Goal: Task Accomplishment & Management: Manage account settings

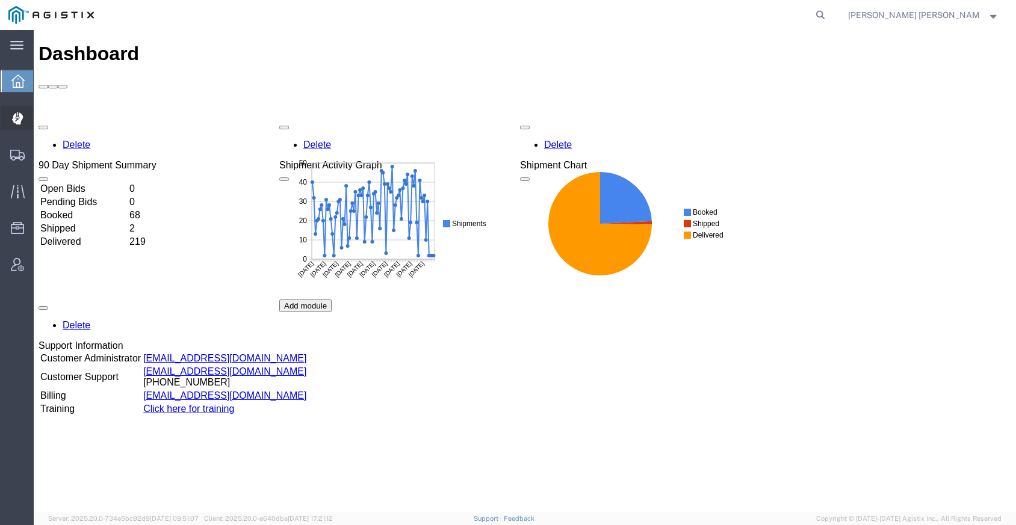
click at [42, 117] on span "Dispatch Manager" at bounding box center [37, 118] width 8 height 24
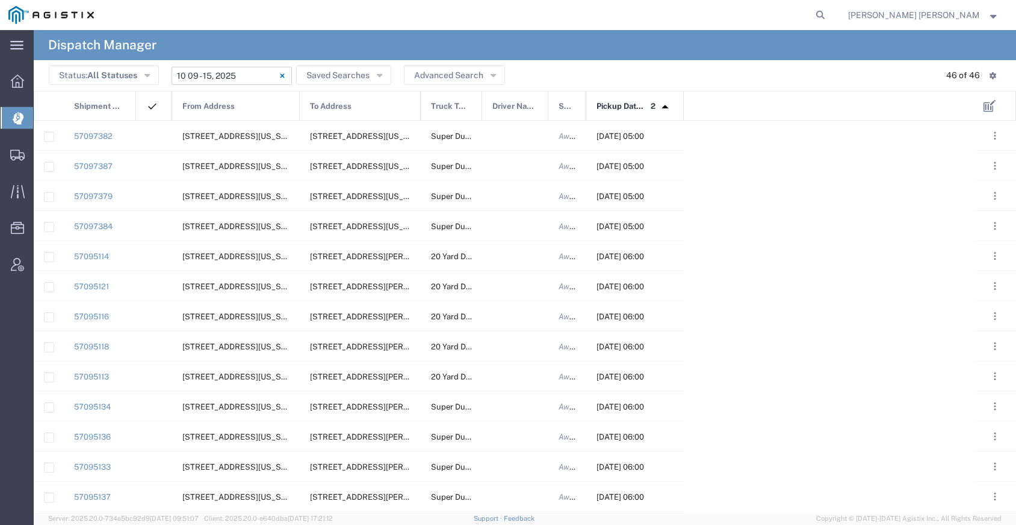
click at [280, 78] on icon at bounding box center [282, 75] width 5 height 5
click at [256, 78] on input "text" at bounding box center [231, 76] width 120 height 18
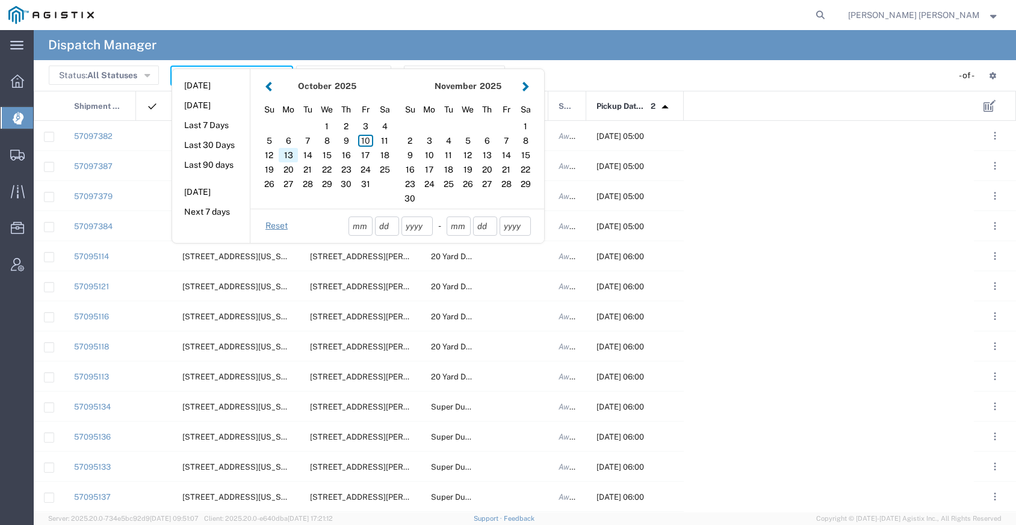
click at [290, 149] on div "13" at bounding box center [288, 155] width 19 height 14
type input "[DATE]"
type input "[DATE] - [DATE]"
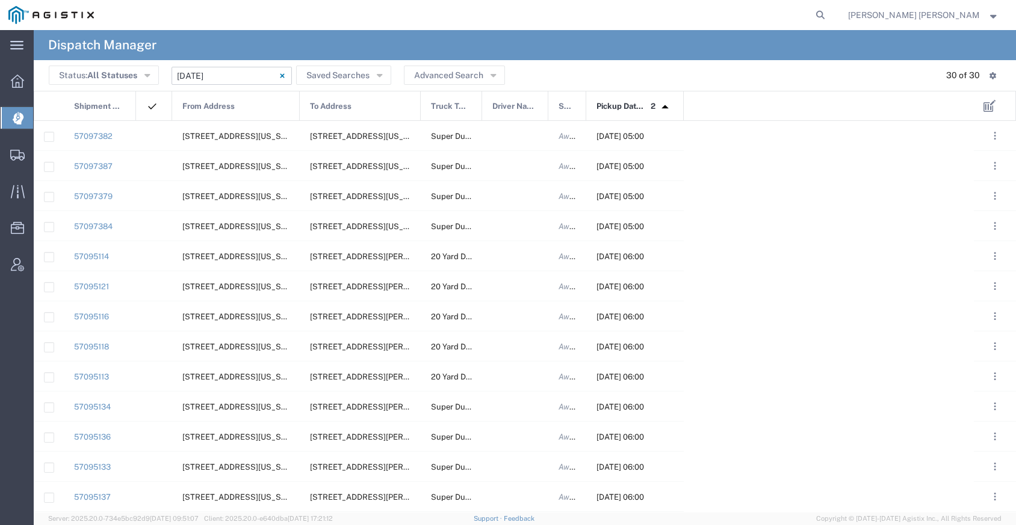
click at [252, 76] on input "[DATE] - [DATE]" at bounding box center [231, 76] width 120 height 18
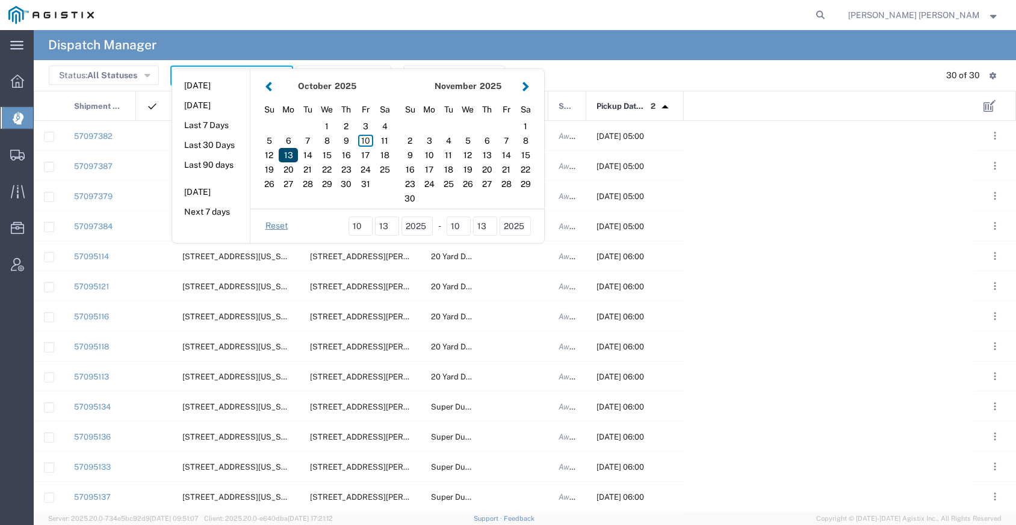
click at [288, 156] on div "13" at bounding box center [288, 155] width 19 height 14
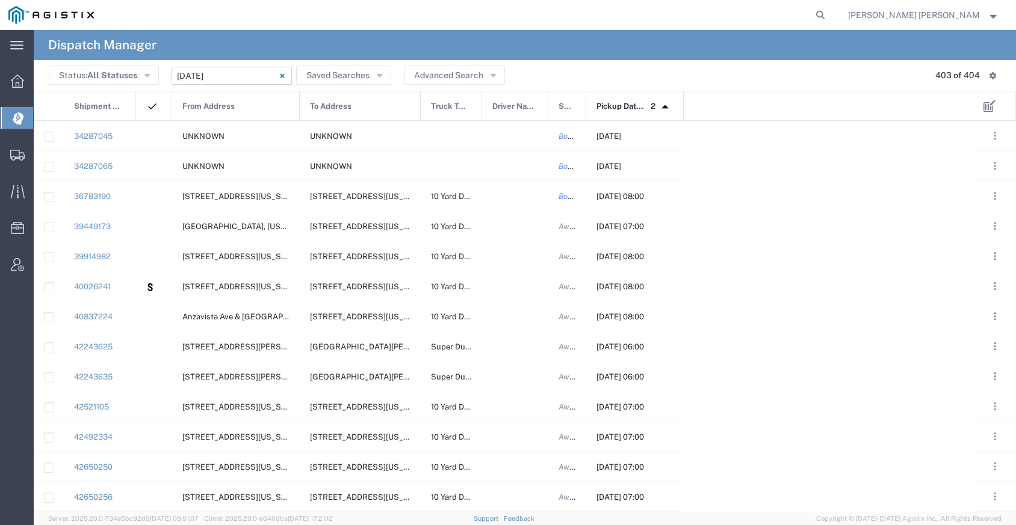
click at [252, 75] on input "[DATE] - [DATE]" at bounding box center [231, 76] width 120 height 18
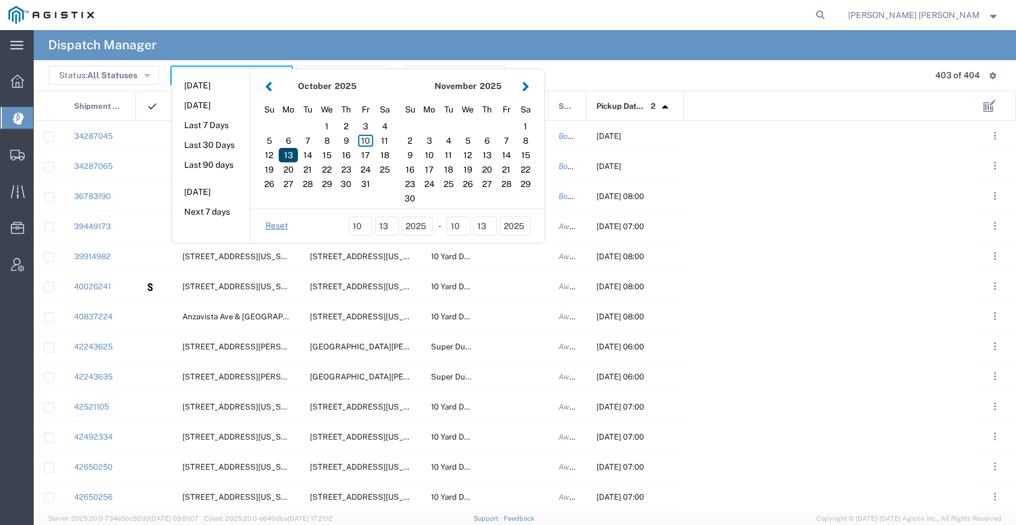
click at [290, 151] on div "13" at bounding box center [288, 155] width 19 height 14
click at [290, 150] on div "13" at bounding box center [288, 155] width 19 height 14
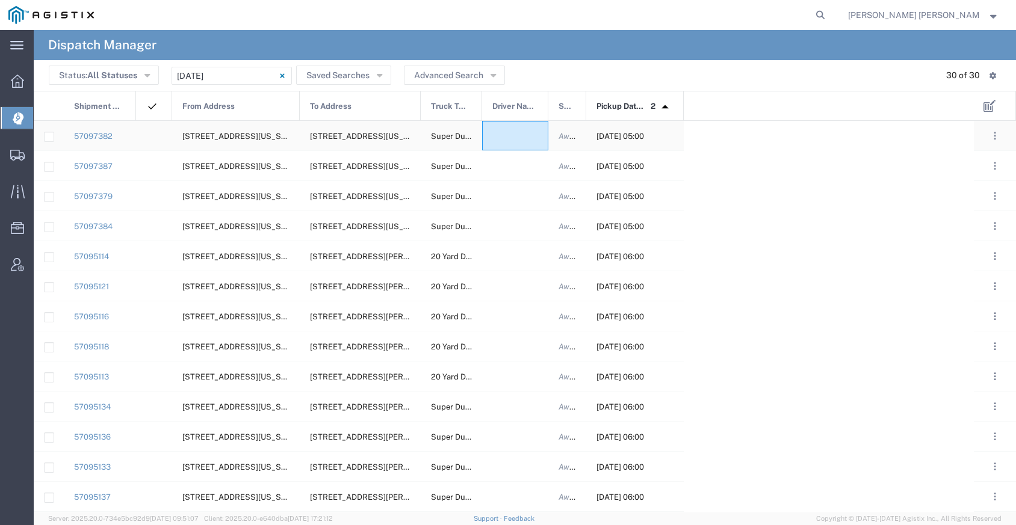
click at [497, 142] on div at bounding box center [515, 135] width 66 height 29
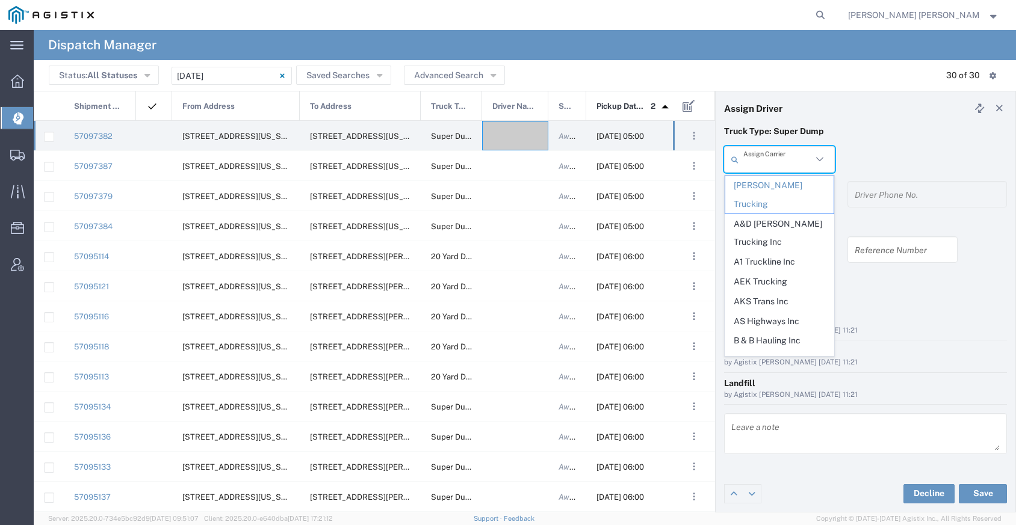
click at [785, 164] on input "text" at bounding box center [777, 159] width 69 height 21
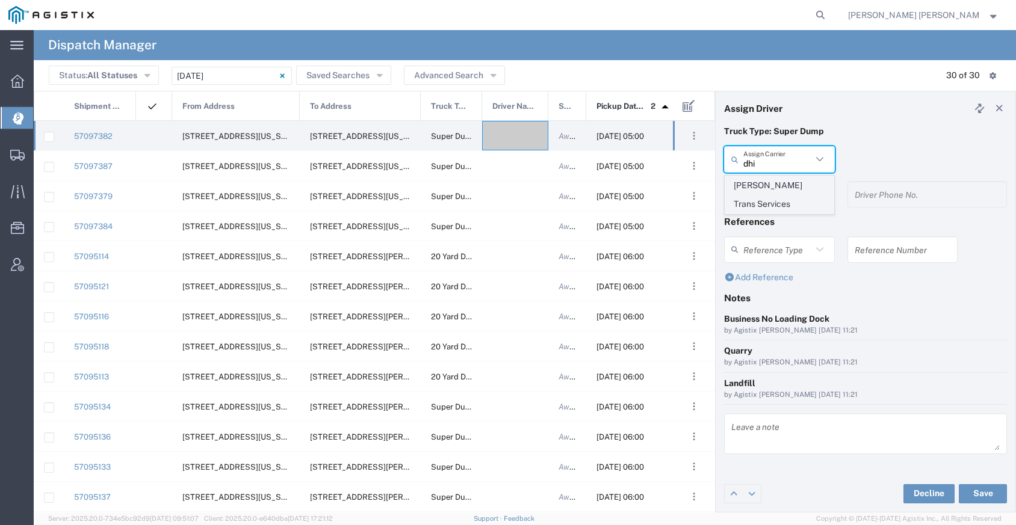
click at [786, 178] on span "[PERSON_NAME] Trans Services" at bounding box center [779, 194] width 108 height 37
type input "[PERSON_NAME] Trans Services"
click at [761, 198] on input "text" at bounding box center [781, 194] width 76 height 21
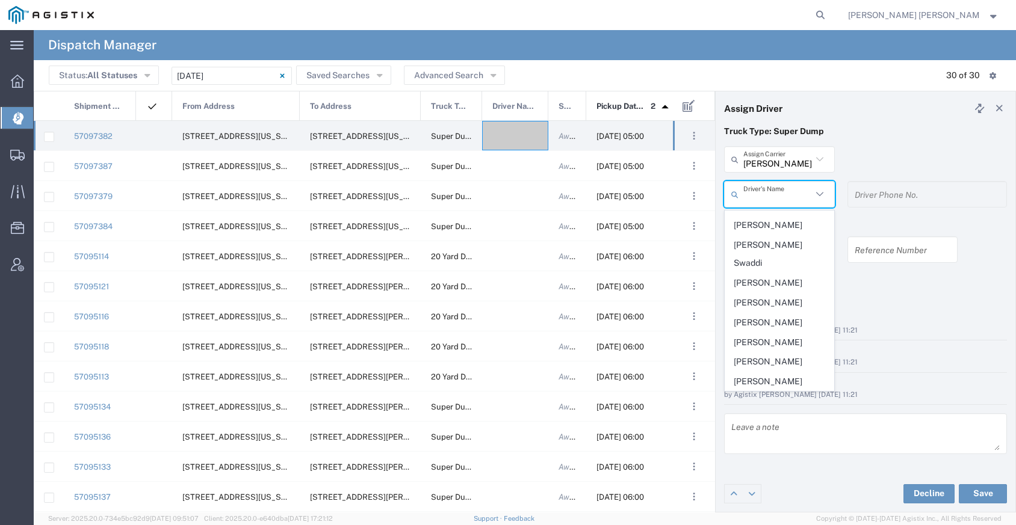
scroll to position [194, 0]
click at [761, 292] on span "[PERSON_NAME]" at bounding box center [779, 301] width 108 height 19
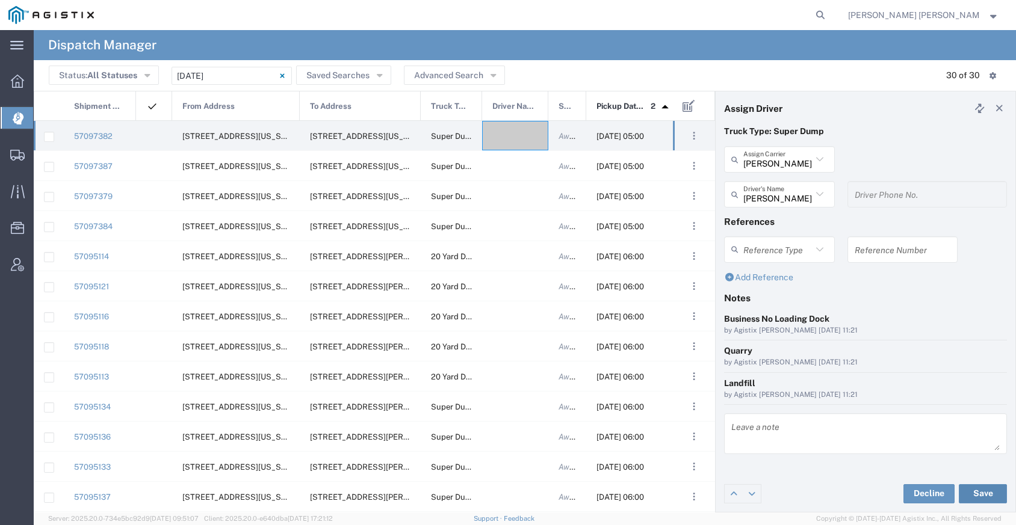
click at [977, 492] on button "Save" at bounding box center [983, 493] width 48 height 19
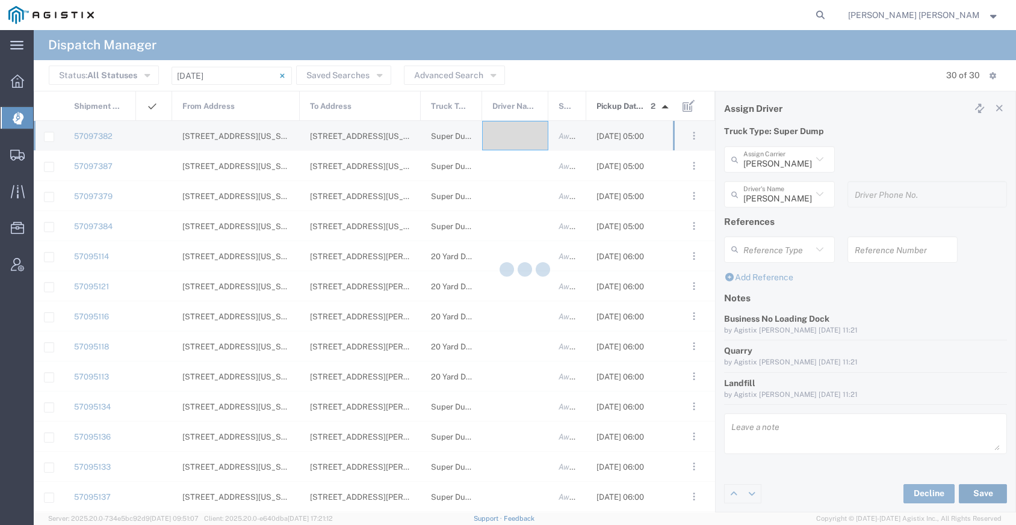
type input "[PERSON_NAME]"
type input "[PERSON_NAME] Trans Services"
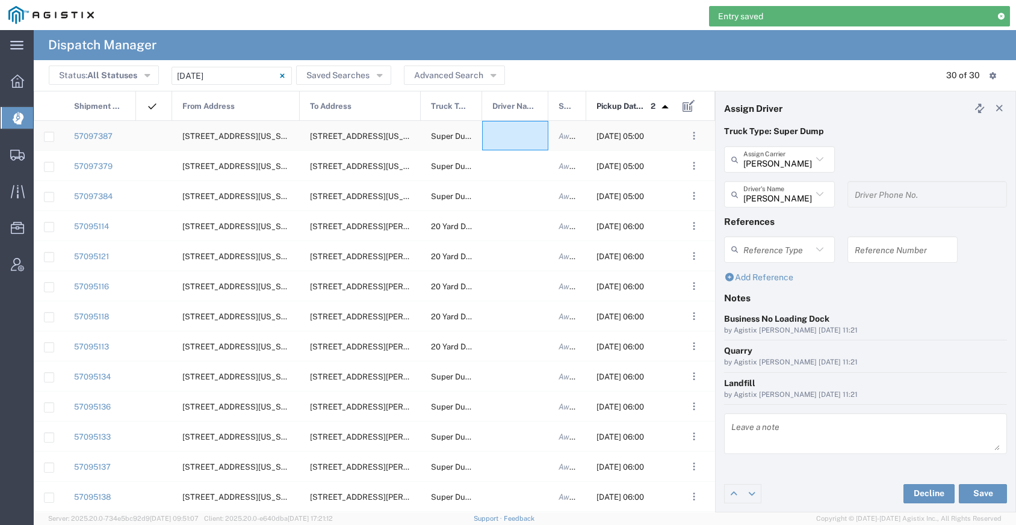
click at [516, 144] on div at bounding box center [515, 135] width 66 height 29
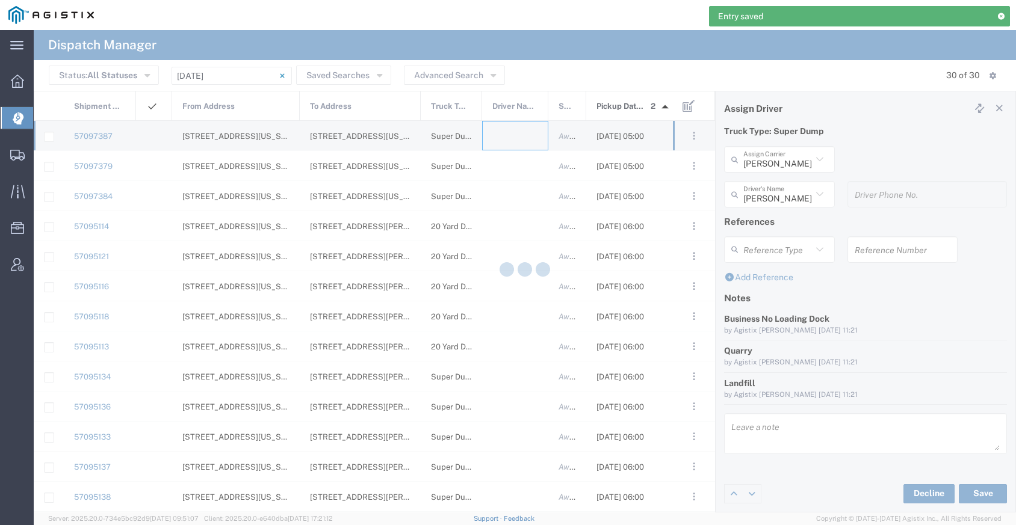
type input "[PERSON_NAME] Trucking"
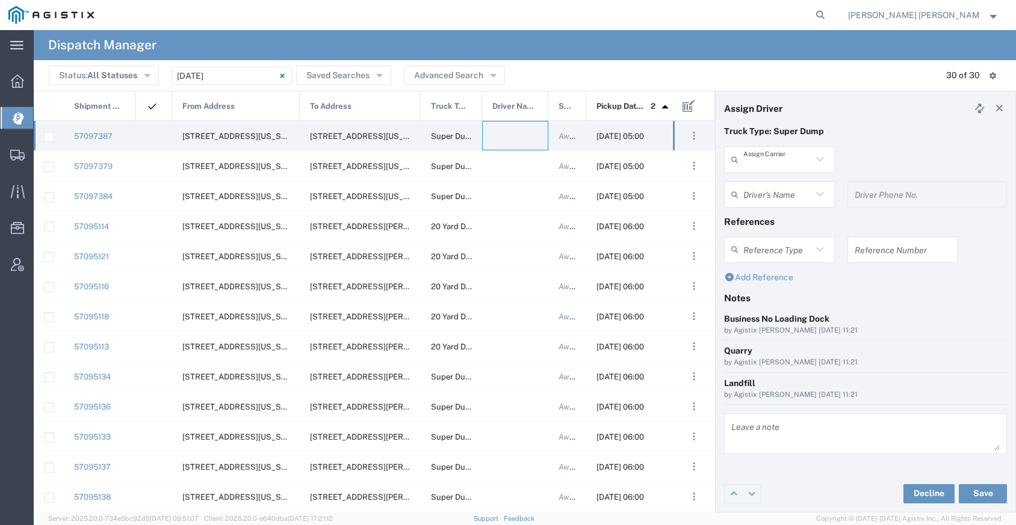
click at [767, 167] on input "text" at bounding box center [777, 159] width 69 height 21
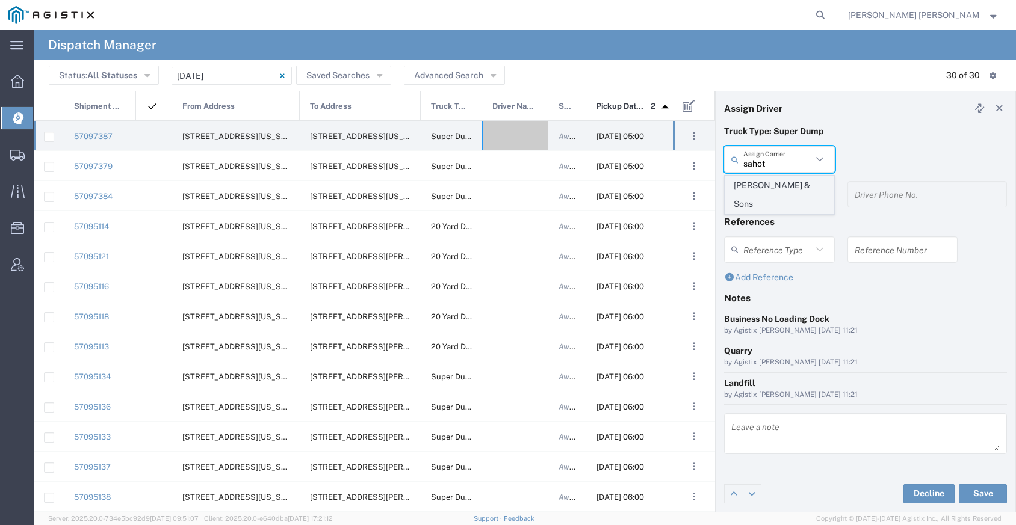
click at [762, 186] on span "[PERSON_NAME] & Sons" at bounding box center [779, 194] width 108 height 37
type input "[PERSON_NAME] & Sons"
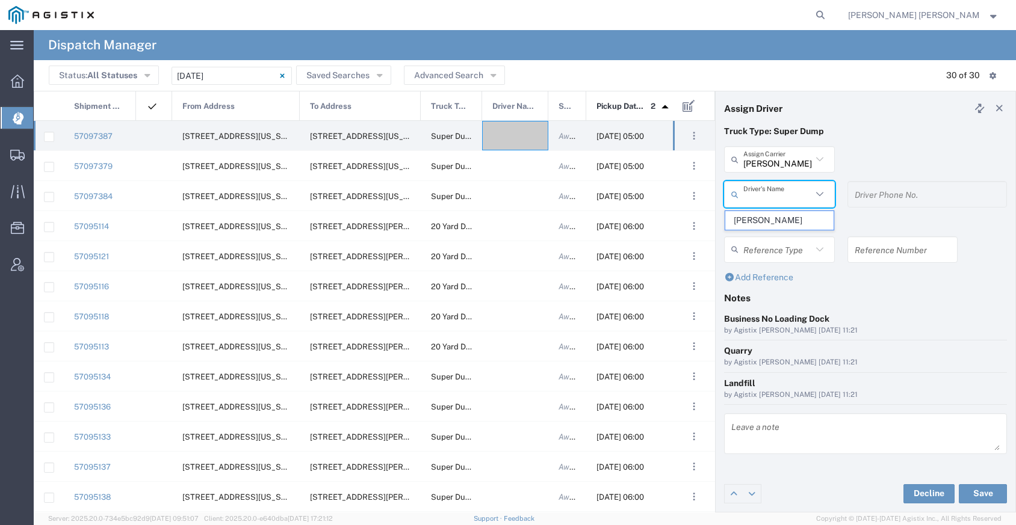
click at [762, 196] on input "text" at bounding box center [777, 194] width 69 height 21
click at [762, 224] on span "[PERSON_NAME]" at bounding box center [779, 220] width 108 height 19
type input "[PERSON_NAME]"
type input "[PHONE_NUMBER]"
click at [977, 493] on button "Save" at bounding box center [983, 493] width 48 height 19
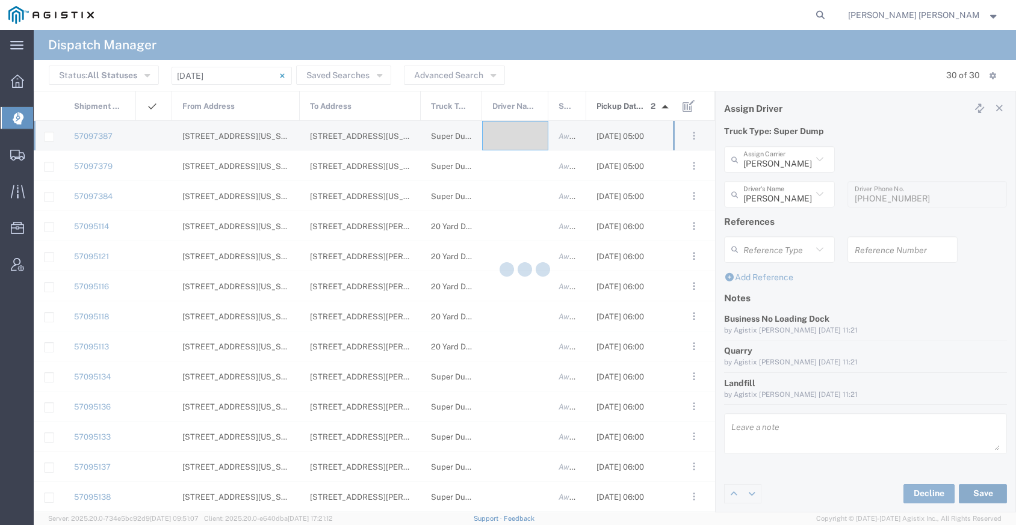
type input "[PERSON_NAME]"
type input "[PERSON_NAME] & Sons"
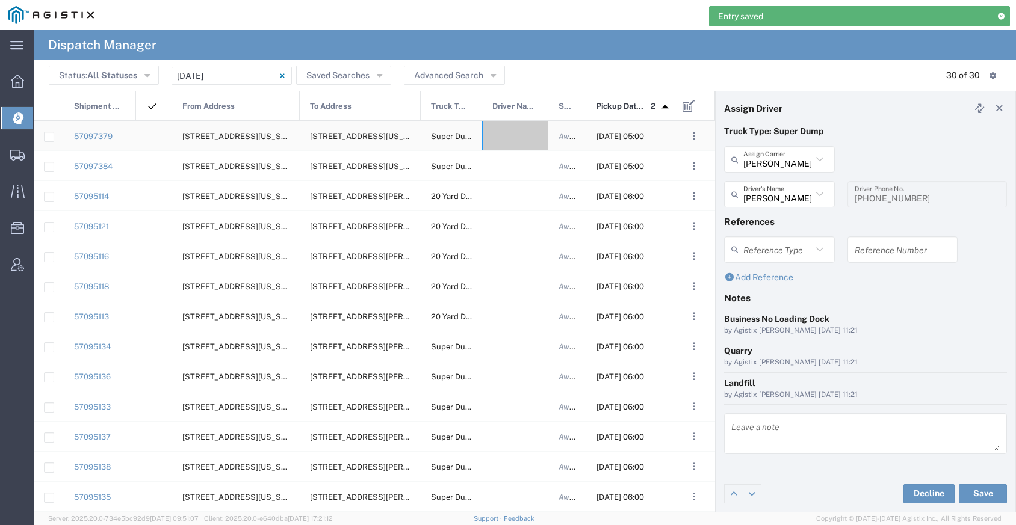
click at [521, 135] on div at bounding box center [515, 135] width 66 height 29
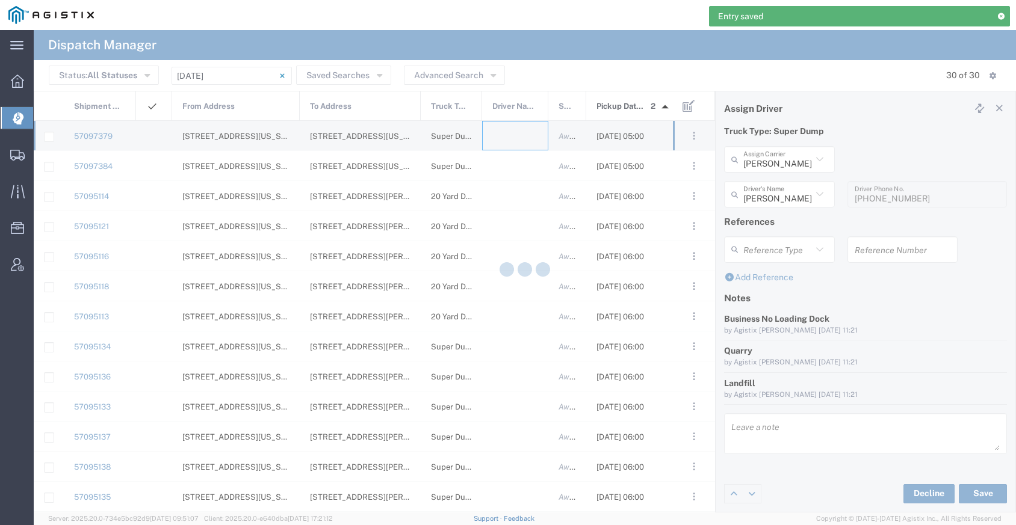
type input "[PERSON_NAME] Trucking"
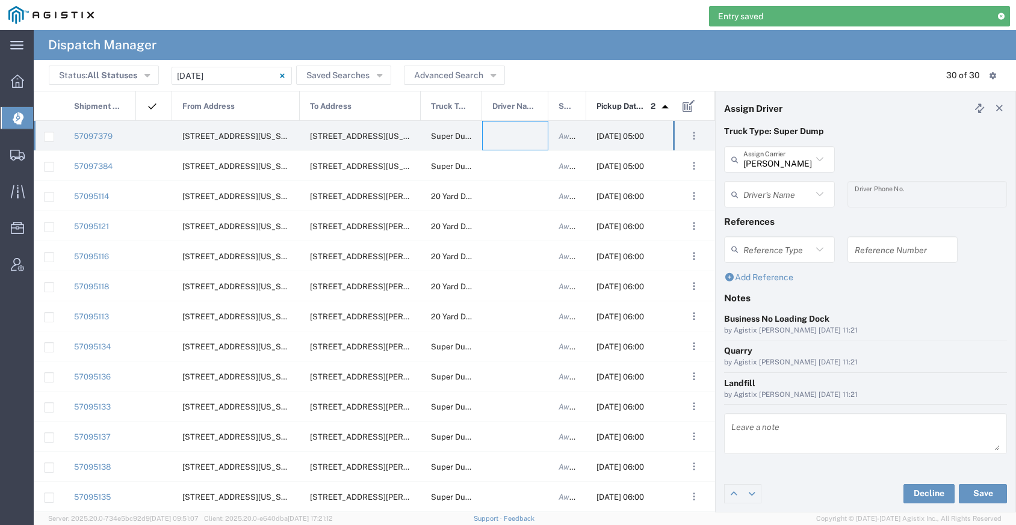
click at [786, 175] on div "[PERSON_NAME] Trucking Assign Carrier [PERSON_NAME] Trucking A&D [PERSON_NAME] …" at bounding box center [779, 163] width 123 height 35
click at [783, 164] on input "text" at bounding box center [777, 159] width 69 height 21
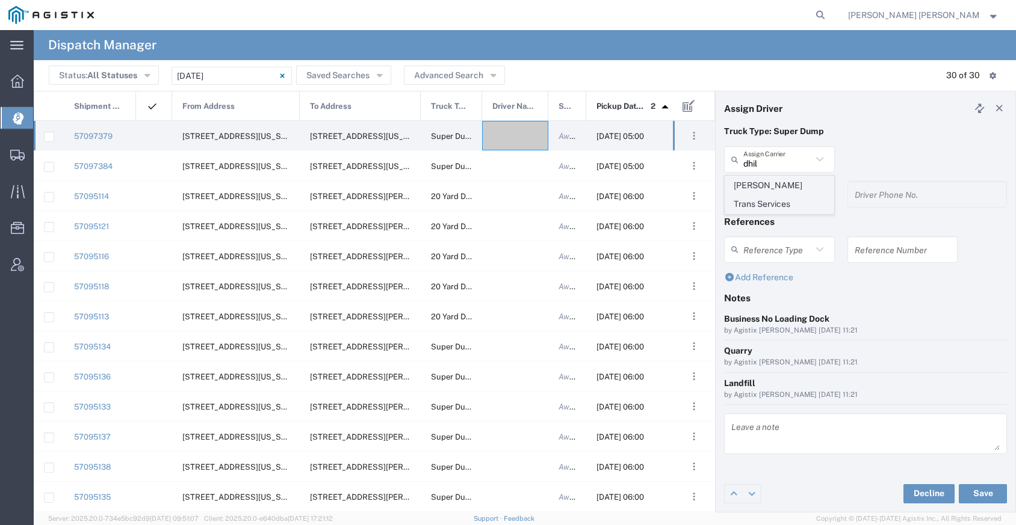
click at [791, 181] on span "[PERSON_NAME] Trans Services" at bounding box center [779, 194] width 108 height 37
type input "[PERSON_NAME] Trans Services"
click at [786, 194] on input "text" at bounding box center [777, 194] width 69 height 21
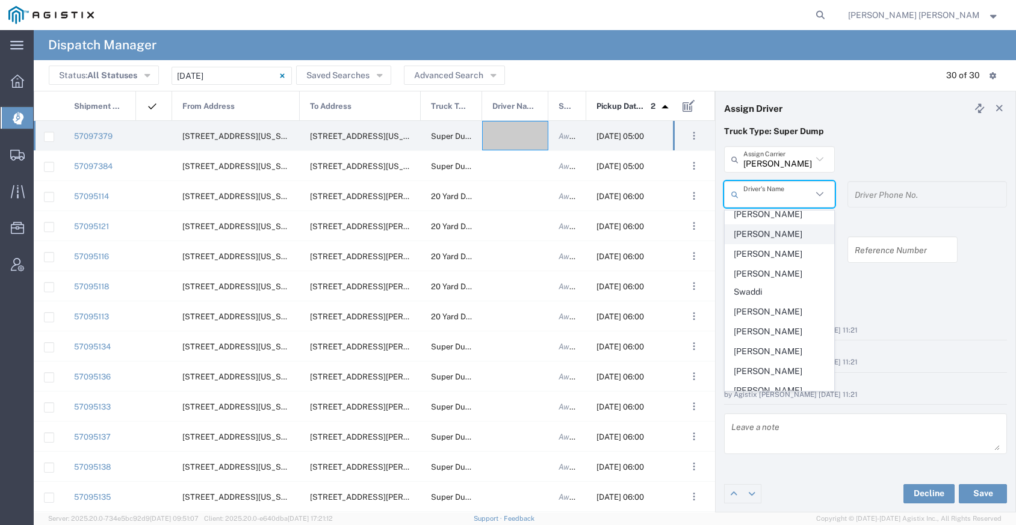
scroll to position [88, 0]
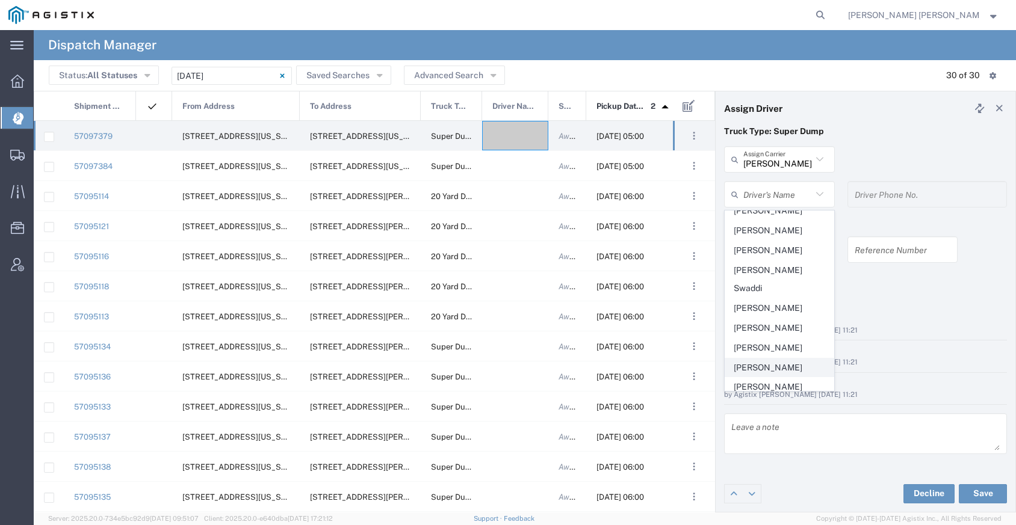
click at [785, 359] on span "[PERSON_NAME]" at bounding box center [779, 368] width 108 height 19
type input "[PERSON_NAME]"
type input "[PHONE_NUMBER]"
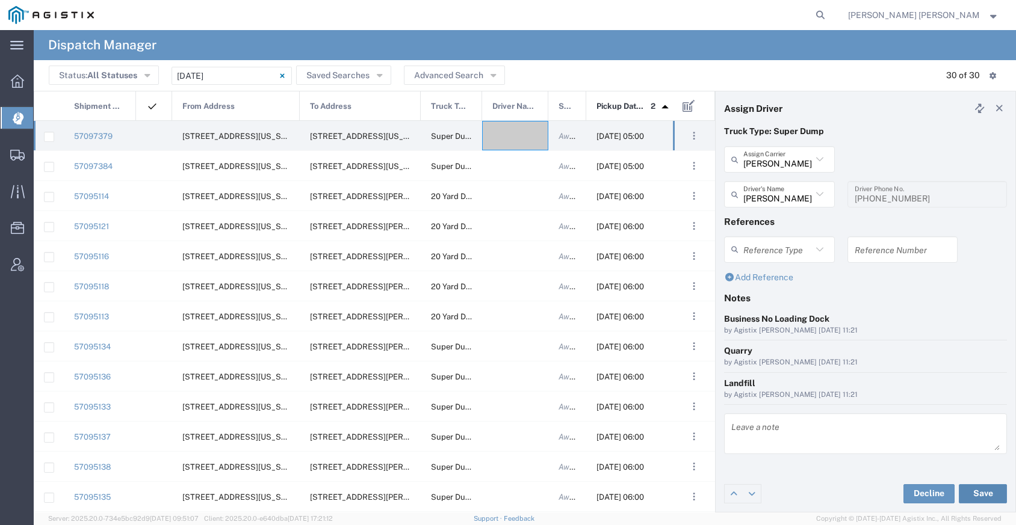
click at [968, 492] on button "Save" at bounding box center [983, 493] width 48 height 19
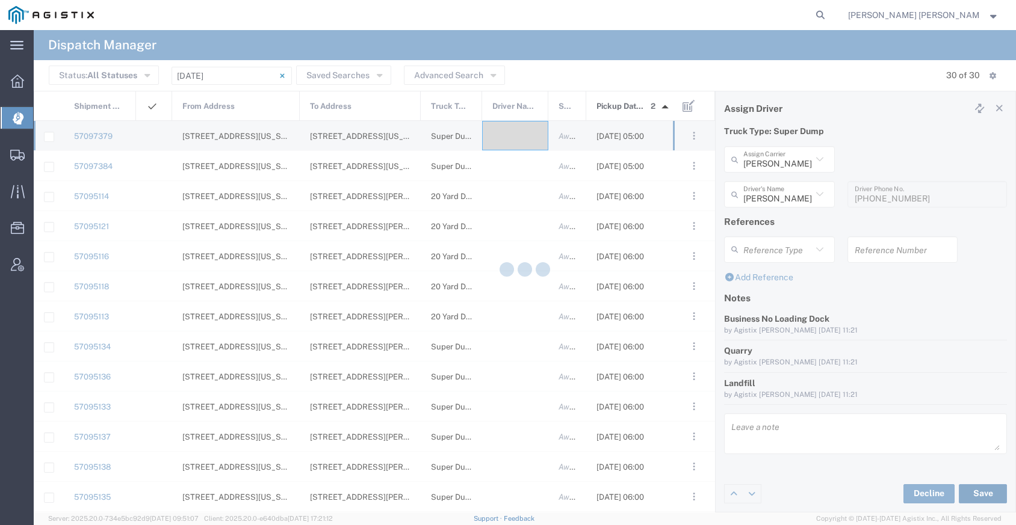
type input "[PERSON_NAME]"
type input "[PERSON_NAME] Trans Services"
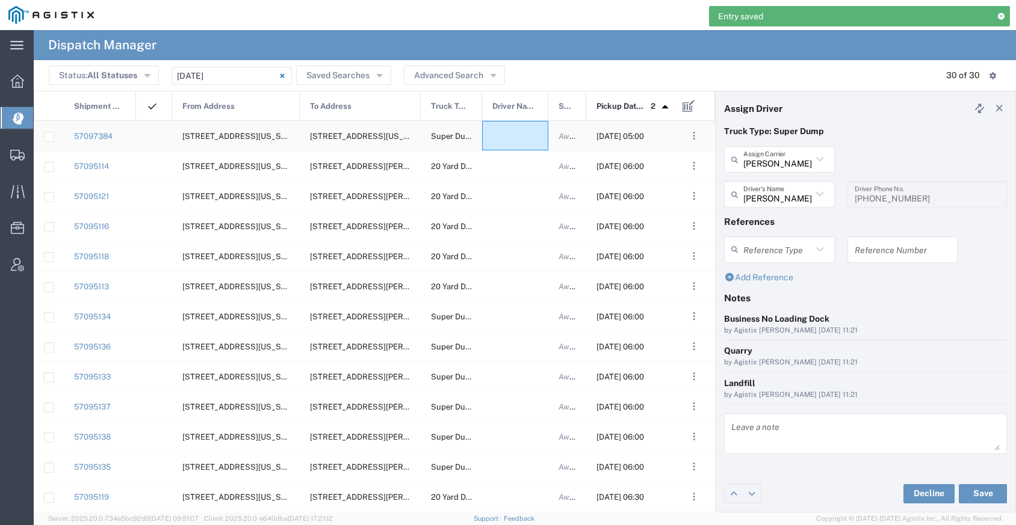
click at [520, 138] on div at bounding box center [515, 135] width 66 height 29
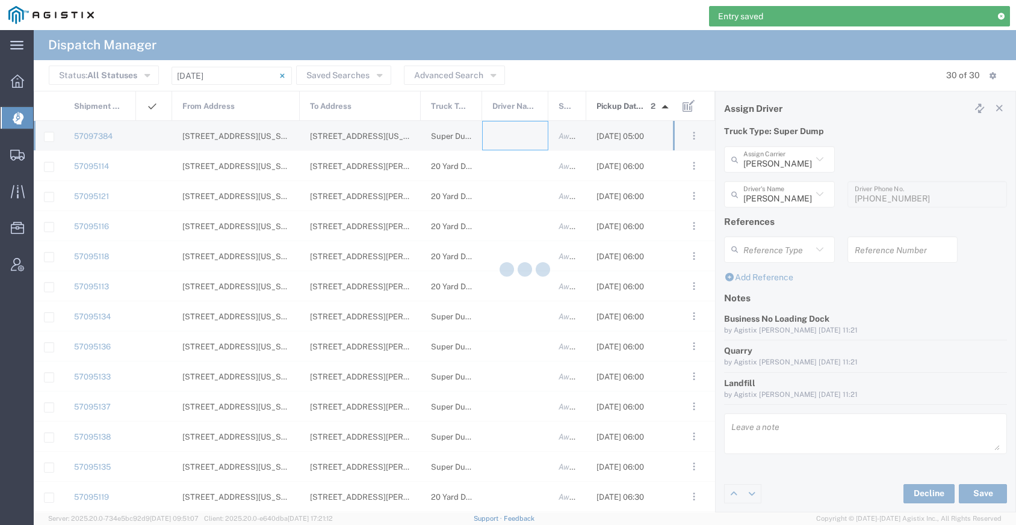
type input "[PERSON_NAME] Trucking"
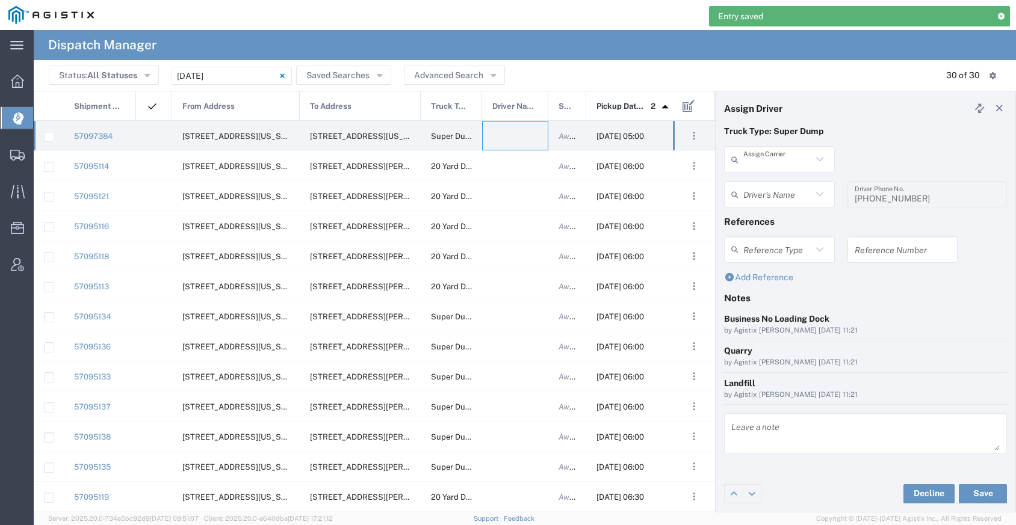
click at [795, 159] on input "text" at bounding box center [777, 159] width 69 height 21
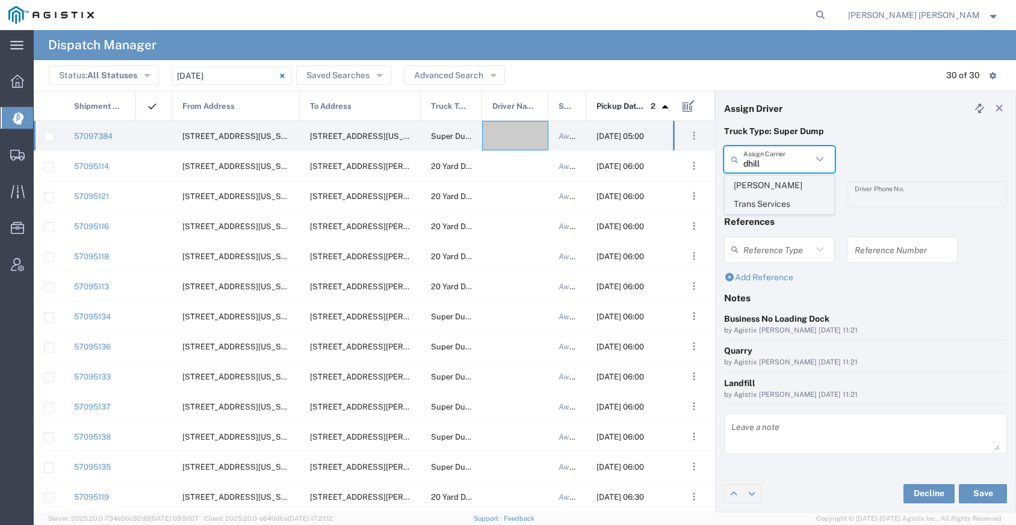
click at [807, 179] on span "[PERSON_NAME] Trans Services" at bounding box center [779, 194] width 108 height 37
type input "[PERSON_NAME] Trans Services"
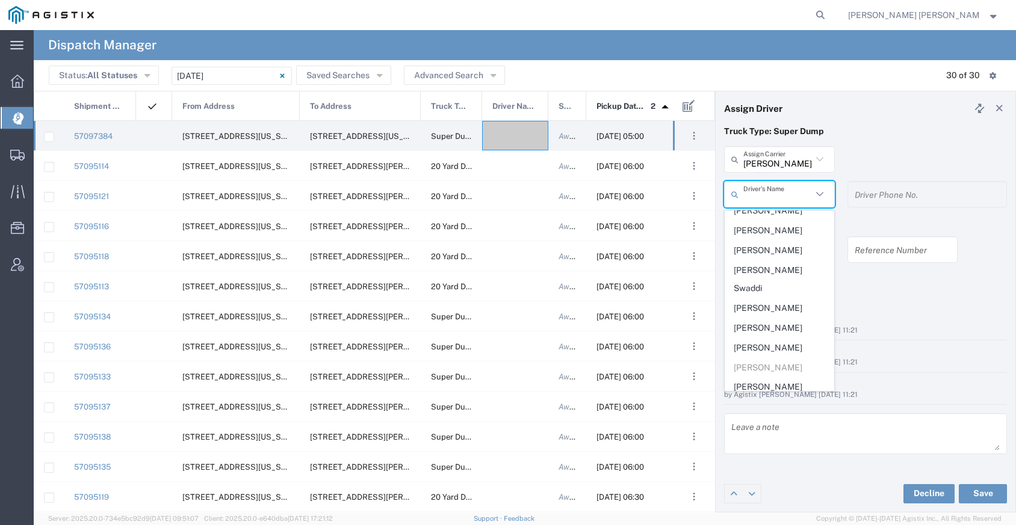
click at [794, 201] on input "text" at bounding box center [777, 194] width 69 height 21
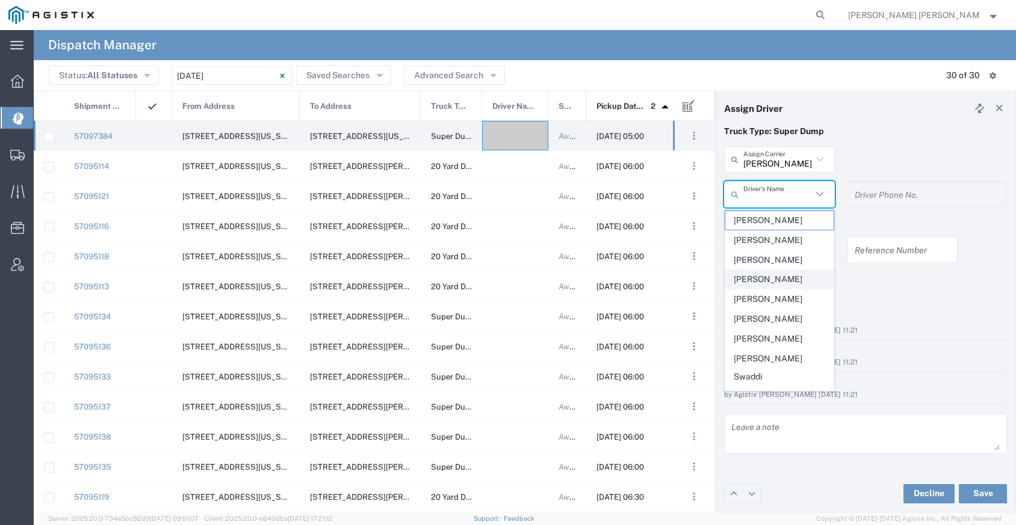
scroll to position [7, 0]
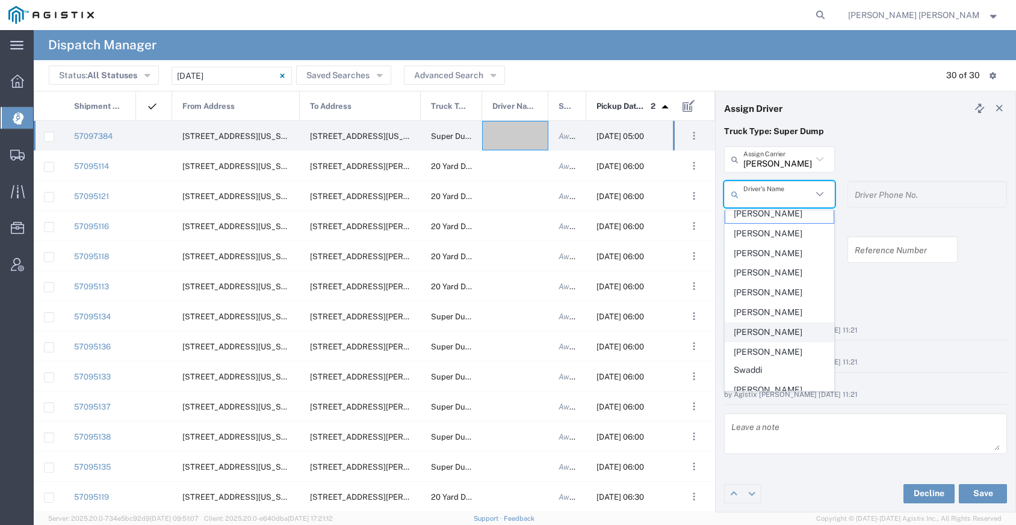
click at [777, 330] on span "[PERSON_NAME]" at bounding box center [779, 332] width 108 height 19
type input "[PERSON_NAME]"
type input "9255650374"
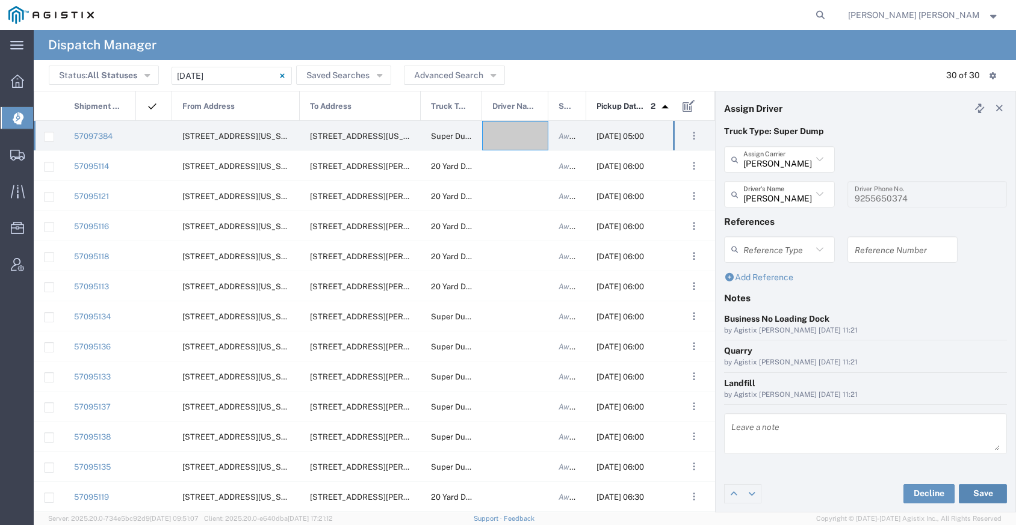
click at [978, 495] on button "Save" at bounding box center [983, 493] width 48 height 19
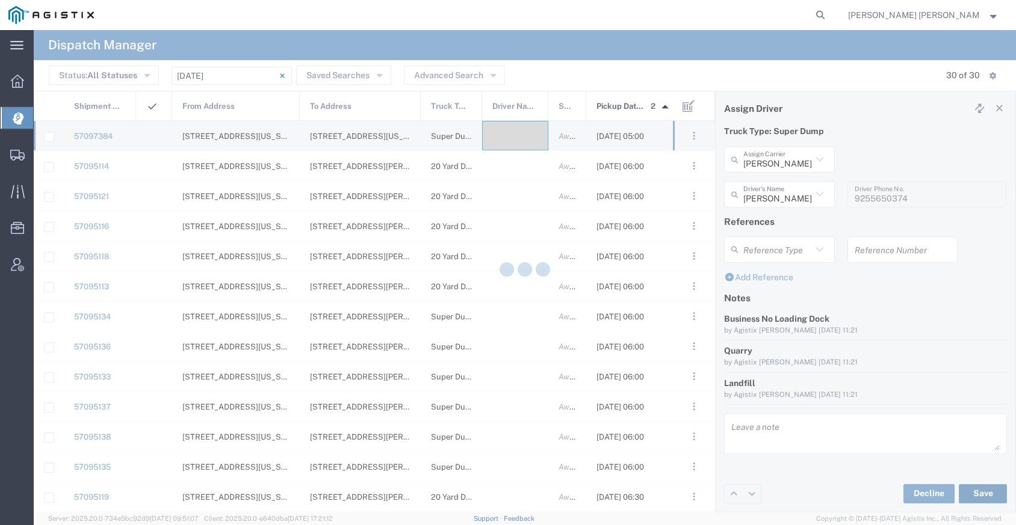
type input "[PERSON_NAME]"
type input "[PERSON_NAME] Trans Services"
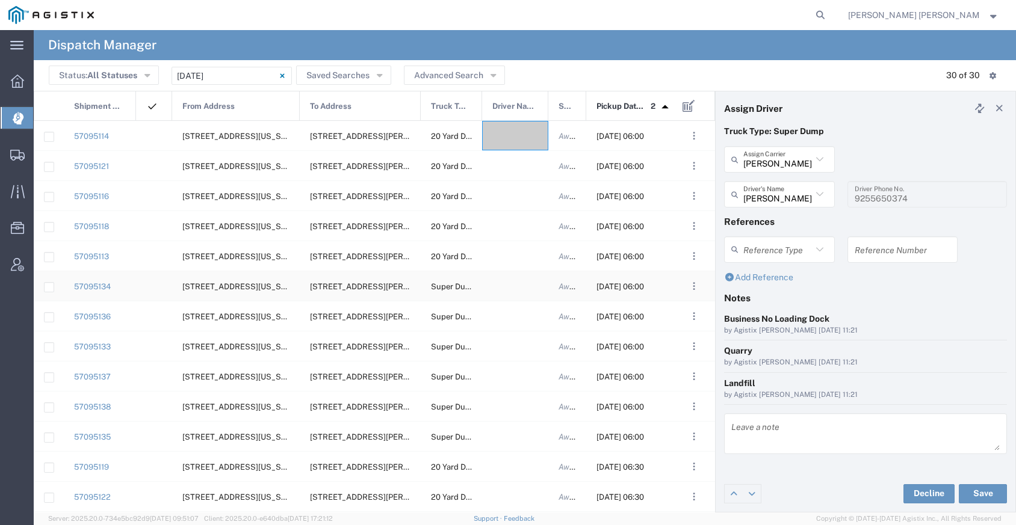
click at [527, 286] on div at bounding box center [515, 285] width 66 height 29
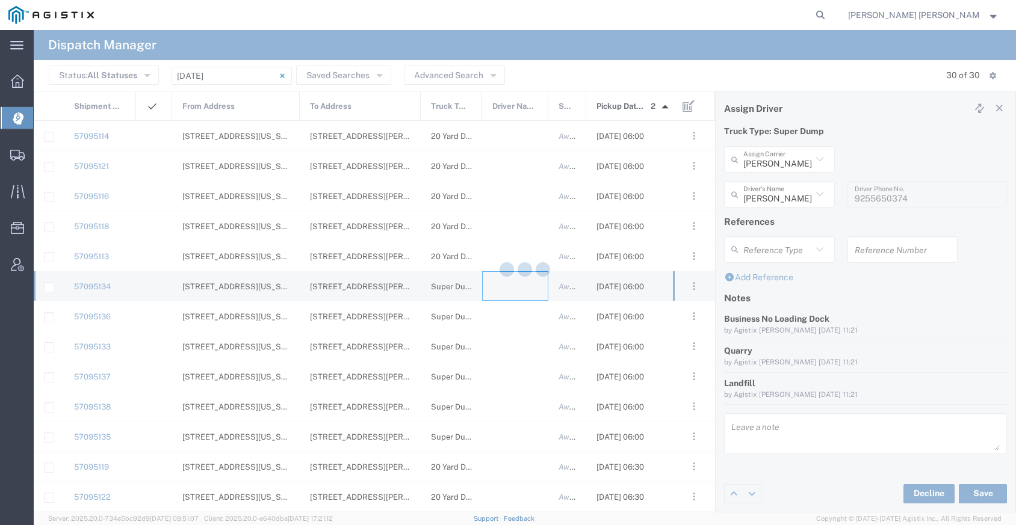
type input "[PERSON_NAME] Trucking"
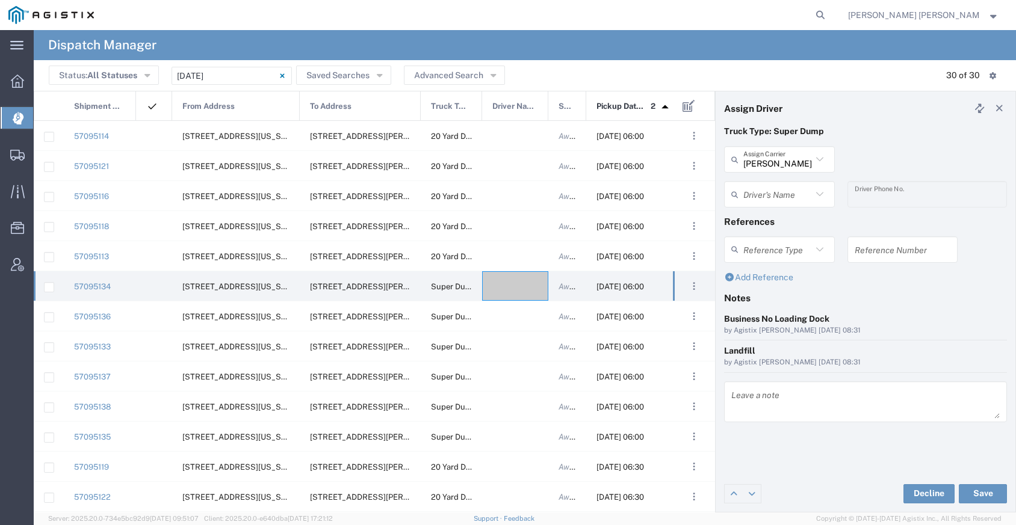
click at [766, 171] on div "[PERSON_NAME] Trucking Assign Carrier" at bounding box center [779, 159] width 111 height 26
click at [786, 190] on span "[PERSON_NAME] Trans Services" at bounding box center [779, 194] width 108 height 37
type input "[PERSON_NAME] Trans Services"
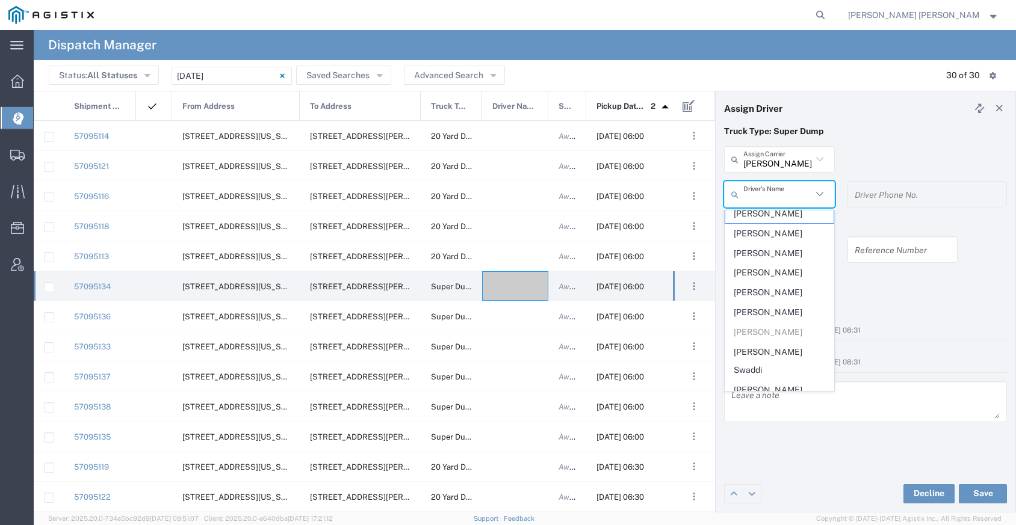
click at [774, 191] on input "text" at bounding box center [777, 194] width 69 height 21
click at [764, 294] on span "[PERSON_NAME]" at bounding box center [779, 289] width 108 height 19
type input "[PERSON_NAME]"
type input "9252556221"
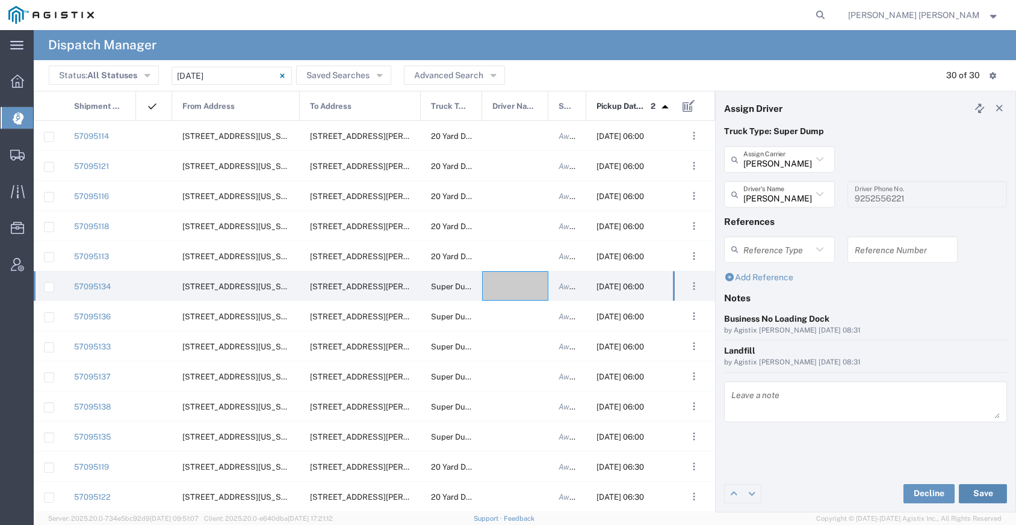
click at [972, 498] on button "Save" at bounding box center [983, 493] width 48 height 19
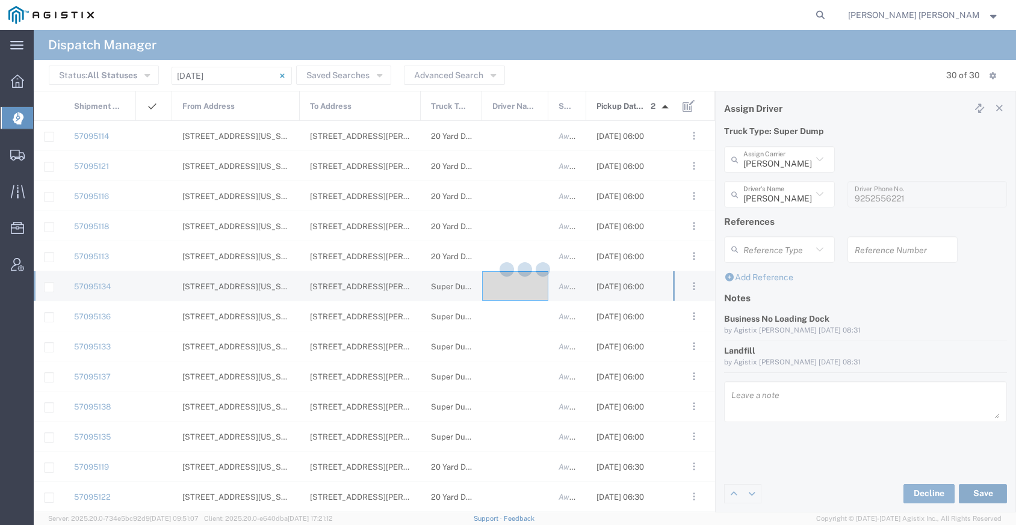
type input "[PERSON_NAME]"
type input "[PERSON_NAME] Trans Services"
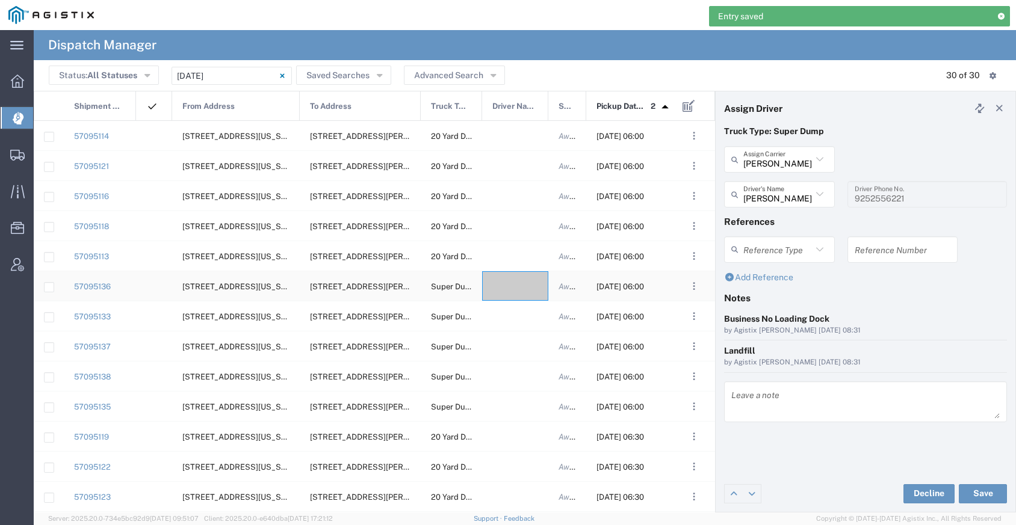
click at [517, 286] on div at bounding box center [515, 285] width 66 height 29
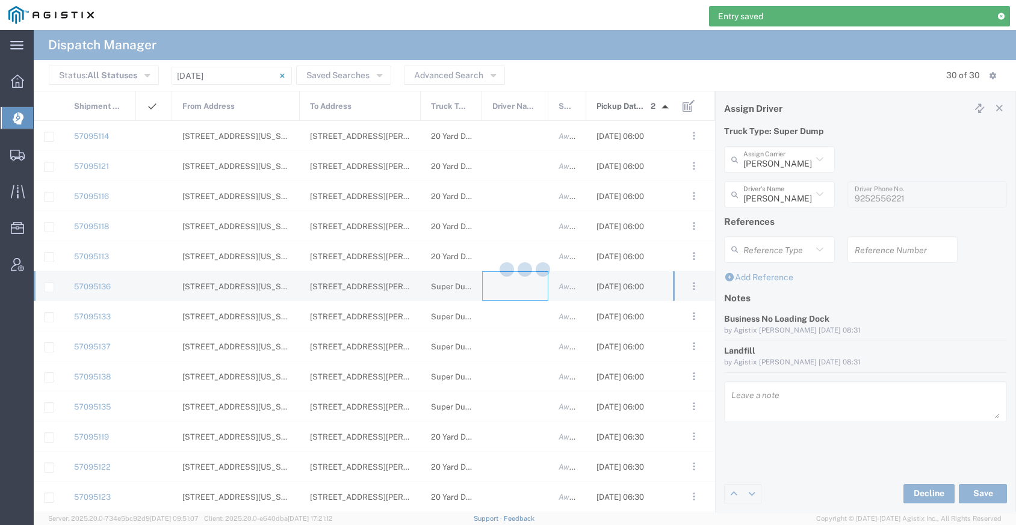
type input "[PERSON_NAME] Trucking"
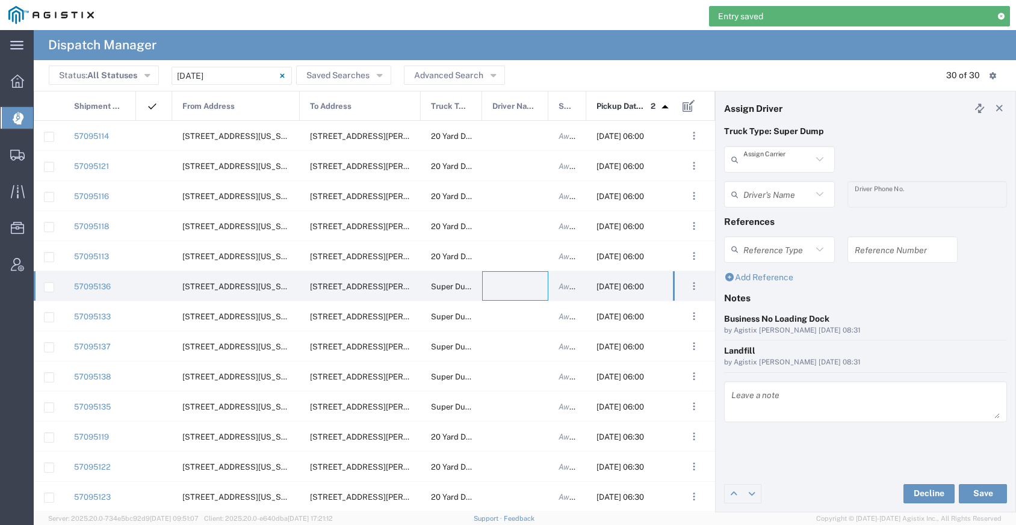
click at [768, 164] on input "text" at bounding box center [777, 159] width 69 height 21
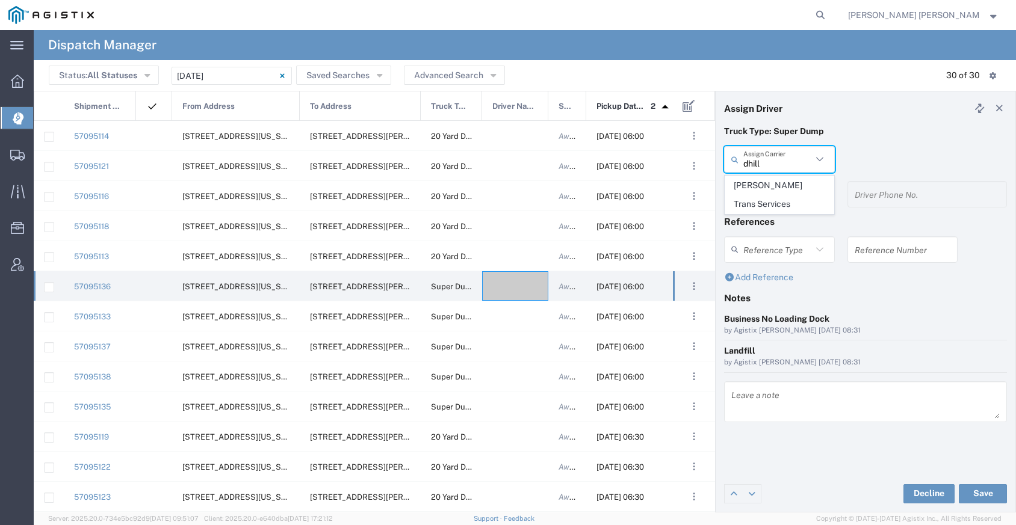
click at [786, 182] on span "[PERSON_NAME] Trans Services" at bounding box center [779, 194] width 108 height 37
type input "[PERSON_NAME] Trans Services"
click at [782, 193] on input "text" at bounding box center [777, 194] width 69 height 21
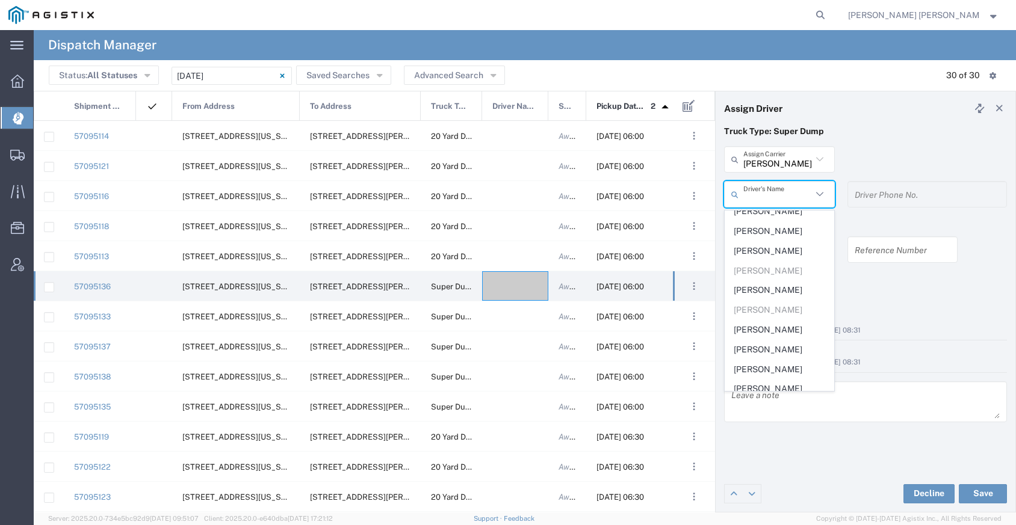
scroll to position [194, 0]
click at [766, 312] on span "[PERSON_NAME]" at bounding box center [779, 321] width 108 height 19
type input "[PERSON_NAME]"
type input "9255655299"
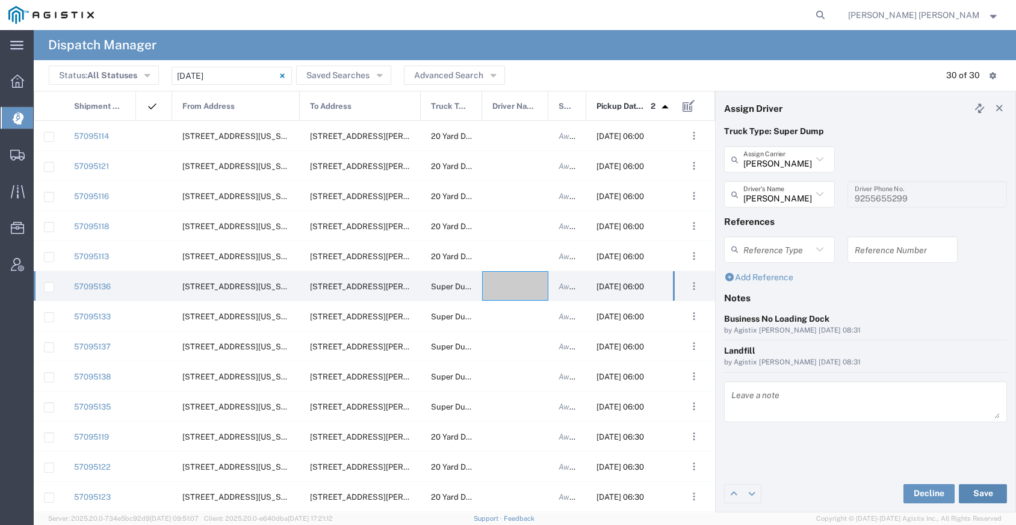
click at [982, 492] on button "Save" at bounding box center [983, 493] width 48 height 19
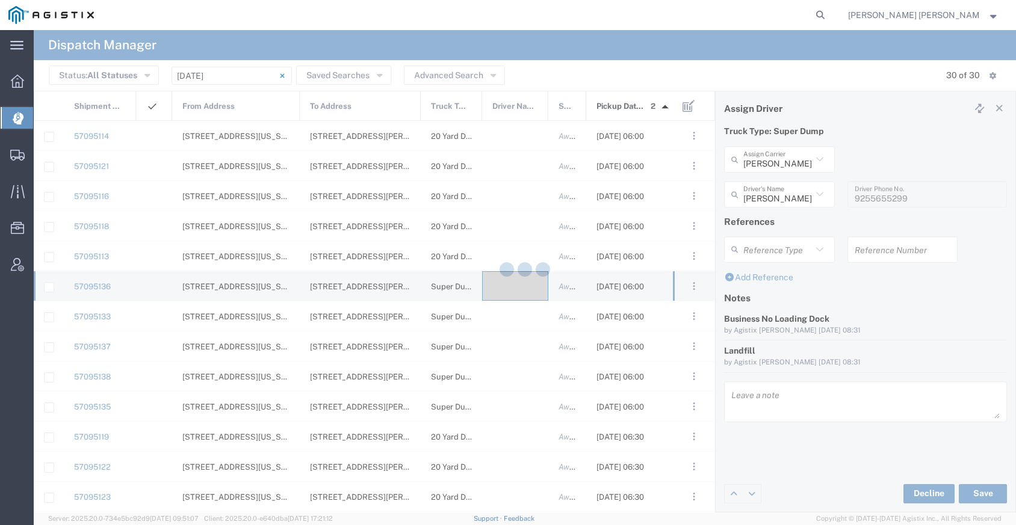
type input "[PERSON_NAME]"
type input "[PERSON_NAME] Trans Services"
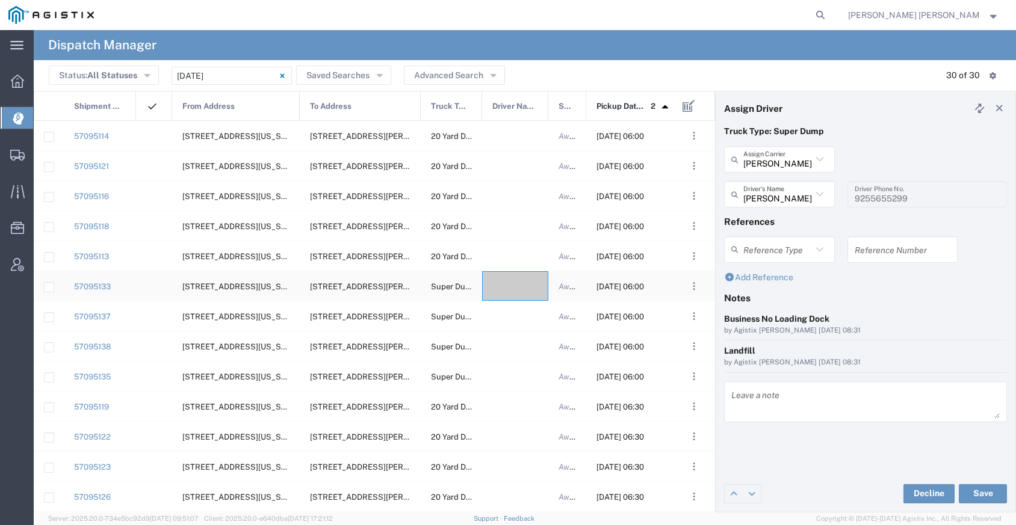
click at [513, 288] on div at bounding box center [515, 285] width 66 height 29
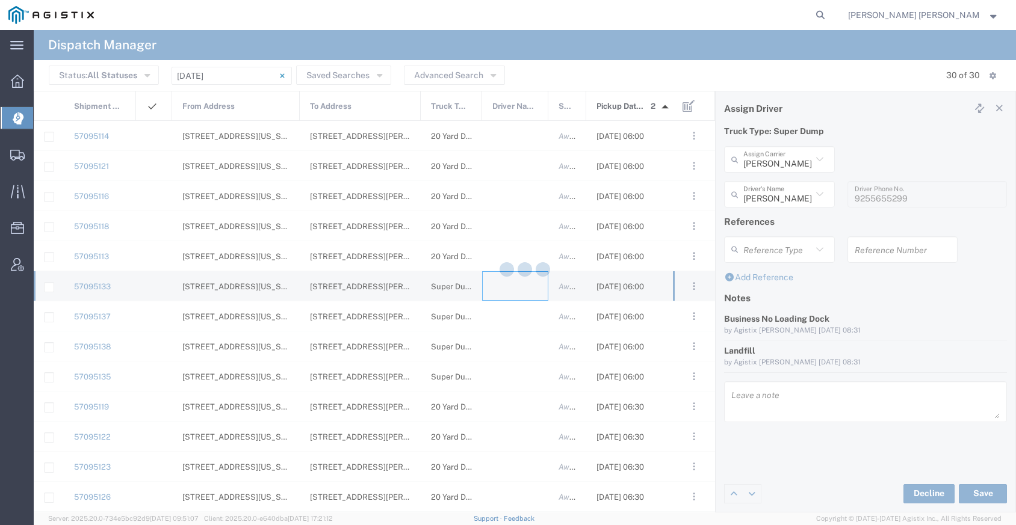
type input "[PERSON_NAME] Trucking"
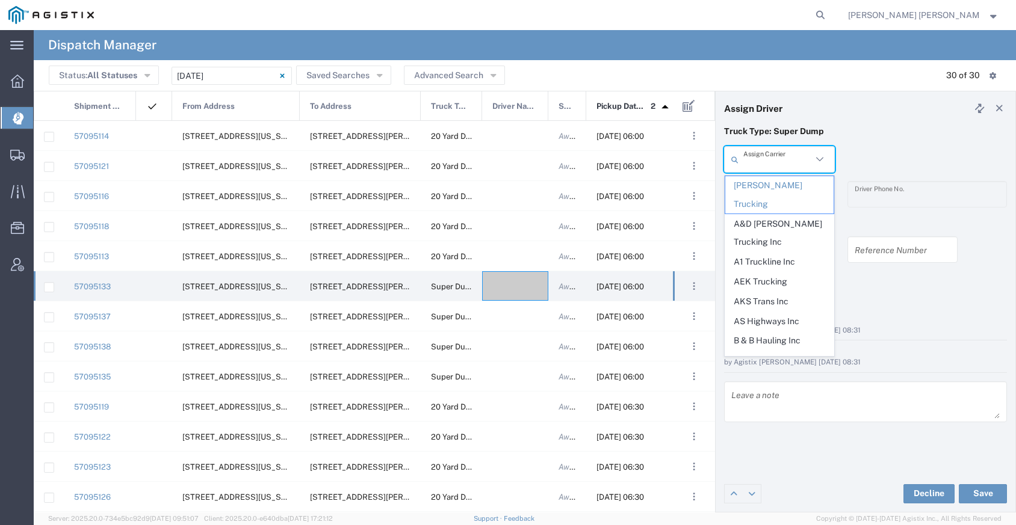
click at [795, 164] on input "text" at bounding box center [777, 159] width 69 height 21
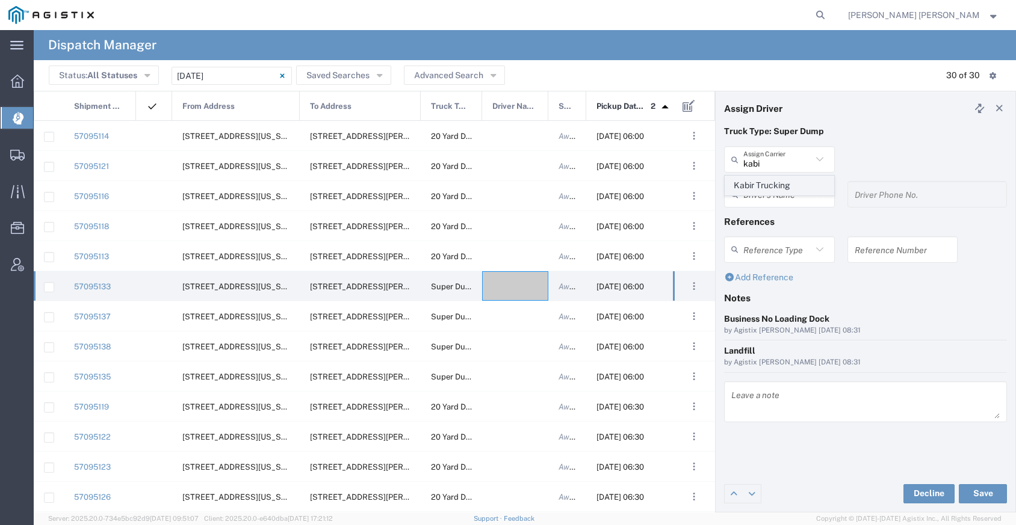
click at [803, 182] on span "Kabir Trucking" at bounding box center [779, 185] width 108 height 19
type input "Kabir Trucking"
click at [770, 197] on input "text" at bounding box center [777, 194] width 69 height 21
click at [767, 218] on span "[PERSON_NAME]" at bounding box center [779, 220] width 108 height 19
type input "[PERSON_NAME]"
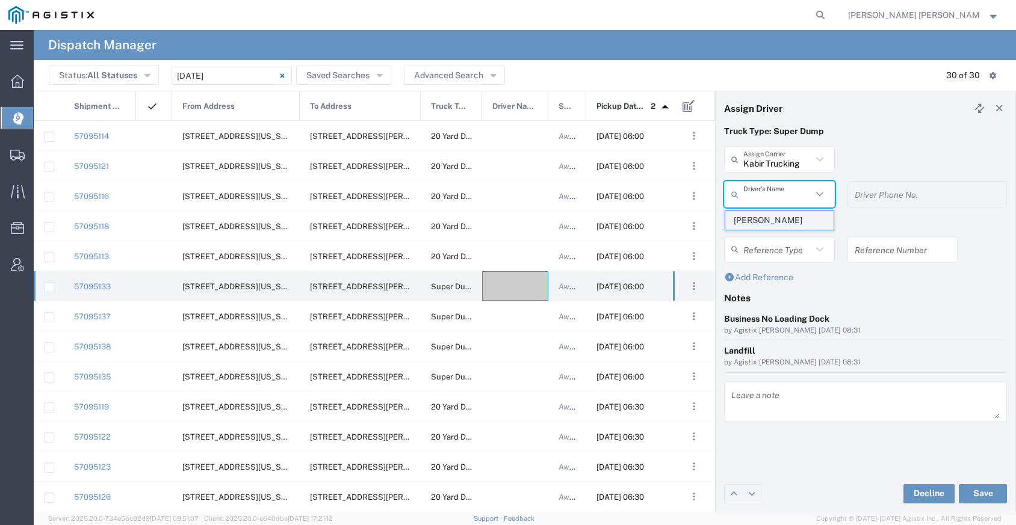
type input "2096404172"
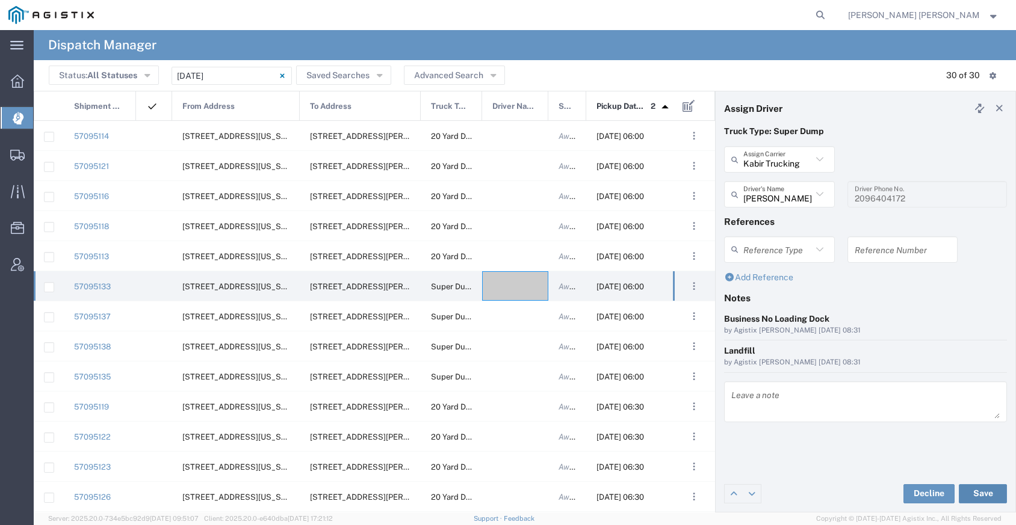
click at [978, 492] on button "Save" at bounding box center [983, 493] width 48 height 19
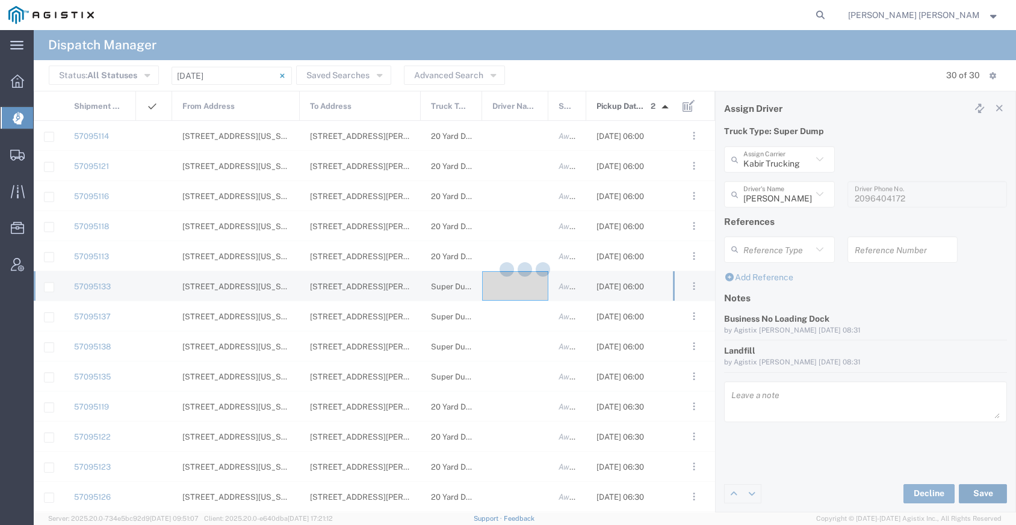
type input "[PERSON_NAME]"
type input "Kabir Trucking"
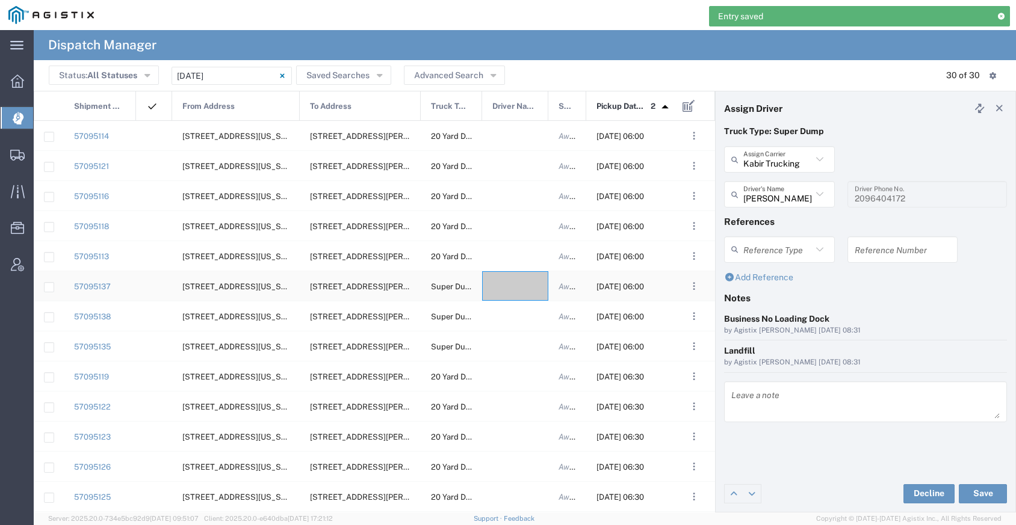
click at [517, 291] on div at bounding box center [515, 285] width 66 height 29
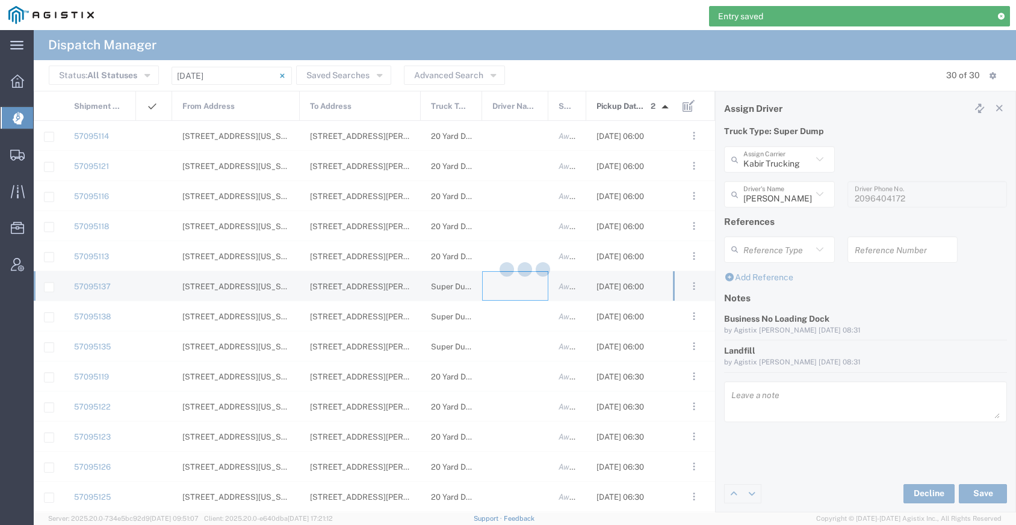
type input "[PERSON_NAME] Trucking"
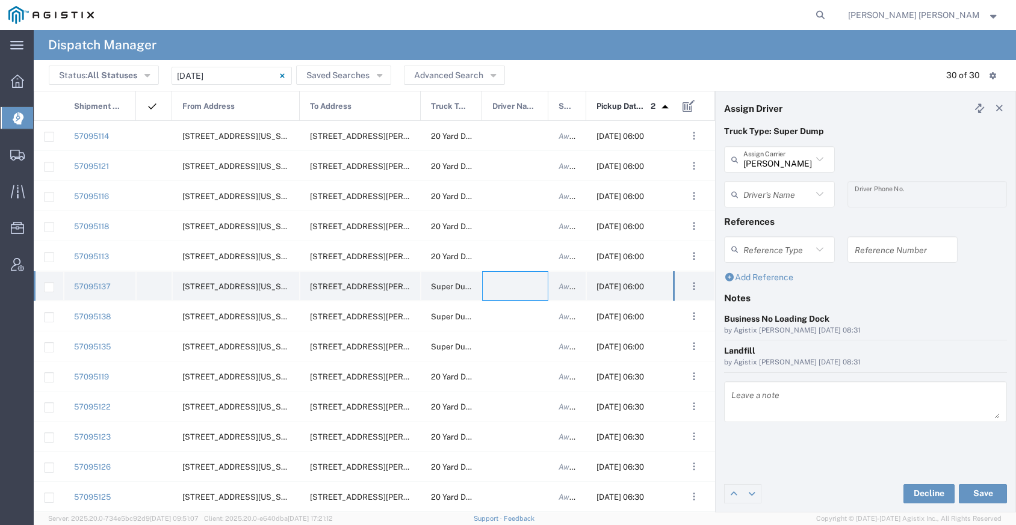
click at [522, 292] on div at bounding box center [515, 285] width 66 height 29
click at [758, 166] on input "text" at bounding box center [777, 159] width 69 height 21
click at [766, 184] on span "[PERSON_NAME] Trucking LLC" at bounding box center [779, 194] width 108 height 37
type input "[PERSON_NAME] Trucking LLC"
click at [767, 198] on input "text" at bounding box center [777, 194] width 69 height 21
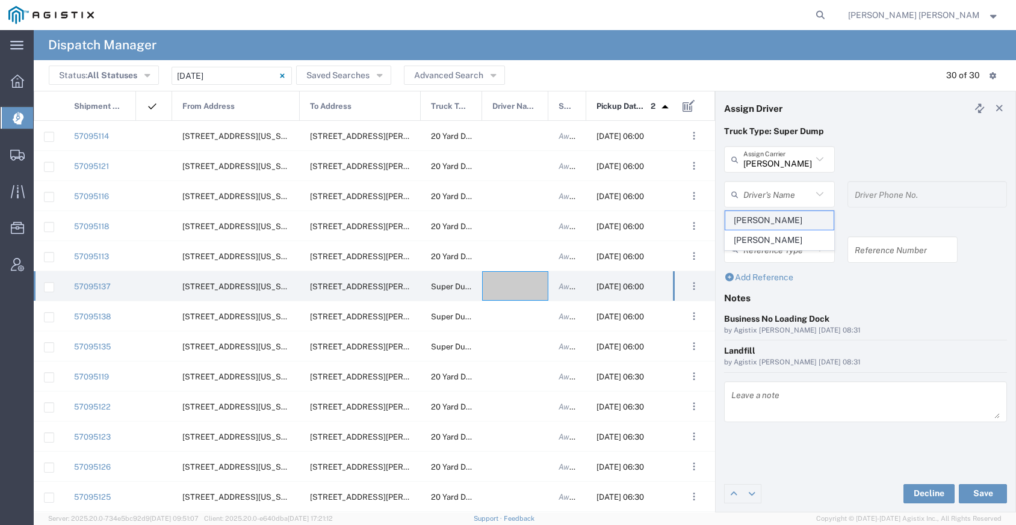
click at [764, 222] on span "[PERSON_NAME]" at bounding box center [779, 220] width 108 height 19
click at [983, 493] on button "Save" at bounding box center [983, 493] width 48 height 19
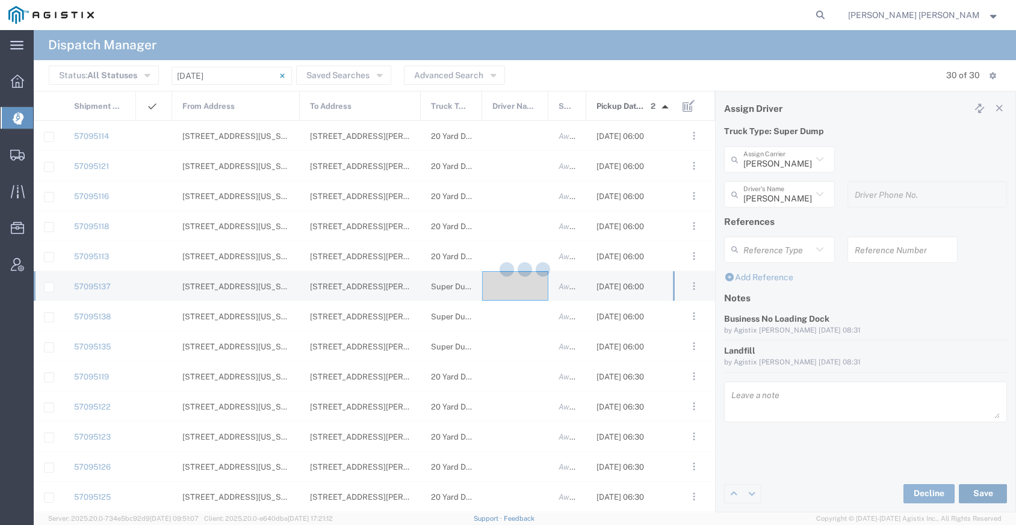
type input "[PERSON_NAME]"
type input "[PERSON_NAME] Trucking LLC"
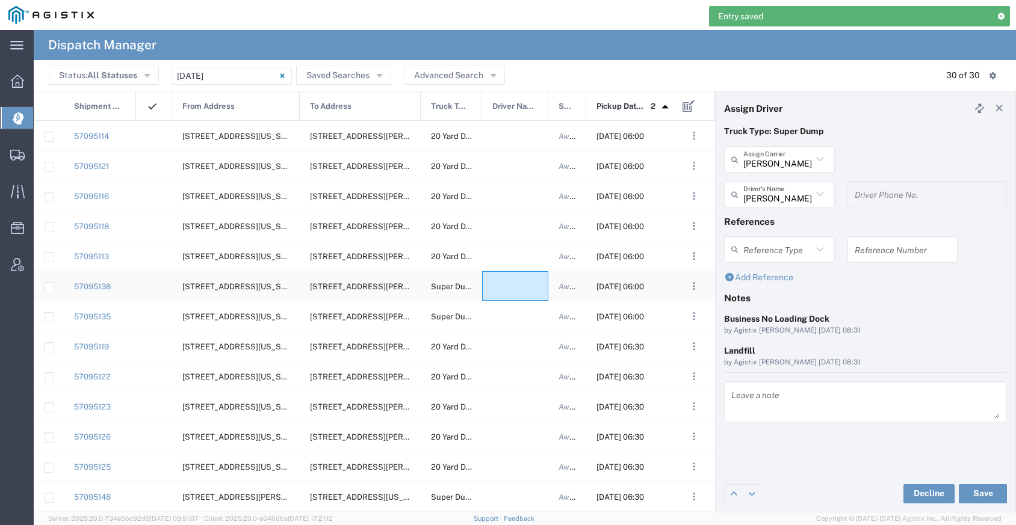
click at [528, 285] on div at bounding box center [515, 285] width 66 height 29
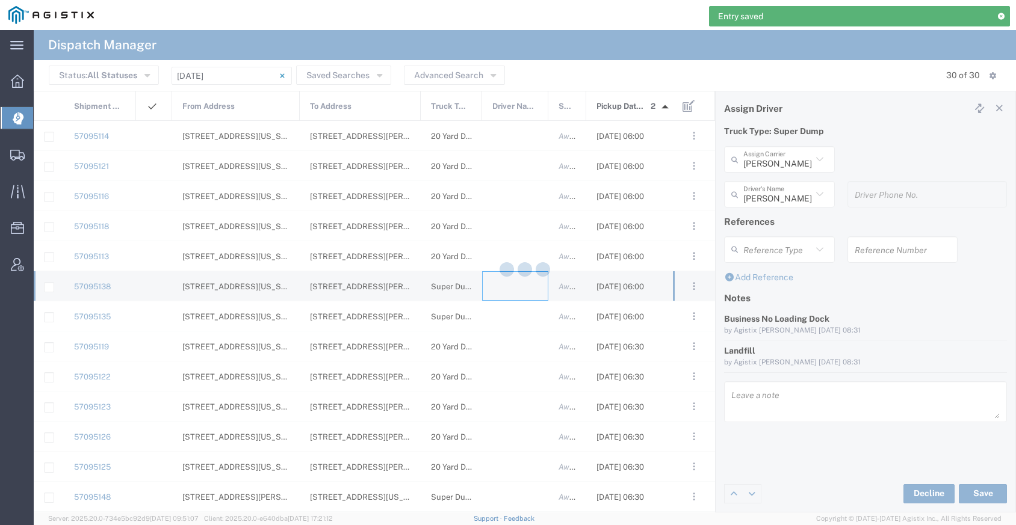
type input "[PERSON_NAME] Trucking"
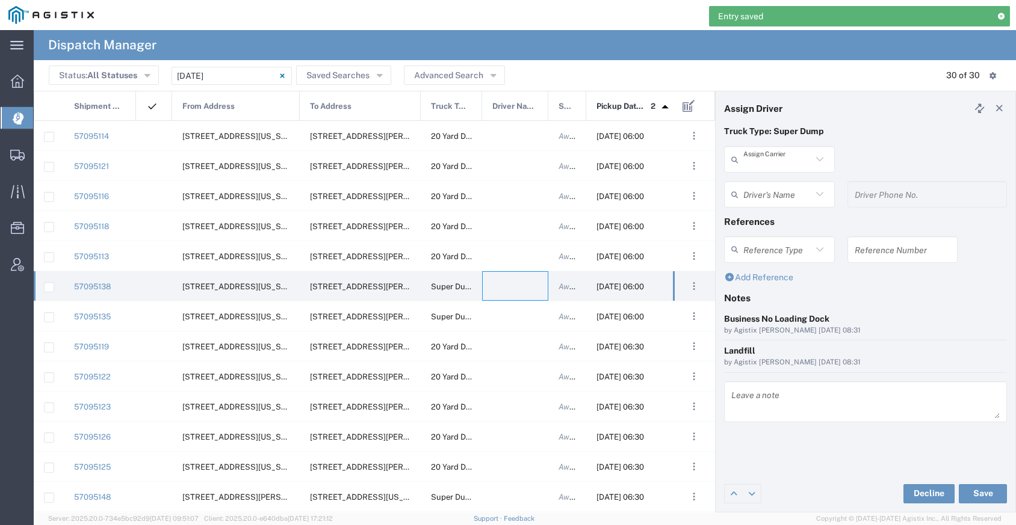
click at [786, 160] on input "text" at bounding box center [777, 159] width 69 height 21
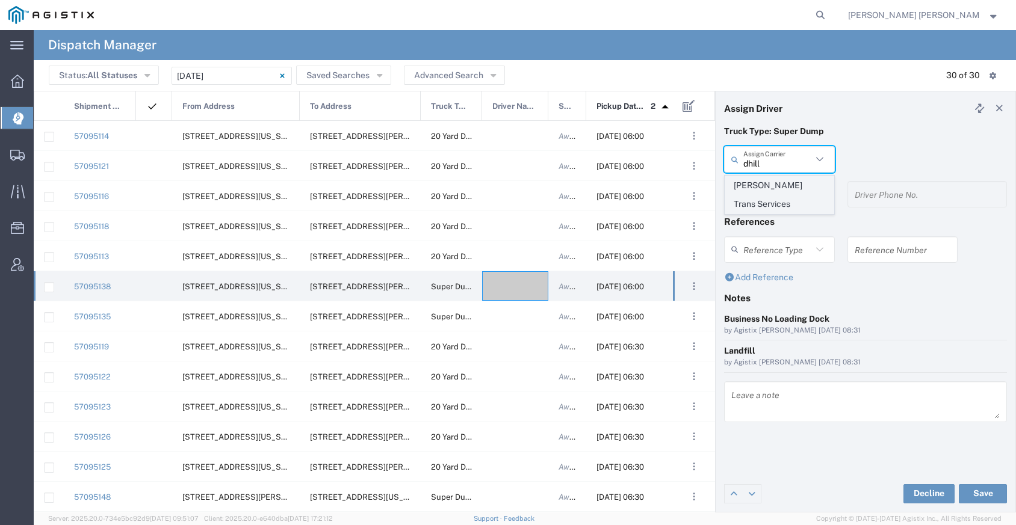
click at [792, 184] on span "[PERSON_NAME] Trans Services" at bounding box center [779, 194] width 108 height 37
type input "[PERSON_NAME] Trans Services"
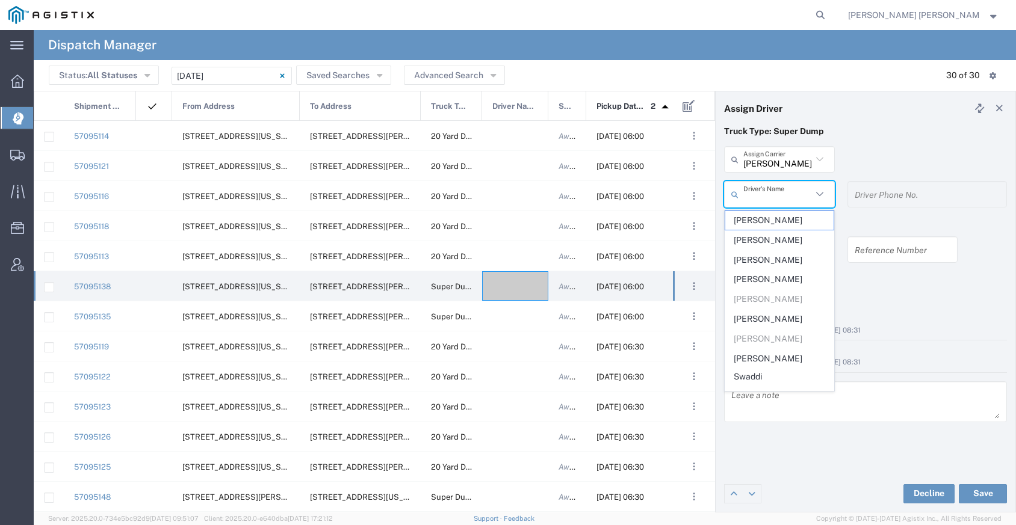
click at [788, 193] on input "text" at bounding box center [777, 194] width 69 height 21
click at [776, 224] on span "[PERSON_NAME]" at bounding box center [779, 220] width 108 height 19
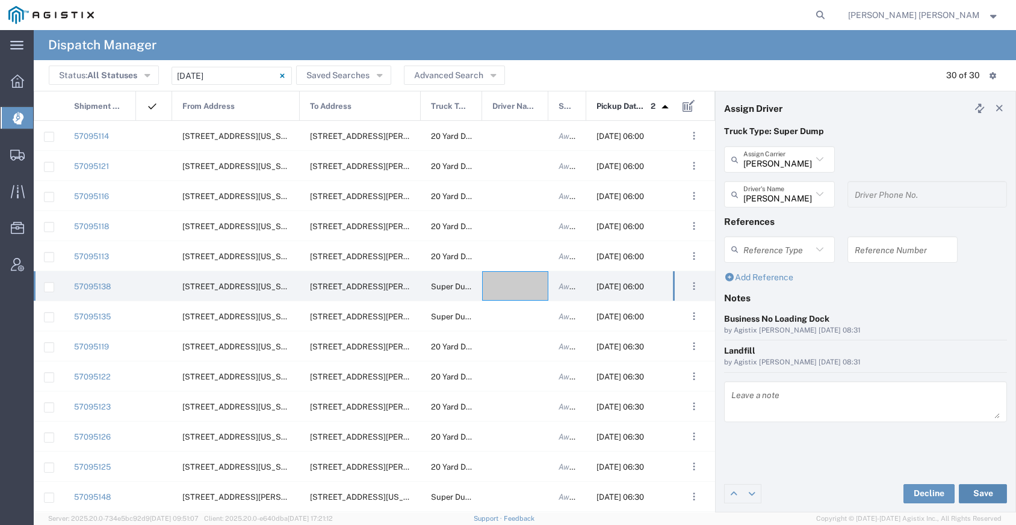
click at [975, 492] on button "Save" at bounding box center [983, 493] width 48 height 19
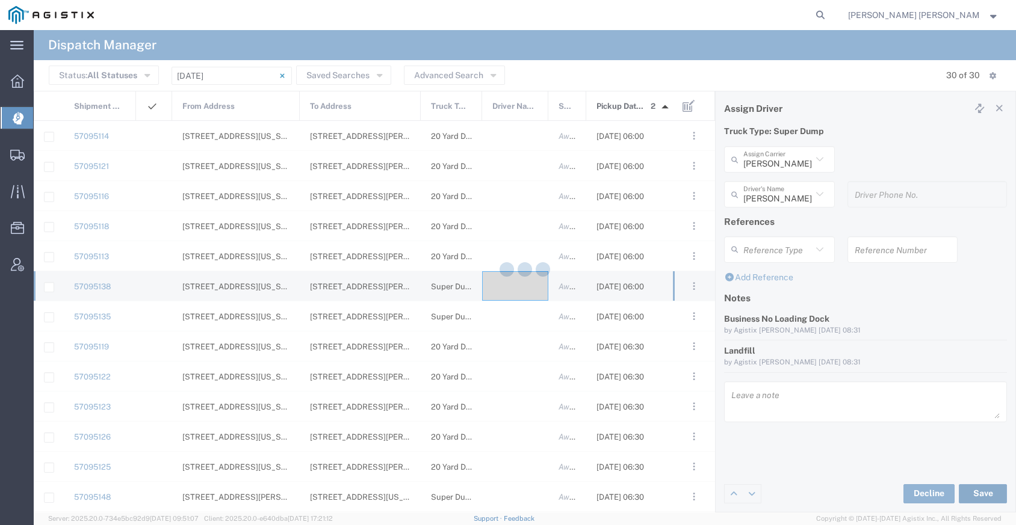
type input "[PERSON_NAME]"
type input "[PERSON_NAME] Trans Services"
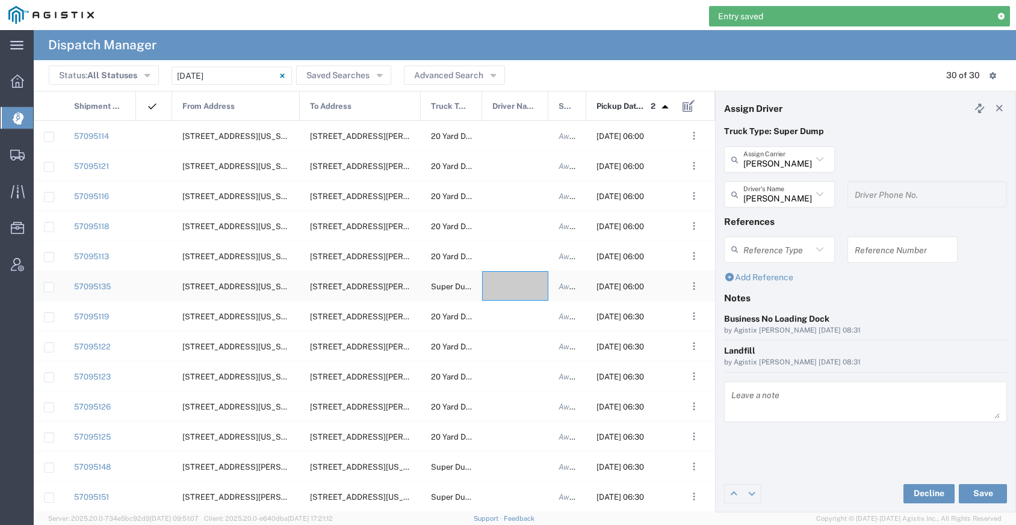
click at [529, 291] on div at bounding box center [515, 285] width 66 height 29
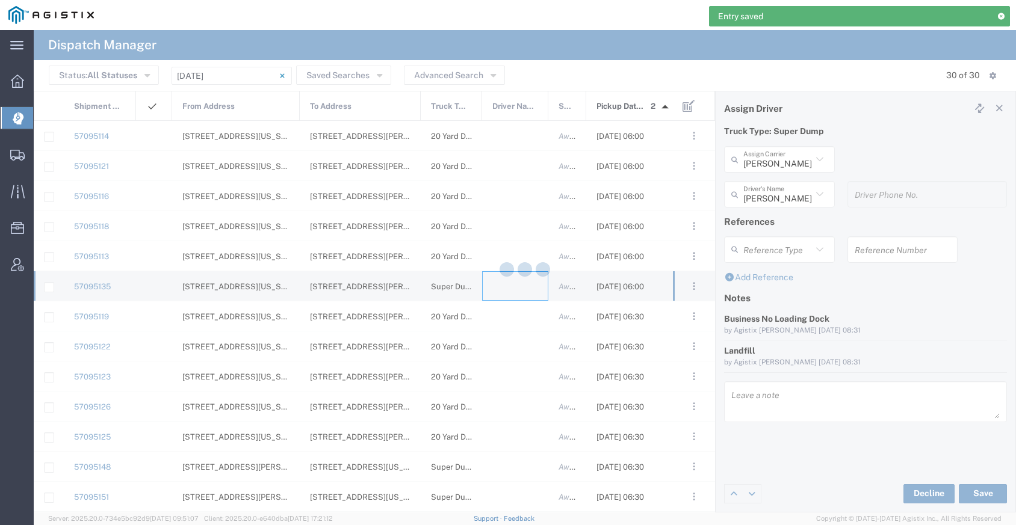
type input "[PERSON_NAME] Trucking"
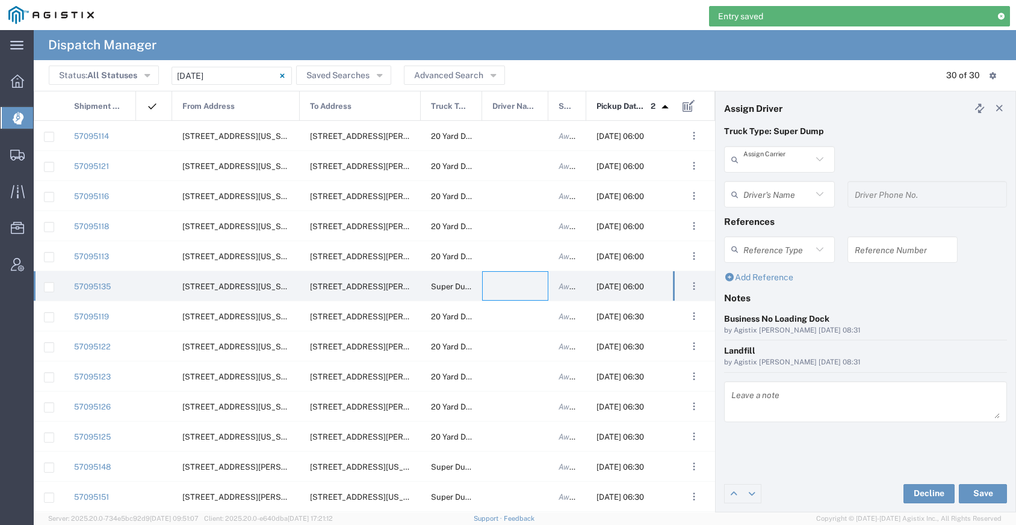
click at [777, 167] on input "text" at bounding box center [777, 159] width 69 height 21
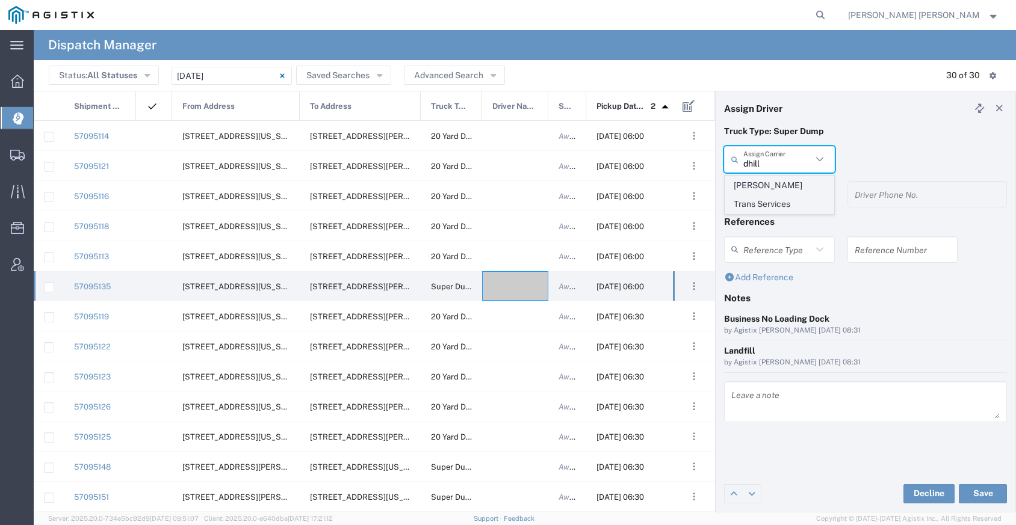
click at [791, 181] on span "[PERSON_NAME] Trans Services" at bounding box center [779, 194] width 108 height 37
type input "[PERSON_NAME] Trans Services"
click at [786, 198] on input "text" at bounding box center [777, 194] width 69 height 21
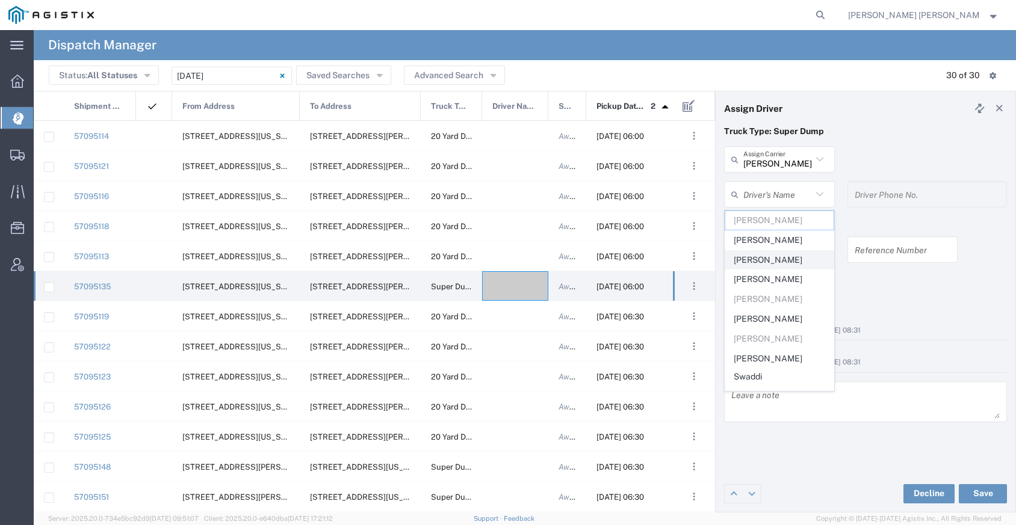
click at [780, 258] on span "[PERSON_NAME]" at bounding box center [779, 260] width 108 height 19
type input "[PERSON_NAME]"
type input "9255656443"
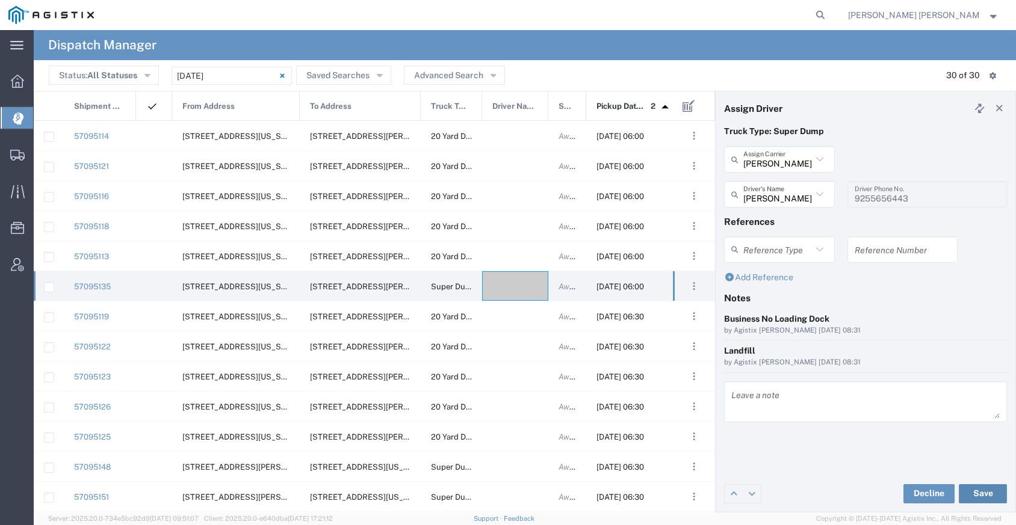
click at [984, 501] on button "Save" at bounding box center [983, 493] width 48 height 19
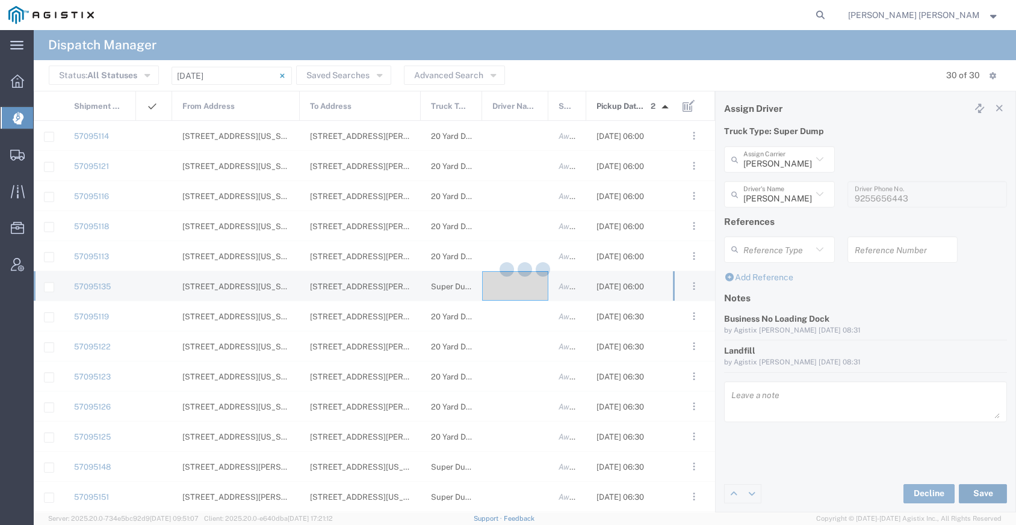
type input "[PERSON_NAME]"
type input "[PERSON_NAME] Trans Services"
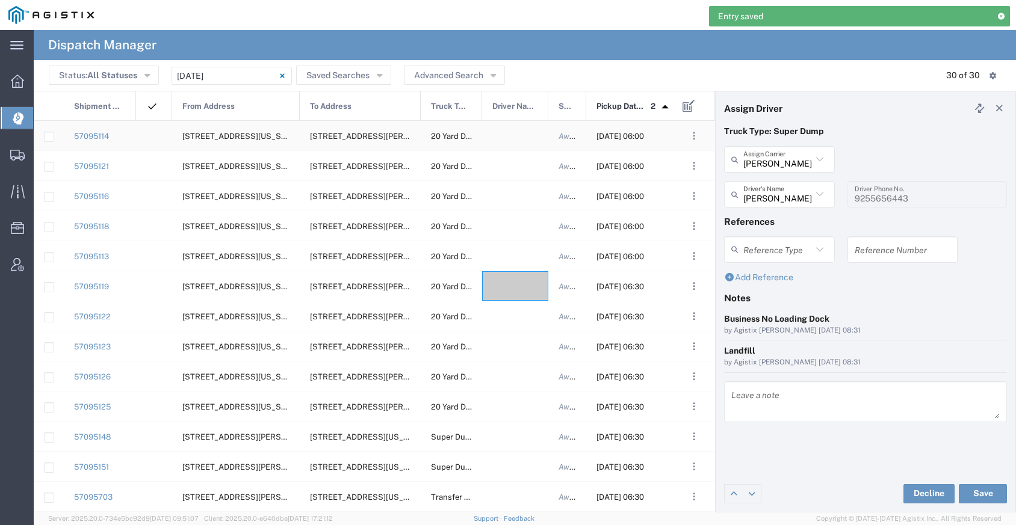
click at [500, 134] on div at bounding box center [515, 135] width 66 height 29
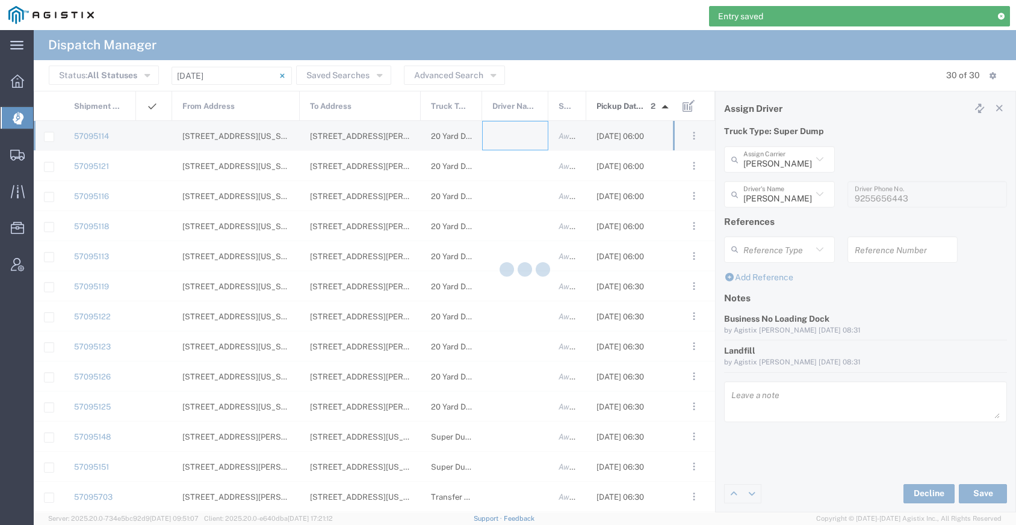
type input "[PERSON_NAME] Trucking"
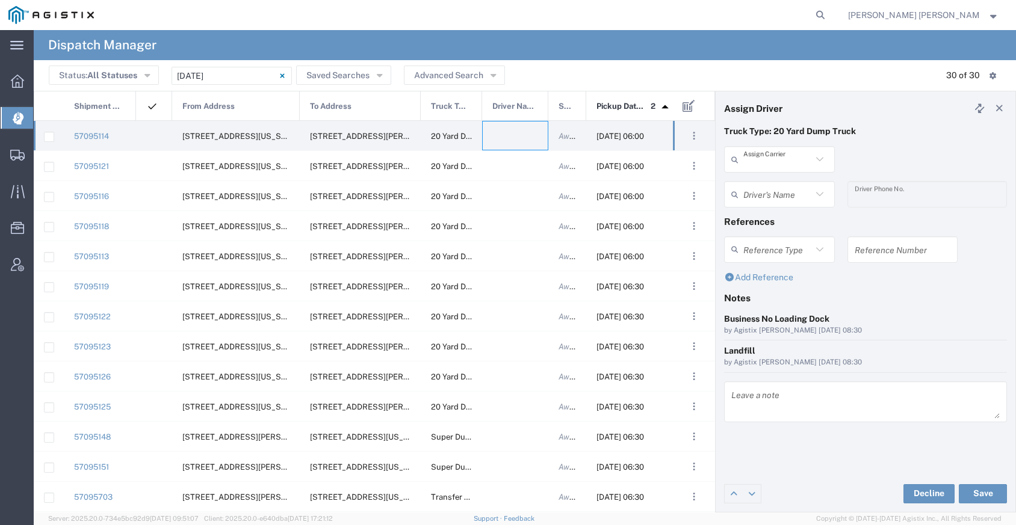
click at [774, 165] on input "text" at bounding box center [777, 159] width 69 height 21
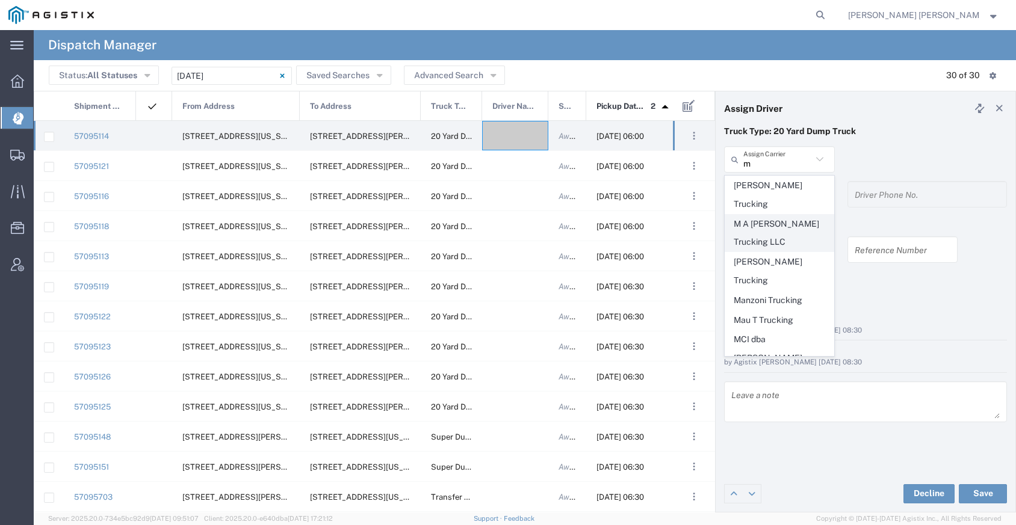
click at [761, 215] on span "M A [PERSON_NAME] Trucking LLC" at bounding box center [779, 233] width 108 height 37
type input "M A [PERSON_NAME] Trucking LLC"
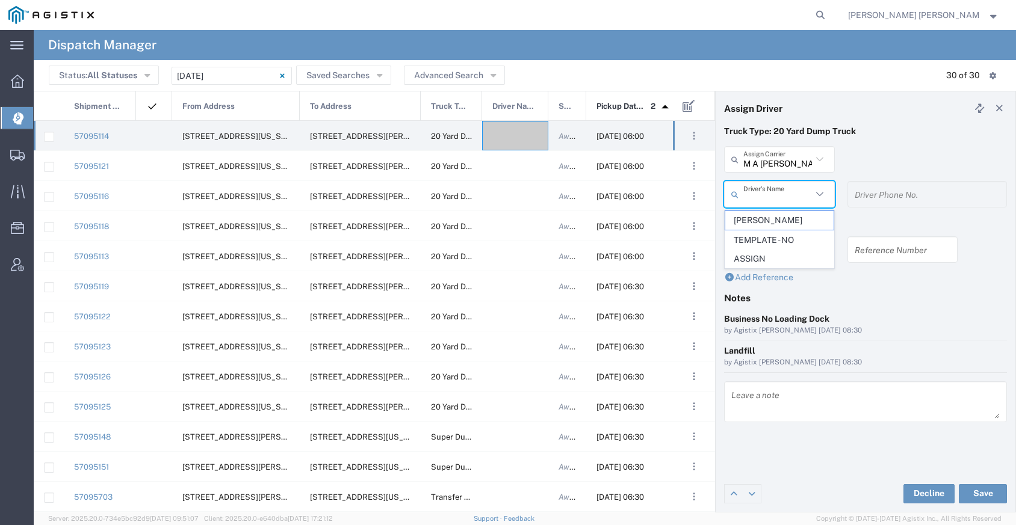
click at [757, 188] on input "text" at bounding box center [777, 194] width 69 height 21
click at [761, 224] on span "[PERSON_NAME]" at bounding box center [779, 220] width 108 height 19
type input "[PERSON_NAME]"
type input "[PHONE_NUMBER]"
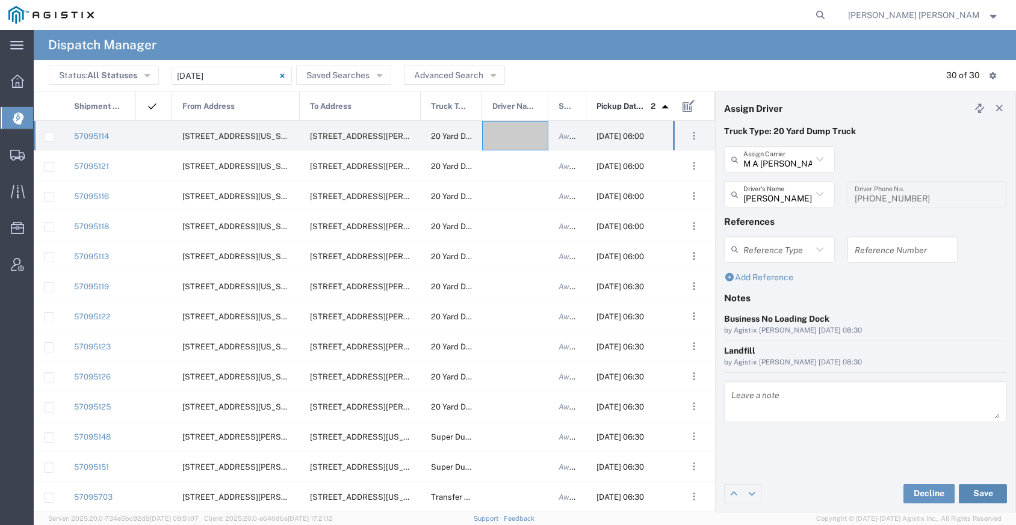
click at [988, 491] on button "Save" at bounding box center [983, 493] width 48 height 19
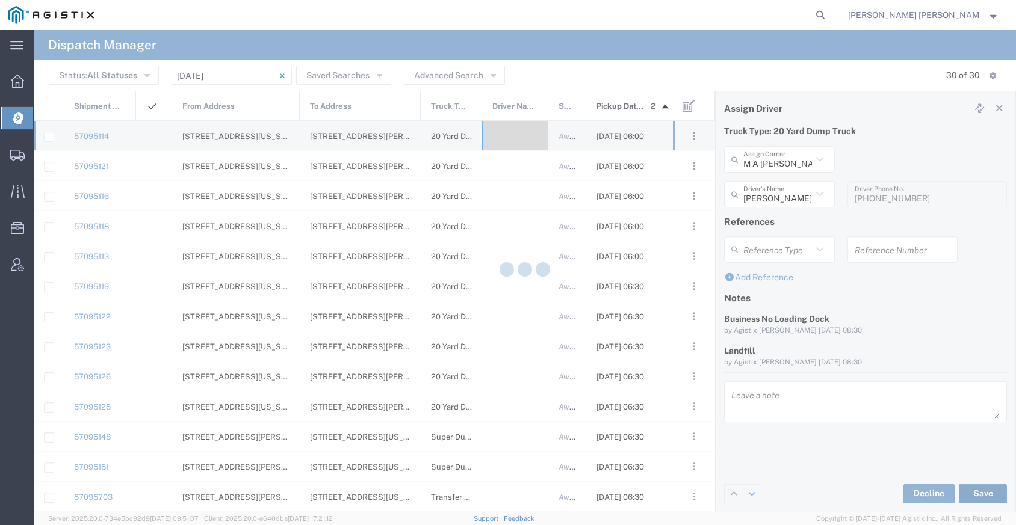
type input "[PERSON_NAME]"
type input "M A [PERSON_NAME] Trucking LLC"
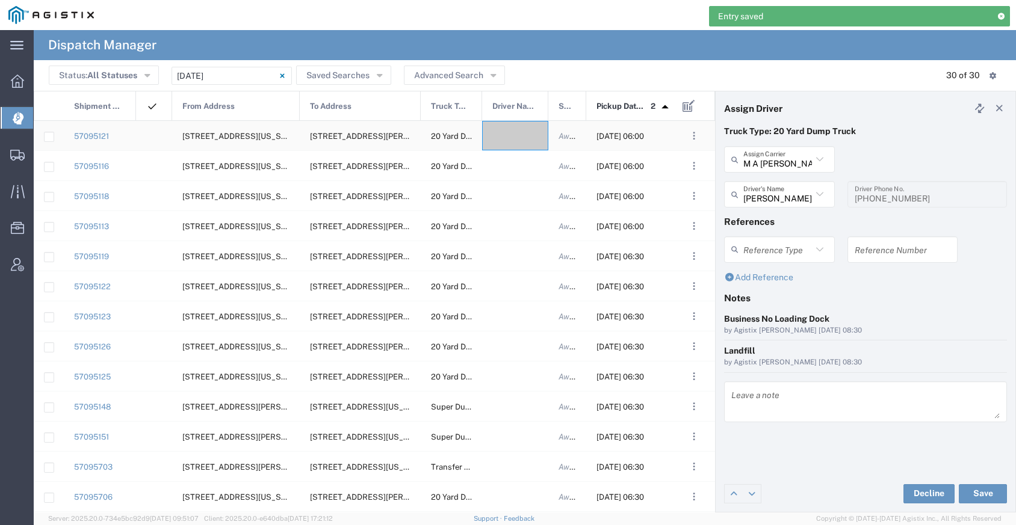
click at [522, 130] on div at bounding box center [515, 135] width 66 height 29
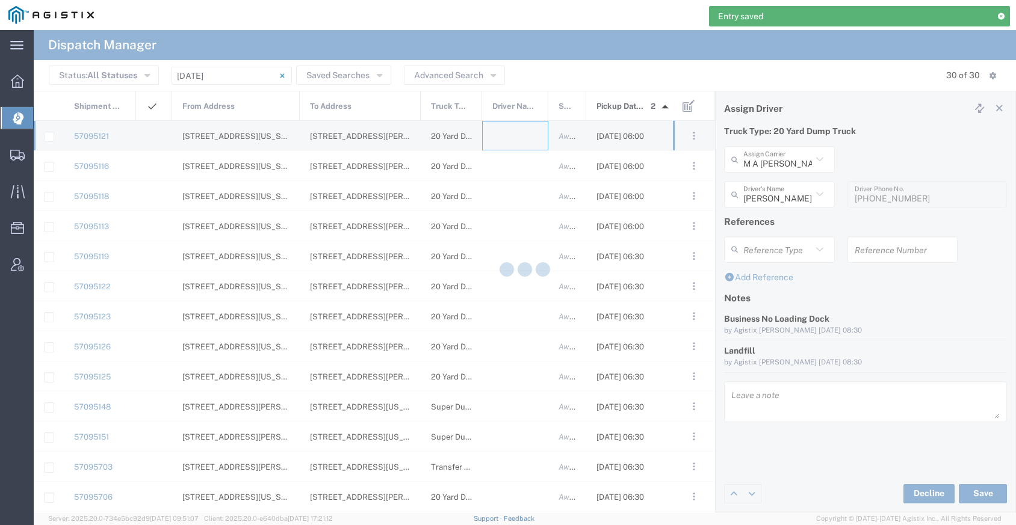
type input "[PERSON_NAME] Trucking"
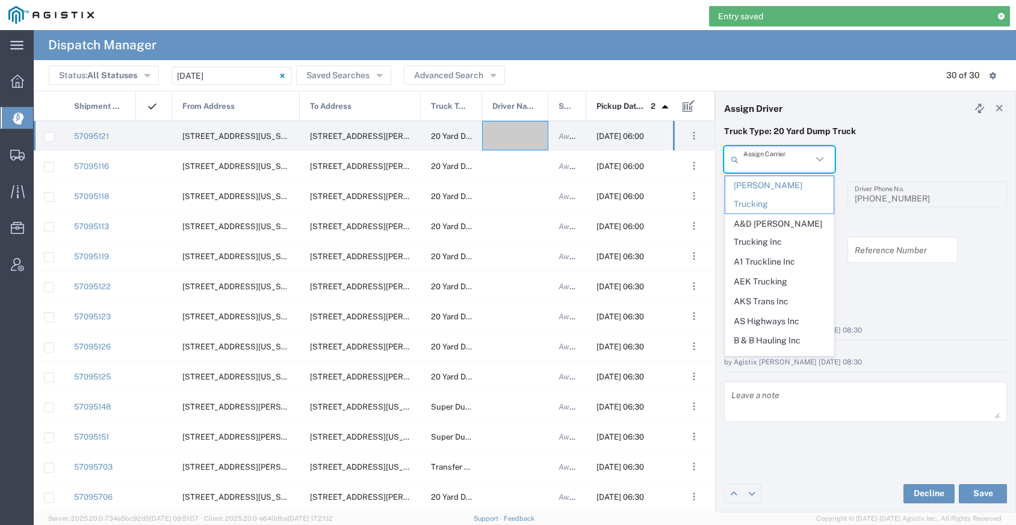
click at [769, 163] on input "text" at bounding box center [777, 159] width 69 height 21
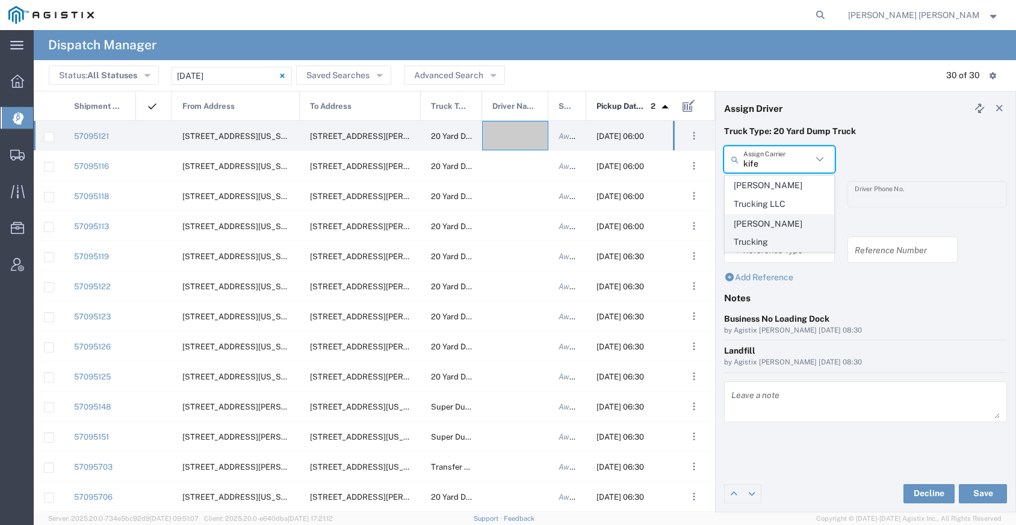
click at [762, 232] on span "[PERSON_NAME] Trucking" at bounding box center [779, 233] width 108 height 37
type input "[PERSON_NAME] Trucking"
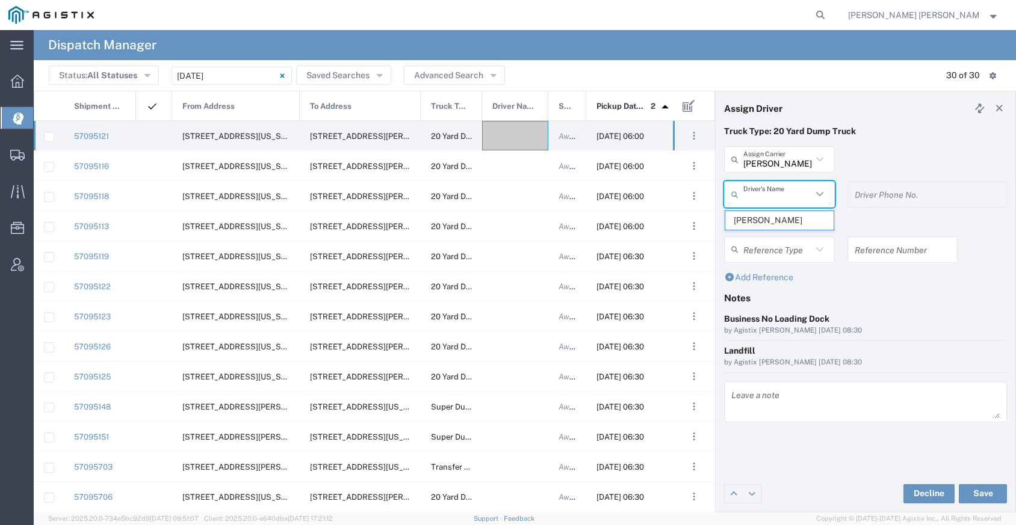
click at [761, 203] on input "text" at bounding box center [777, 194] width 69 height 21
click at [761, 222] on span "[PERSON_NAME]" at bounding box center [779, 220] width 108 height 19
type input "[PERSON_NAME]"
type input "9253838798"
click at [989, 490] on button "Save" at bounding box center [983, 493] width 48 height 19
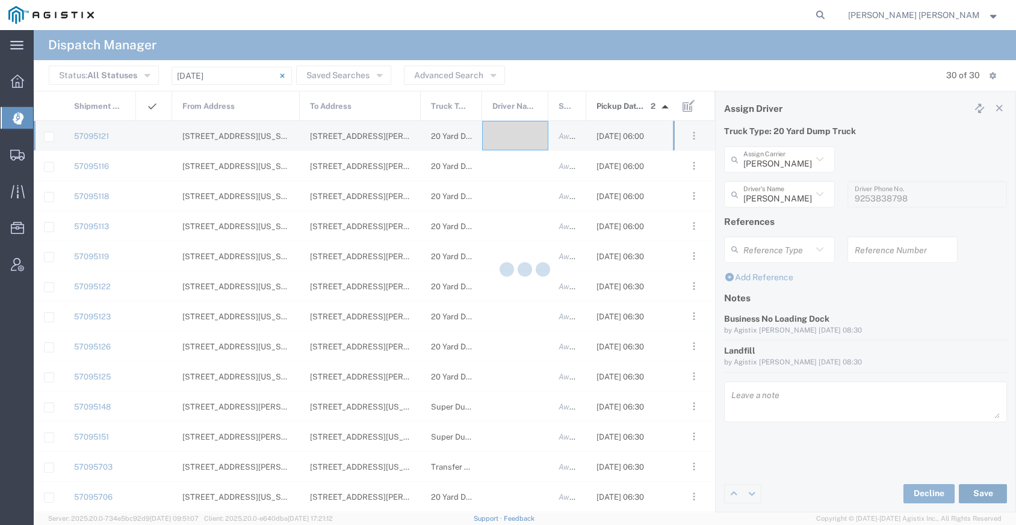
type input "[PERSON_NAME]"
type input "[PERSON_NAME] Trucking"
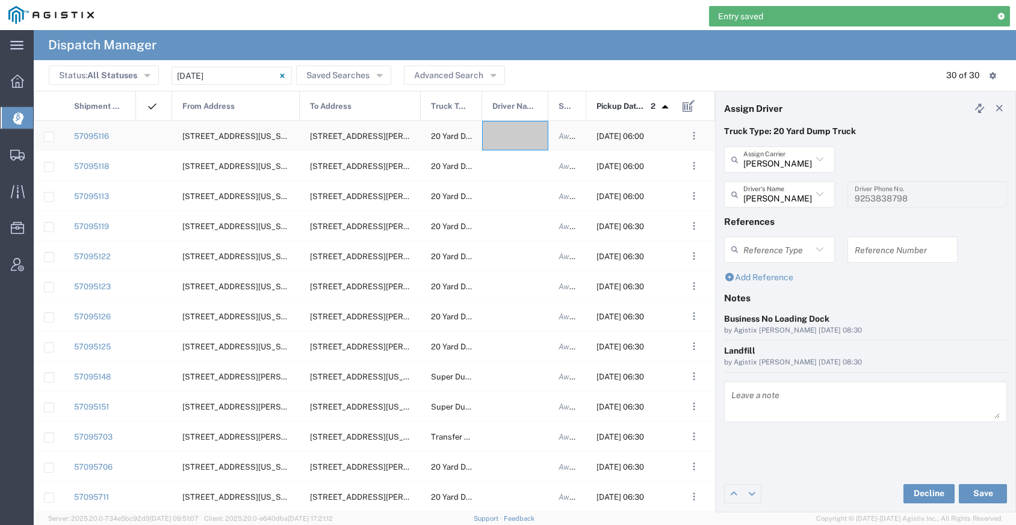
click at [526, 143] on div at bounding box center [515, 135] width 66 height 29
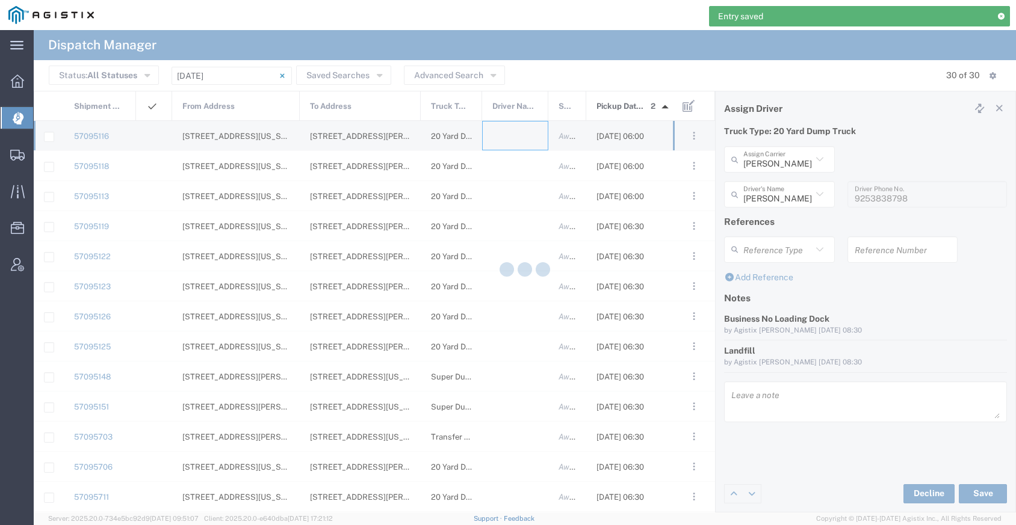
type input "[PERSON_NAME] Trucking"
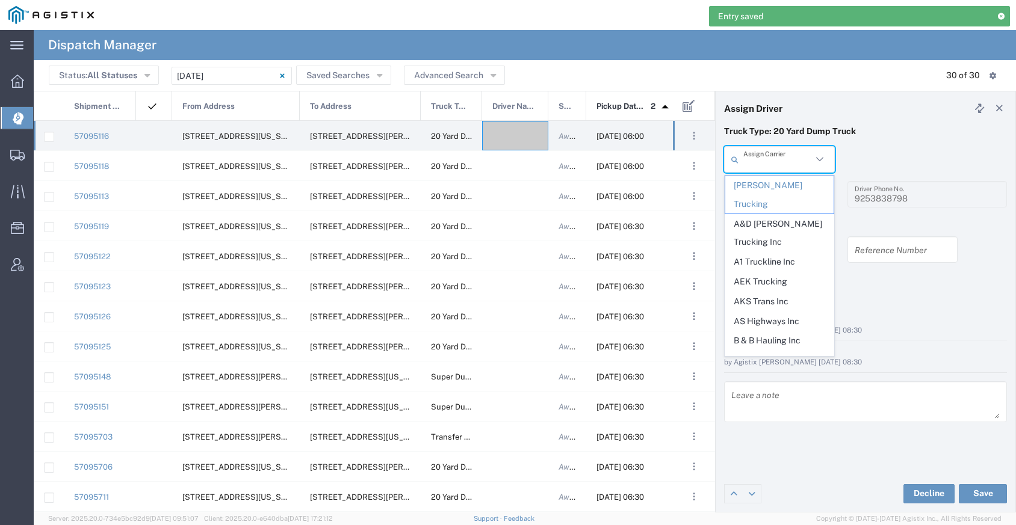
click at [759, 162] on input "text" at bounding box center [777, 159] width 69 height 21
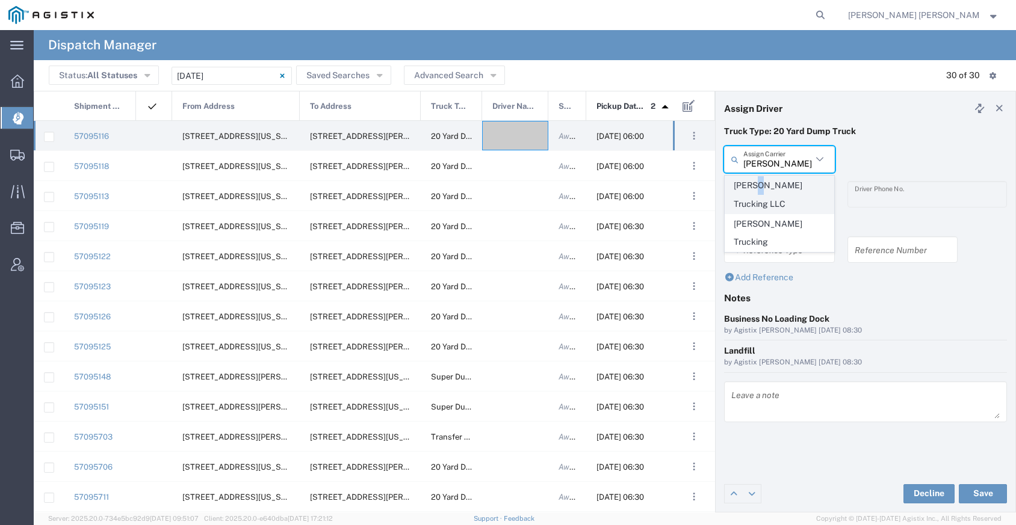
click at [753, 183] on span "[PERSON_NAME] Trucking LLC" at bounding box center [779, 194] width 108 height 37
type input "[PERSON_NAME] Trucking LLC"
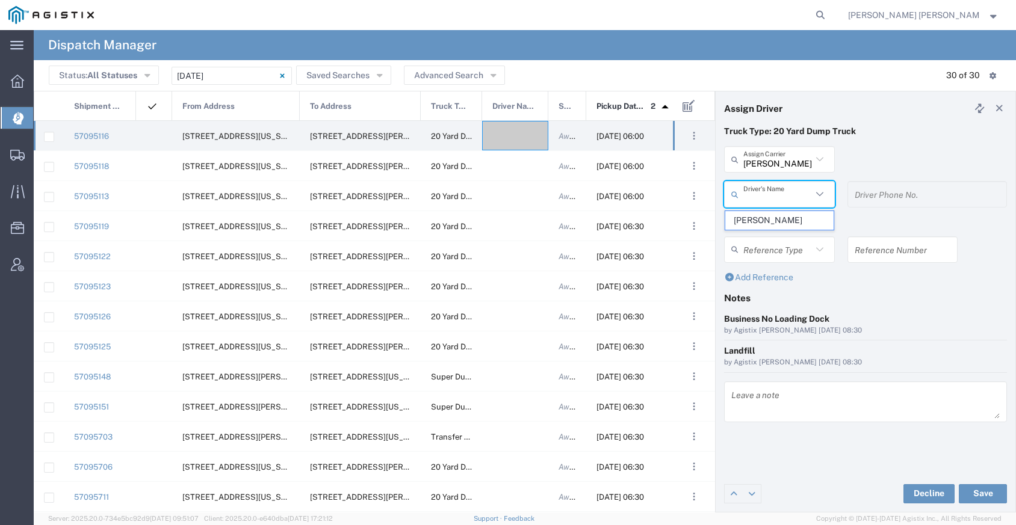
click at [756, 193] on input "text" at bounding box center [777, 194] width 69 height 21
click at [762, 217] on span "[PERSON_NAME]" at bounding box center [779, 220] width 108 height 19
type input "[PERSON_NAME]"
type input "9253838564"
click at [978, 491] on button "Save" at bounding box center [983, 493] width 48 height 19
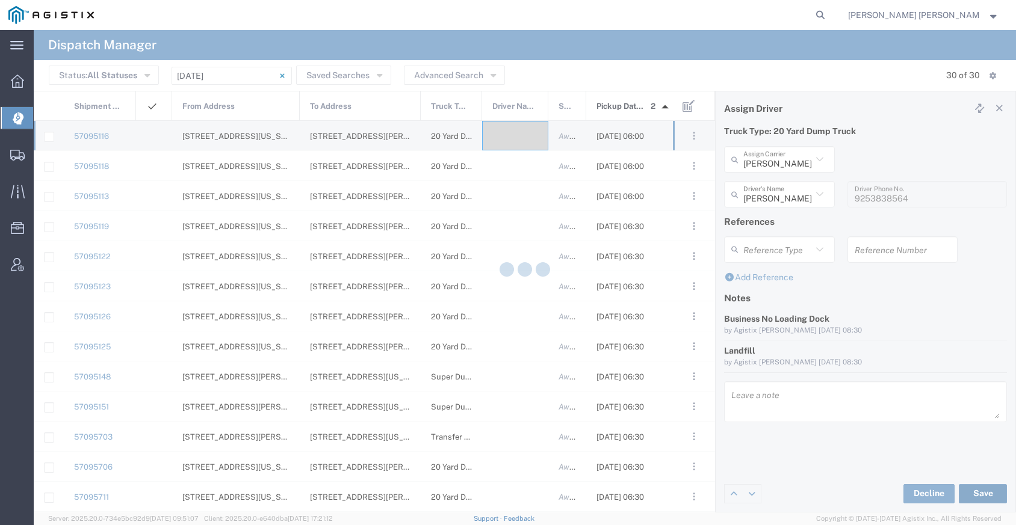
type input "[PERSON_NAME]"
type input "[PERSON_NAME] Trucking LLC"
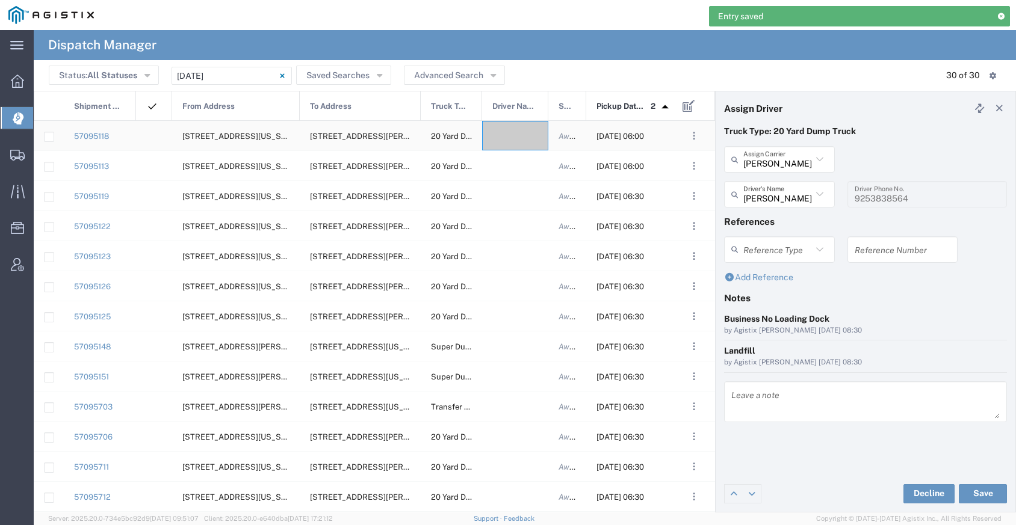
click at [519, 130] on div at bounding box center [515, 135] width 66 height 29
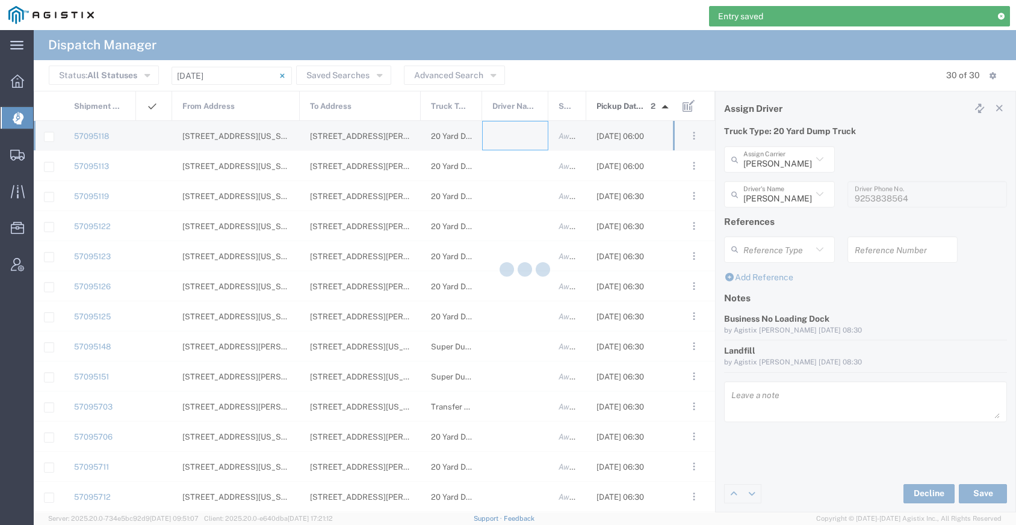
type input "[PERSON_NAME] Trucking"
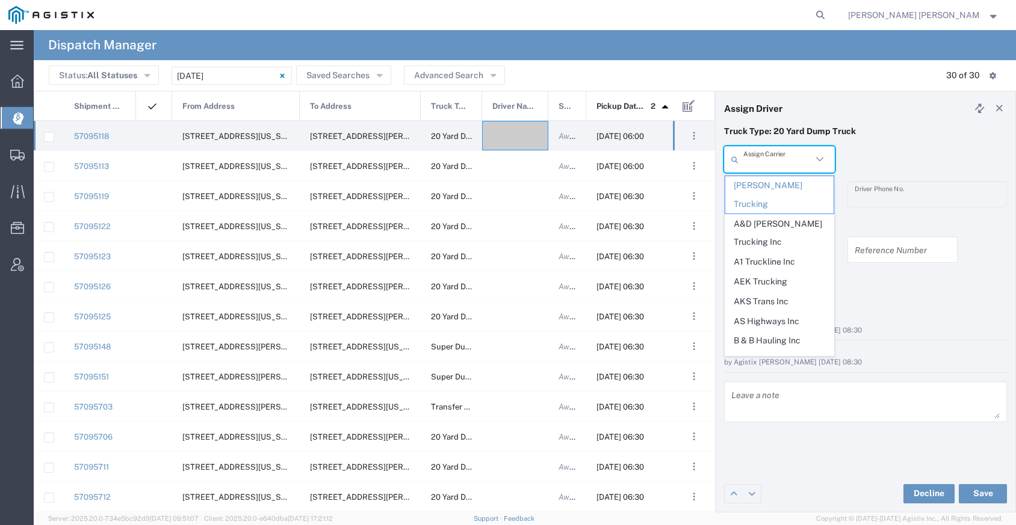
click at [807, 162] on input "text" at bounding box center [777, 159] width 69 height 21
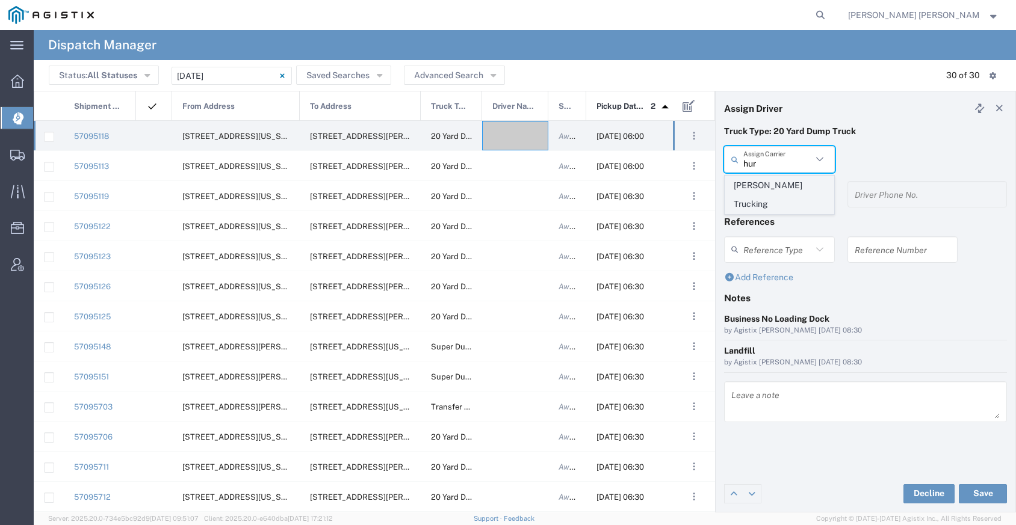
click at [805, 183] on span "[PERSON_NAME] Trucking" at bounding box center [779, 194] width 108 height 37
type input "[PERSON_NAME] Trucking"
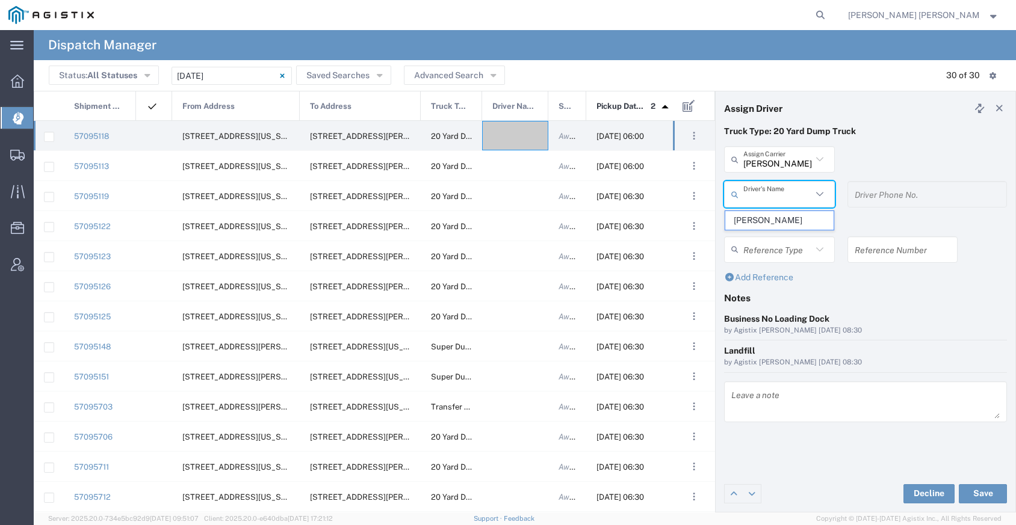
click at [798, 193] on input "text" at bounding box center [777, 194] width 69 height 21
click at [789, 218] on span "[PERSON_NAME]" at bounding box center [779, 220] width 108 height 19
type input "[PERSON_NAME]"
type input "5107505775"
click at [977, 492] on button "Save" at bounding box center [983, 493] width 48 height 19
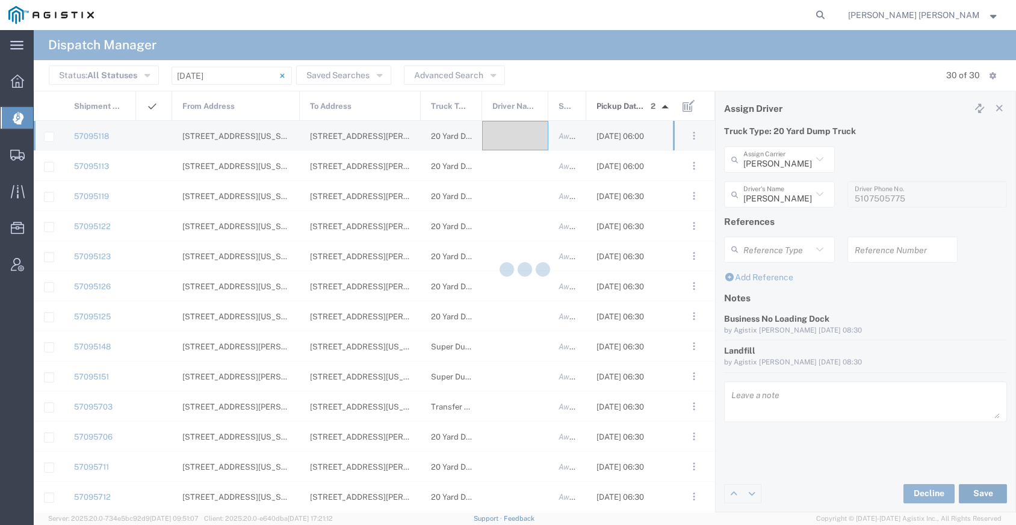
type input "[PERSON_NAME]"
type input "[PERSON_NAME] Trucking"
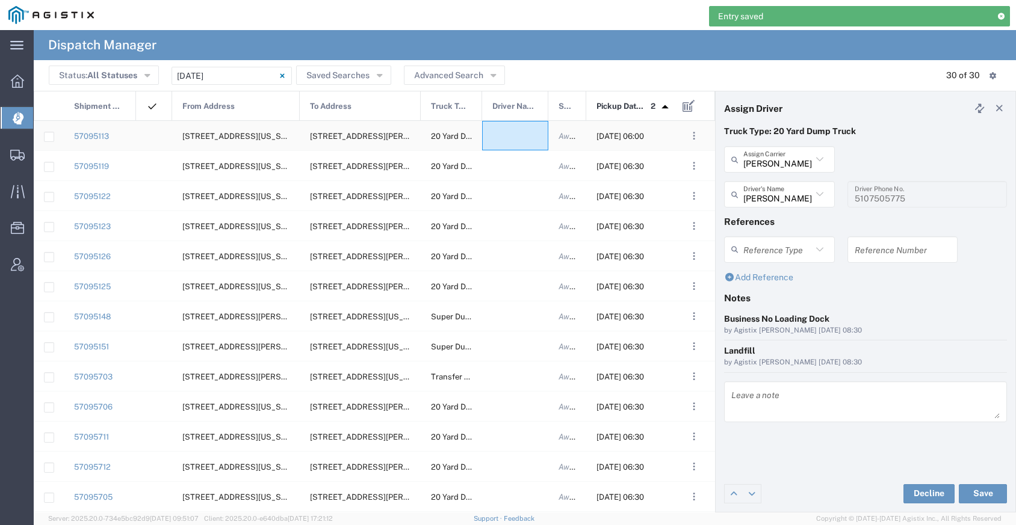
click at [508, 132] on div at bounding box center [515, 135] width 66 height 29
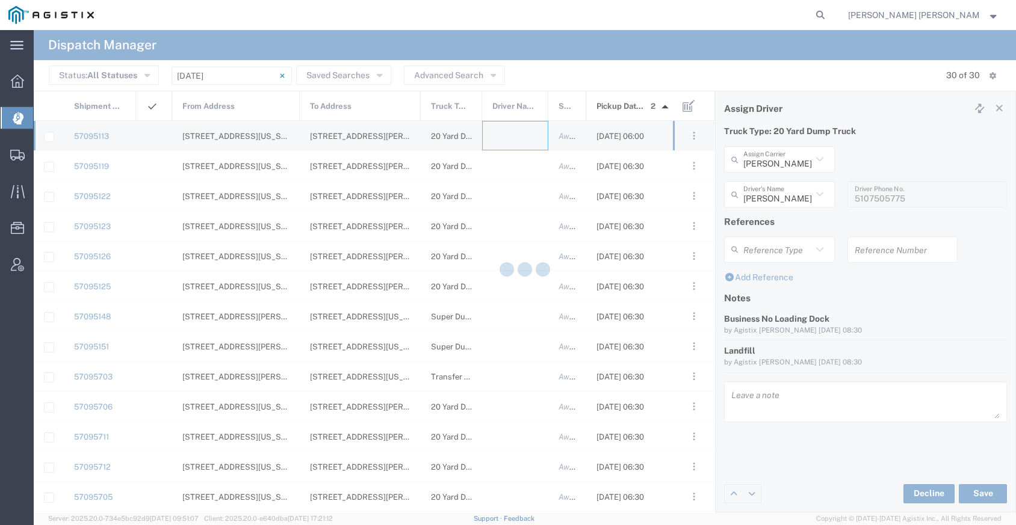
type input "[PERSON_NAME] Trucking"
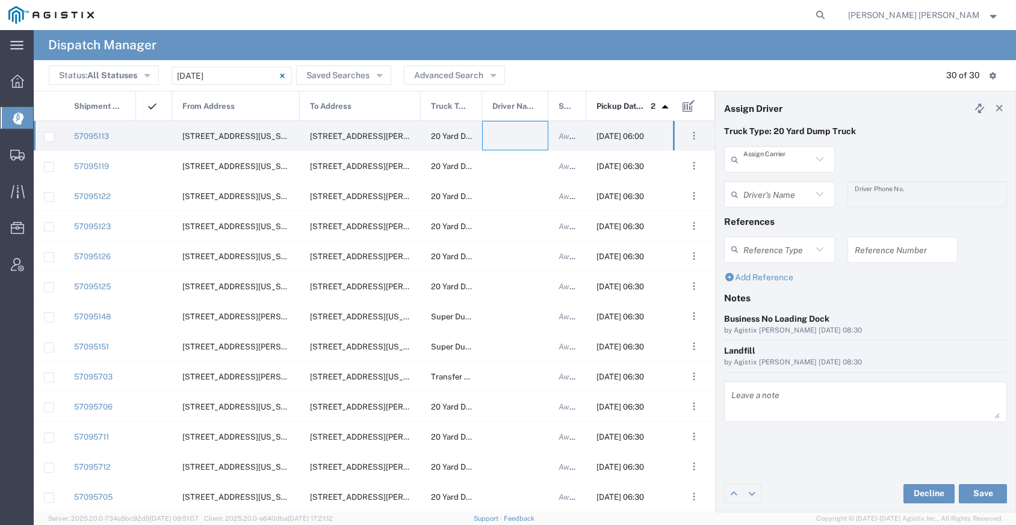
click at [761, 161] on input "text" at bounding box center [777, 159] width 69 height 21
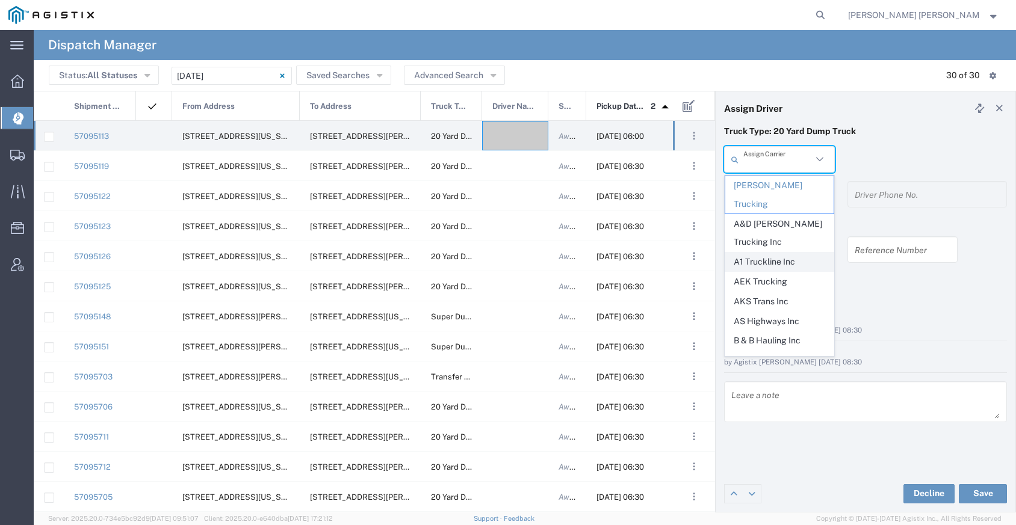
click at [767, 253] on span "A1 Truckline Inc" at bounding box center [779, 262] width 108 height 19
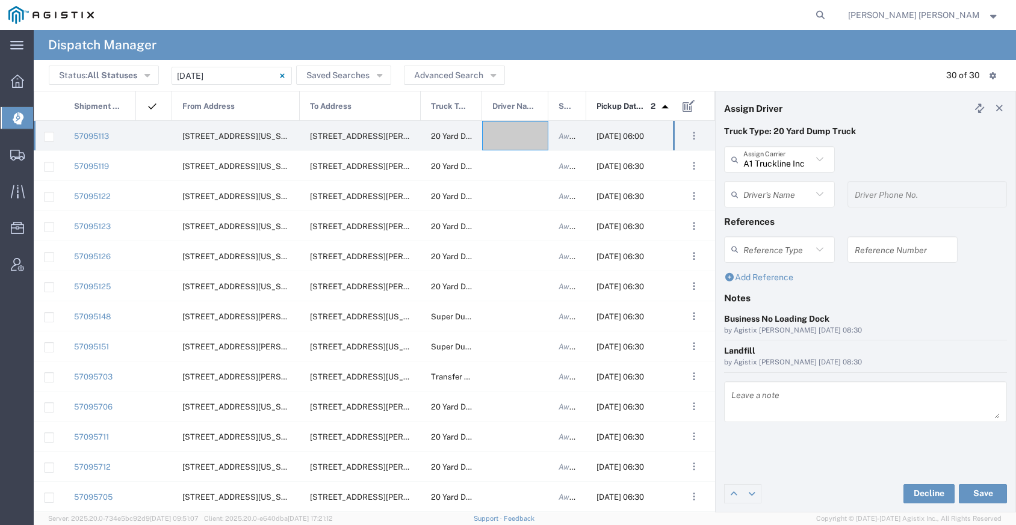
click at [767, 195] on input "text" at bounding box center [777, 194] width 69 height 21
click at [764, 162] on input "A1 Truckline Inc" at bounding box center [777, 159] width 69 height 21
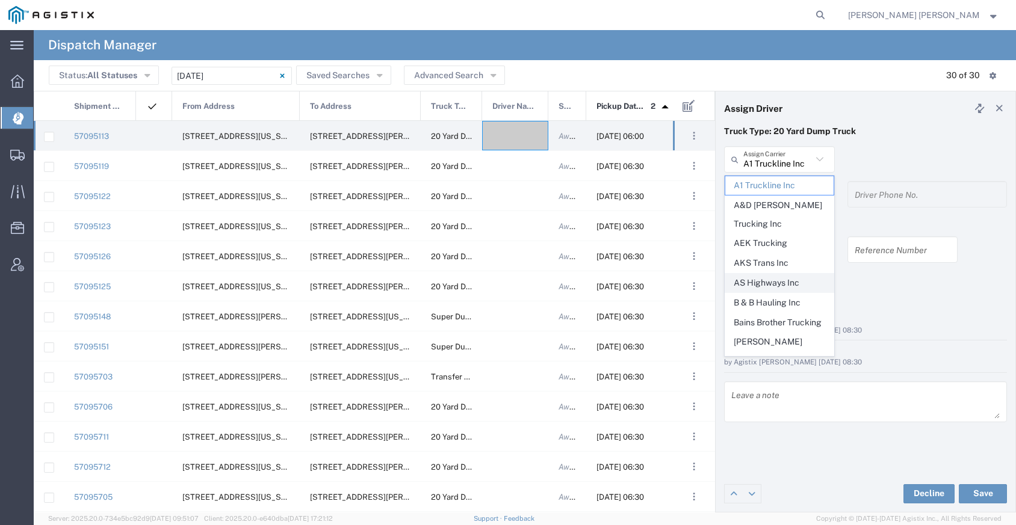
click at [773, 274] on span "AS Highways Inc" at bounding box center [779, 283] width 108 height 19
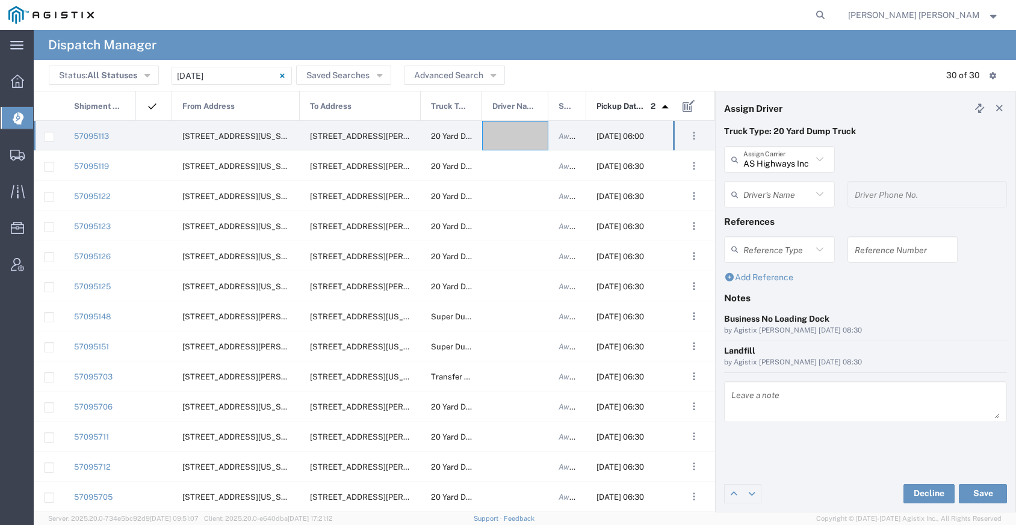
click at [765, 206] on div "Driver's Name" at bounding box center [779, 194] width 111 height 26
click at [776, 162] on input "AS Highways Inc" at bounding box center [777, 159] width 69 height 21
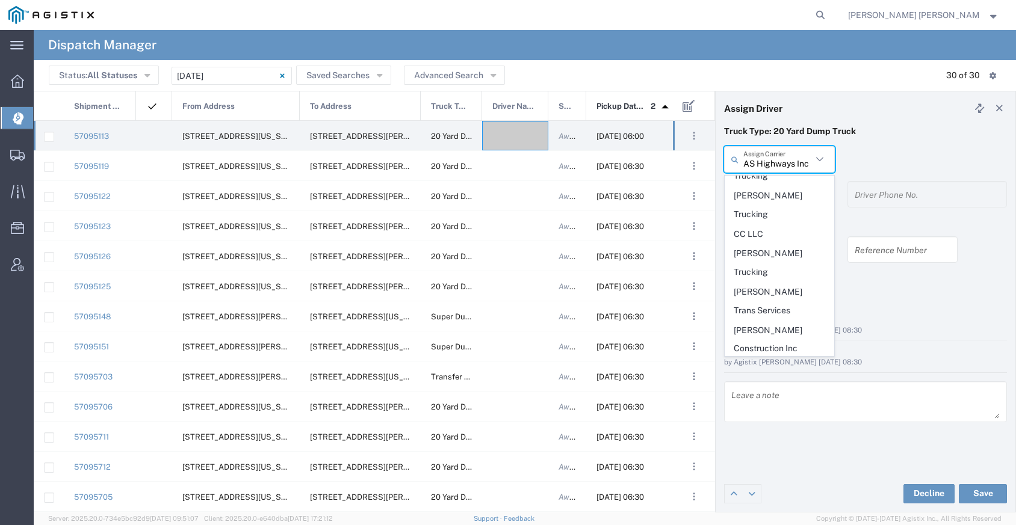
scroll to position [192, 0]
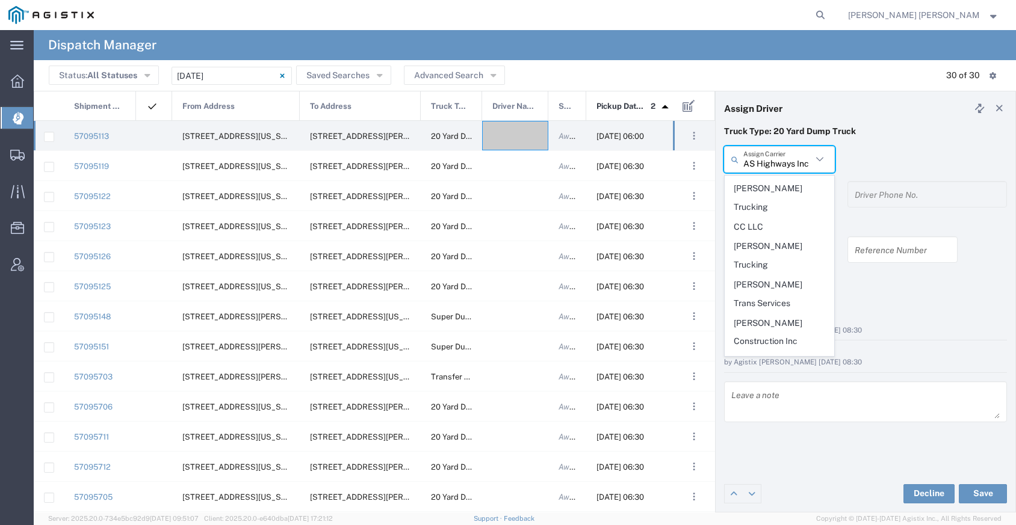
click at [777, 430] on span "GSH Transport" at bounding box center [779, 439] width 108 height 19
type input "GSH Transport"
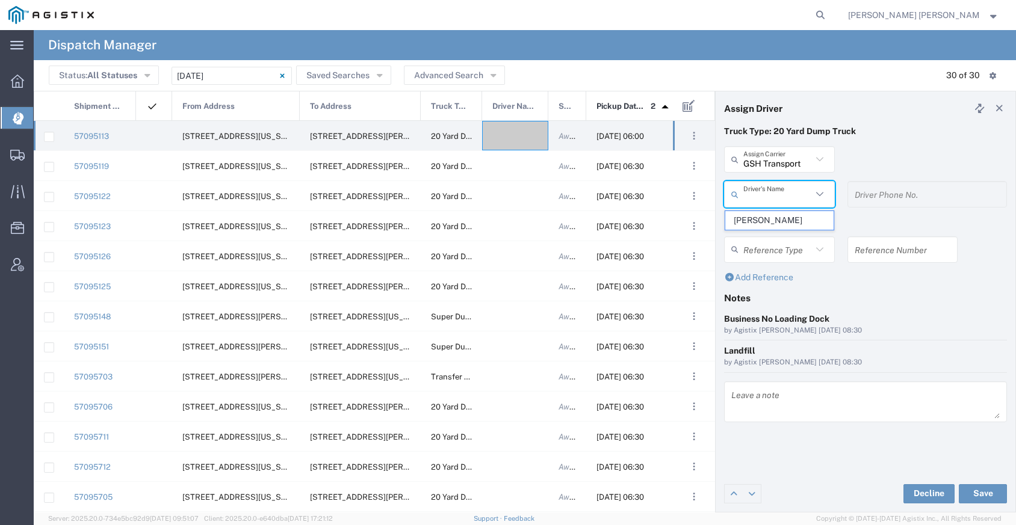
click at [771, 202] on input "text" at bounding box center [777, 194] width 69 height 21
click at [770, 222] on span "[PERSON_NAME]" at bounding box center [779, 220] width 108 height 19
type input "[PERSON_NAME]"
type input "4086873968"
click at [977, 490] on button "Save" at bounding box center [983, 493] width 48 height 19
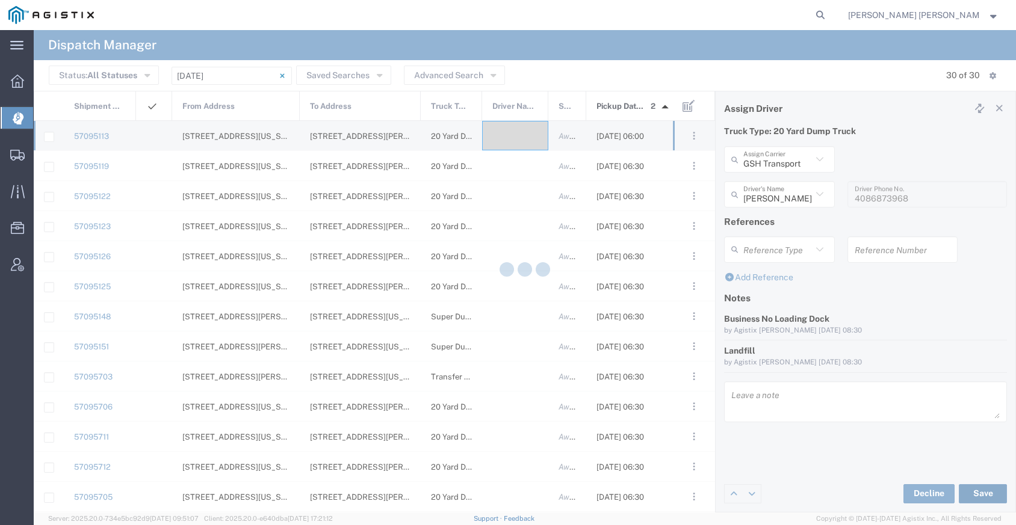
type input "[PERSON_NAME]"
type input "GSH Transport"
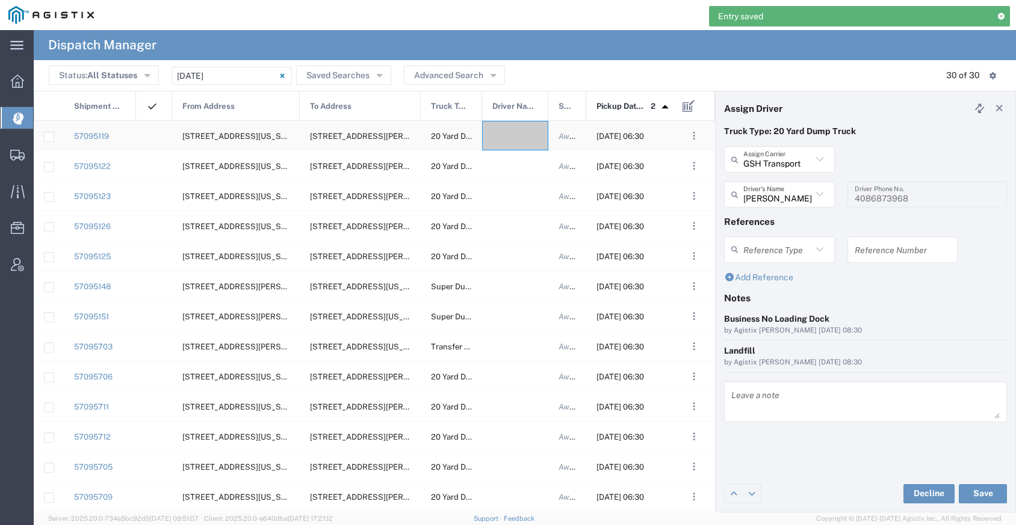
click at [516, 134] on div at bounding box center [515, 135] width 66 height 29
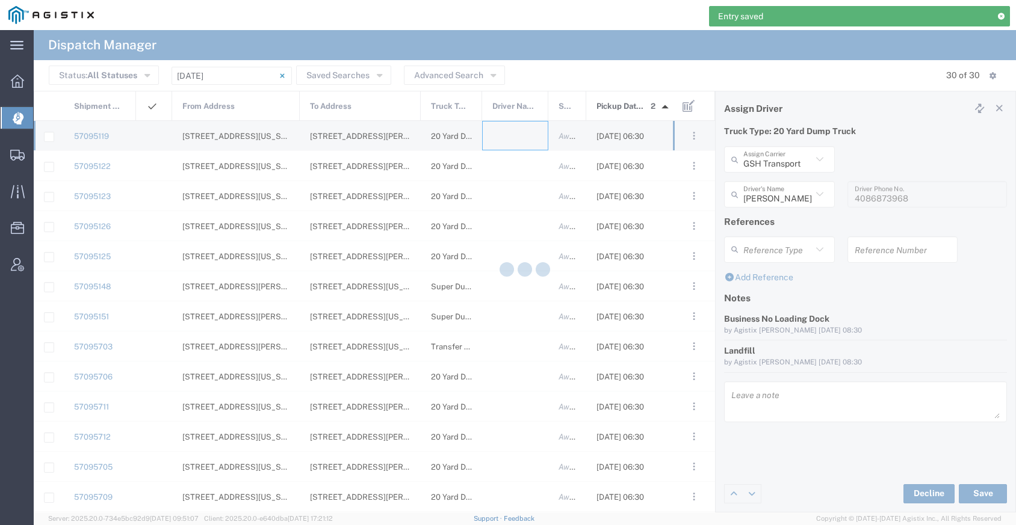
type input "[PERSON_NAME] Trucking"
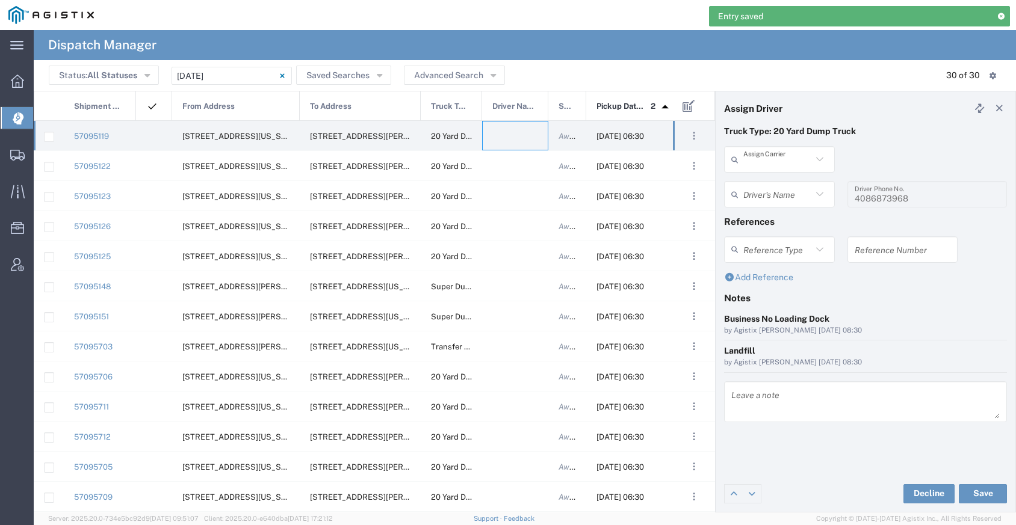
click at [772, 159] on input "text" at bounding box center [777, 159] width 69 height 21
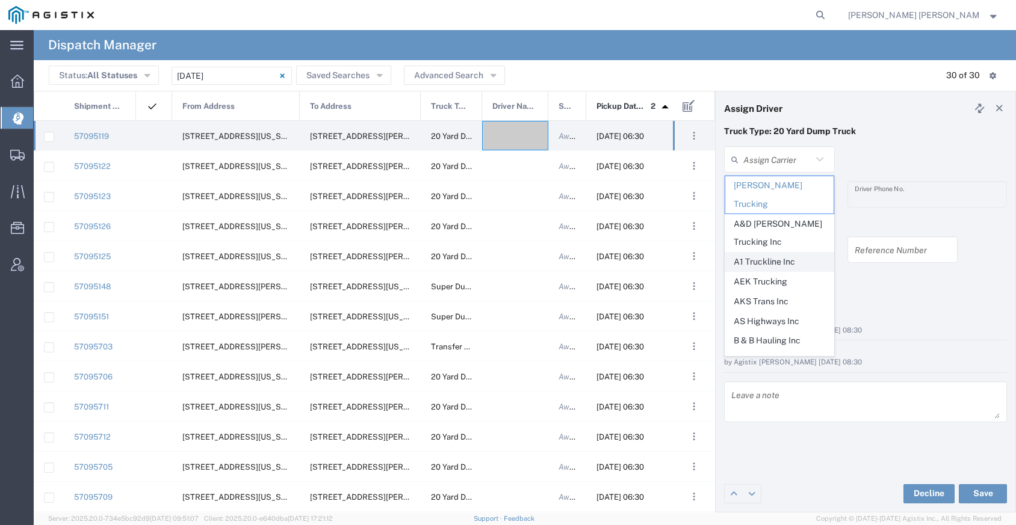
click at [766, 253] on span "A1 Truckline Inc" at bounding box center [779, 262] width 108 height 19
type input "A1 Truckline Inc"
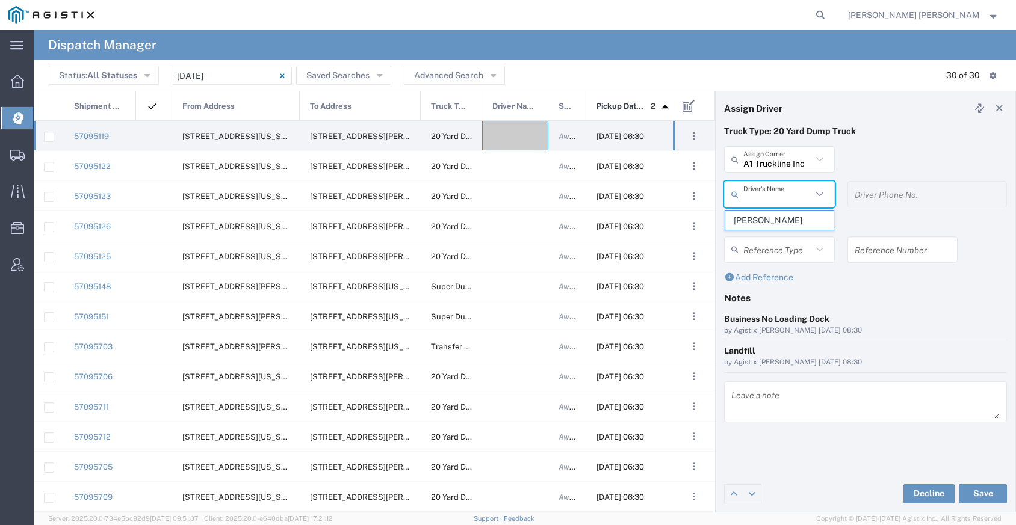
click at [774, 201] on input "text" at bounding box center [777, 194] width 69 height 21
click at [773, 221] on span "[PERSON_NAME]" at bounding box center [779, 220] width 108 height 19
type input "[PERSON_NAME]"
type input "7076997422"
click at [986, 490] on button "Save" at bounding box center [983, 493] width 48 height 19
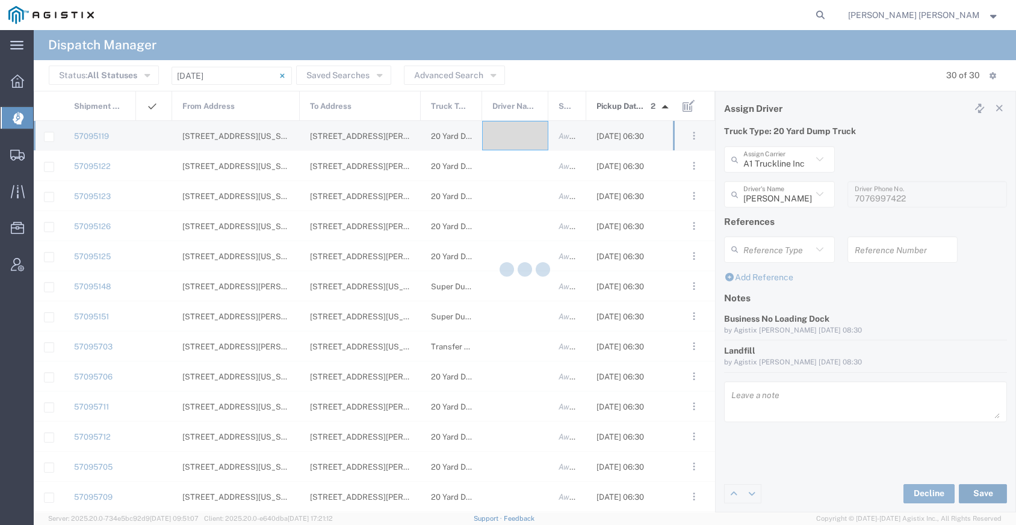
type input "[PERSON_NAME]"
type input "A1 Truckline Inc"
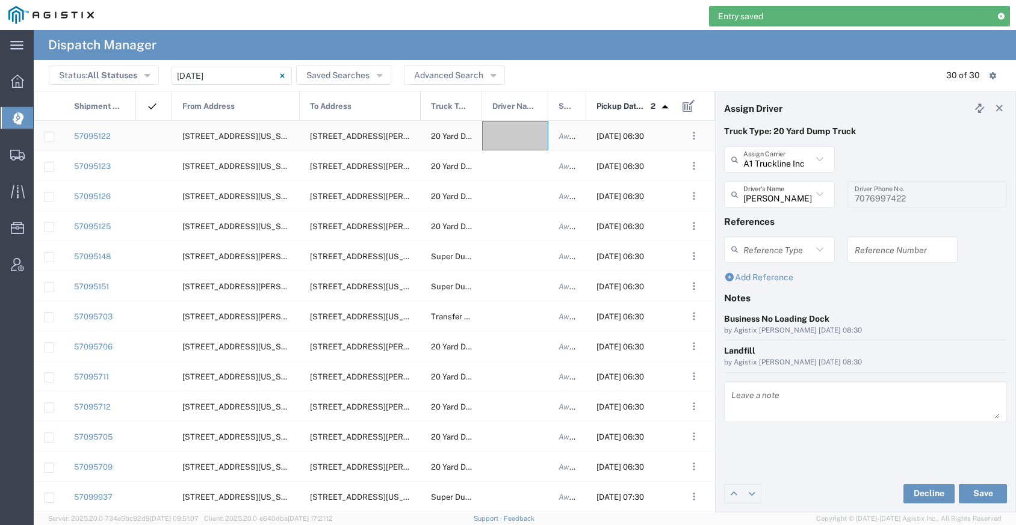
click at [514, 143] on div at bounding box center [515, 135] width 66 height 29
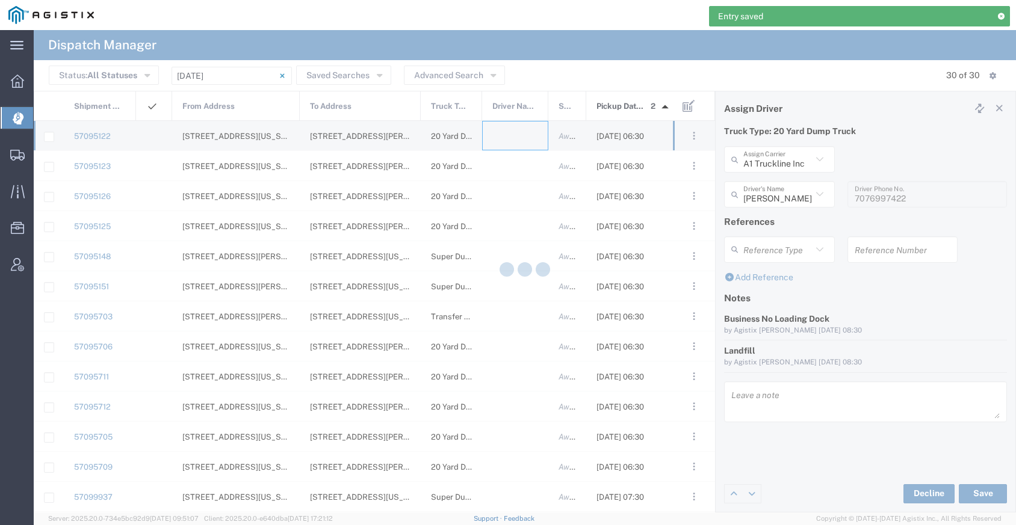
type input "[PERSON_NAME] Trucking"
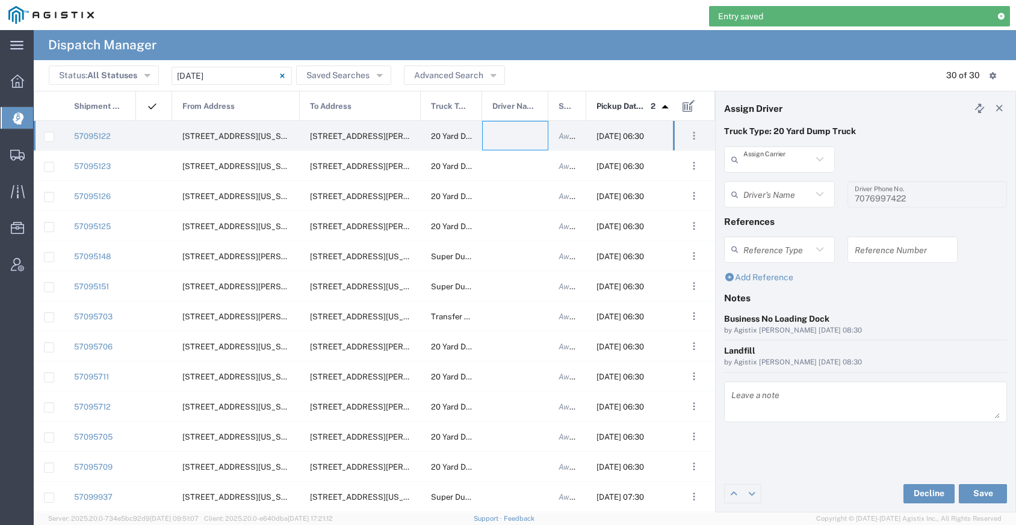
click at [777, 161] on input "text" at bounding box center [777, 159] width 69 height 21
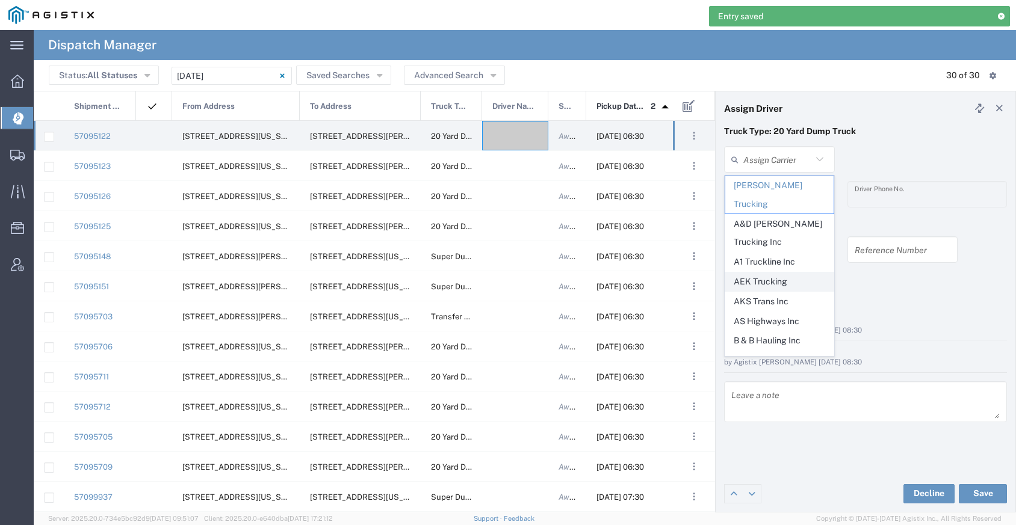
click at [778, 273] on span "AEK Trucking" at bounding box center [779, 282] width 108 height 19
type input "AEK Trucking"
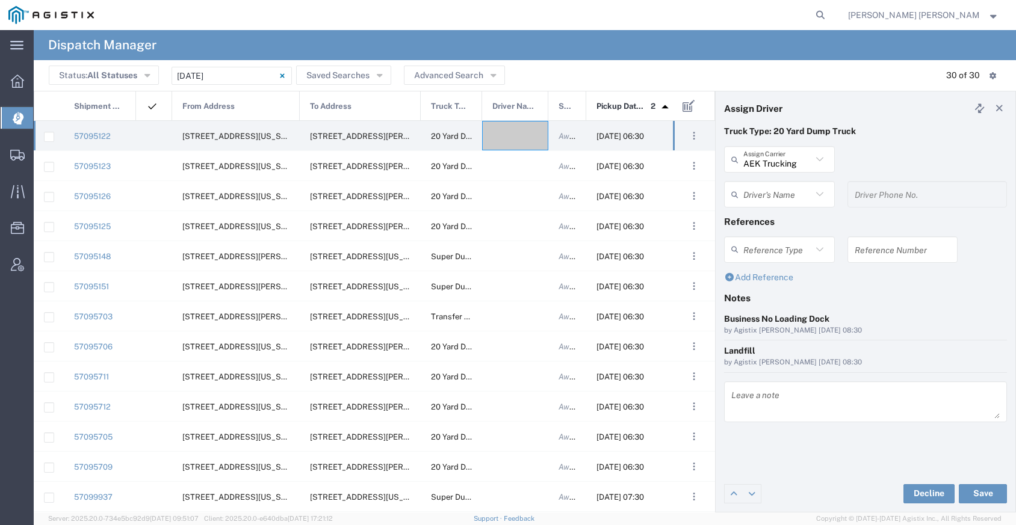
click at [777, 203] on input "text" at bounding box center [777, 194] width 69 height 21
click at [776, 220] on span "[PERSON_NAME]" at bounding box center [779, 220] width 108 height 19
type input "[PERSON_NAME]"
type input "7075800290"
click at [990, 494] on button "Save" at bounding box center [983, 493] width 48 height 19
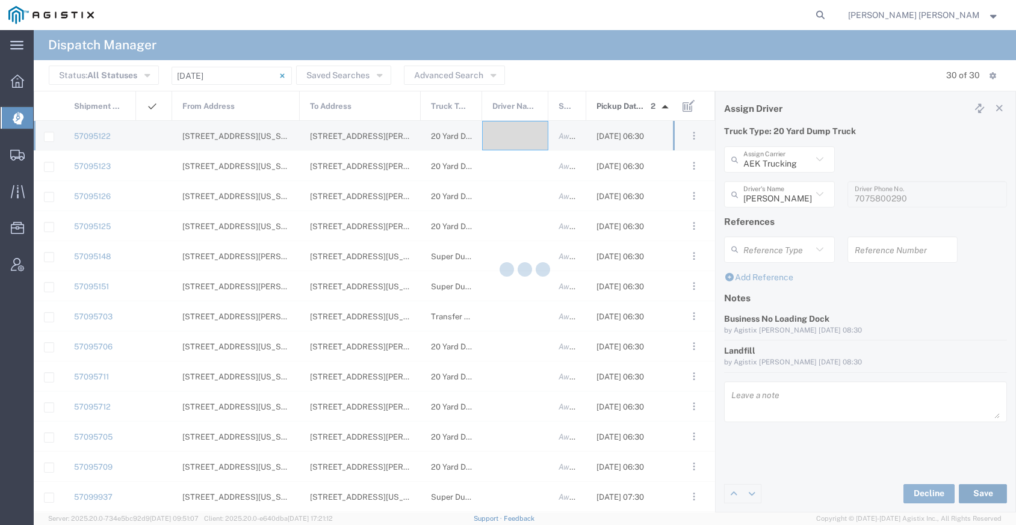
type input "[PERSON_NAME]"
type input "AEK Trucking"
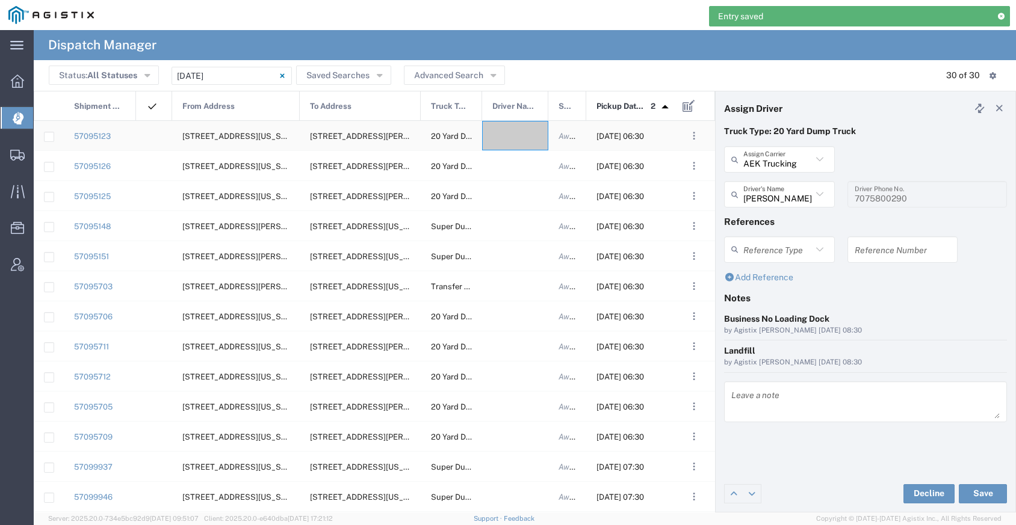
click at [515, 141] on div at bounding box center [515, 135] width 66 height 29
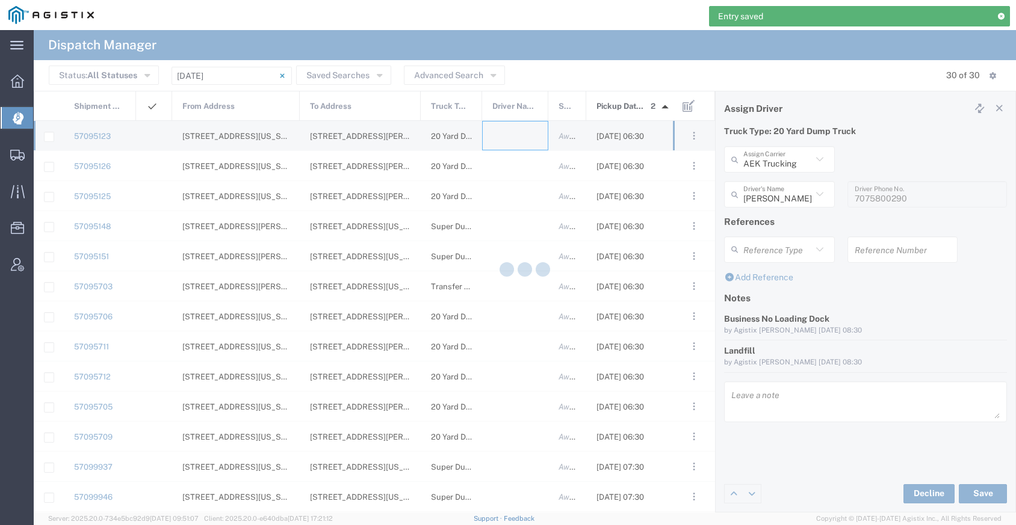
type input "[PERSON_NAME] Trucking"
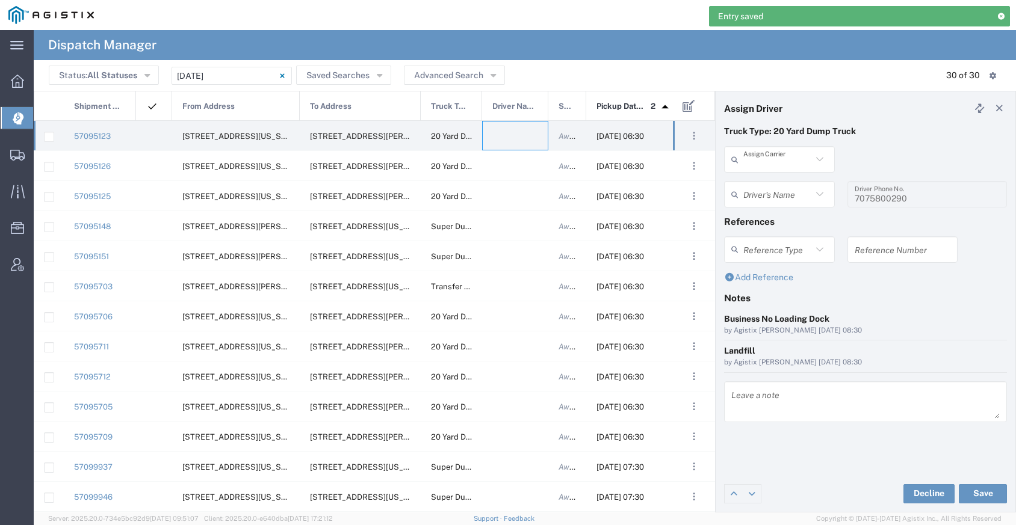
click at [762, 161] on input "text" at bounding box center [777, 159] width 69 height 21
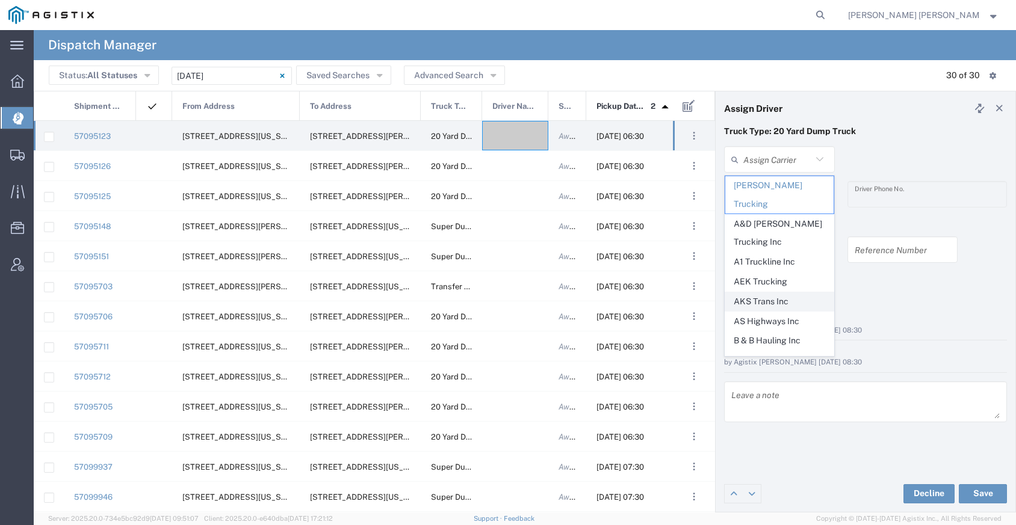
click at [769, 292] on span "AKS Trans Inc" at bounding box center [779, 301] width 108 height 19
type input "AKS Trans Inc"
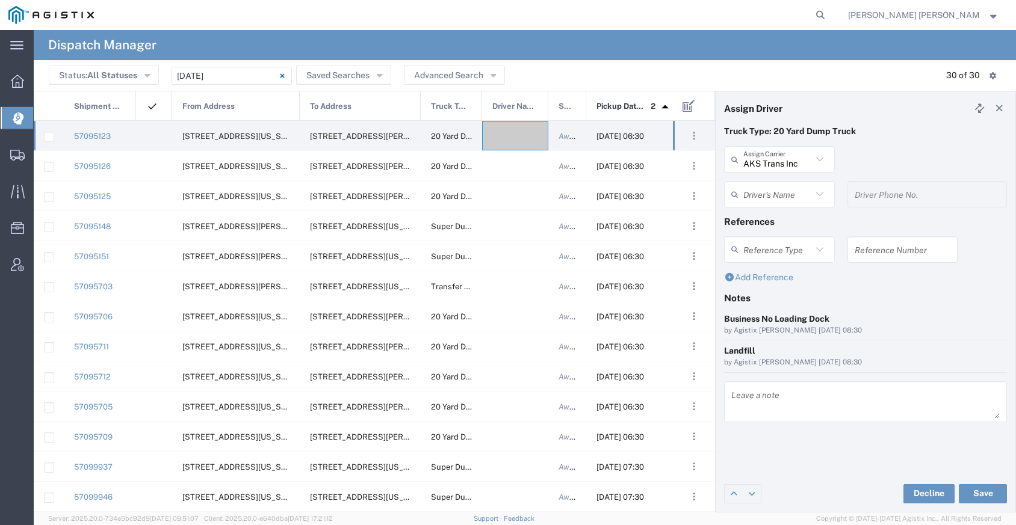
click at [773, 188] on input "text" at bounding box center [777, 194] width 69 height 21
click at [763, 217] on span "Ak Rohit" at bounding box center [779, 220] width 108 height 19
type input "Ak Rohit"
type input "7077313133"
click at [978, 496] on button "Save" at bounding box center [983, 493] width 48 height 19
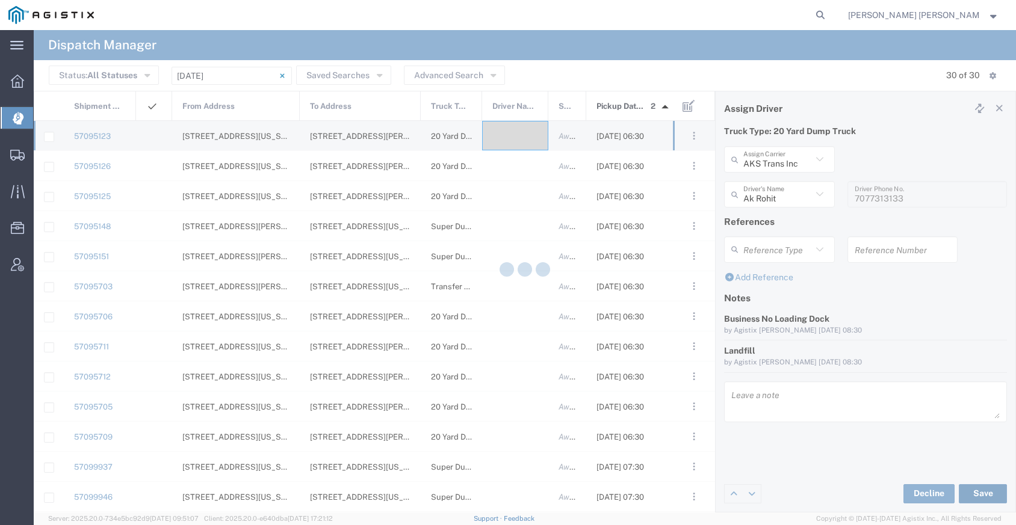
type input "Ak Rohit"
type input "AKS Trans Inc"
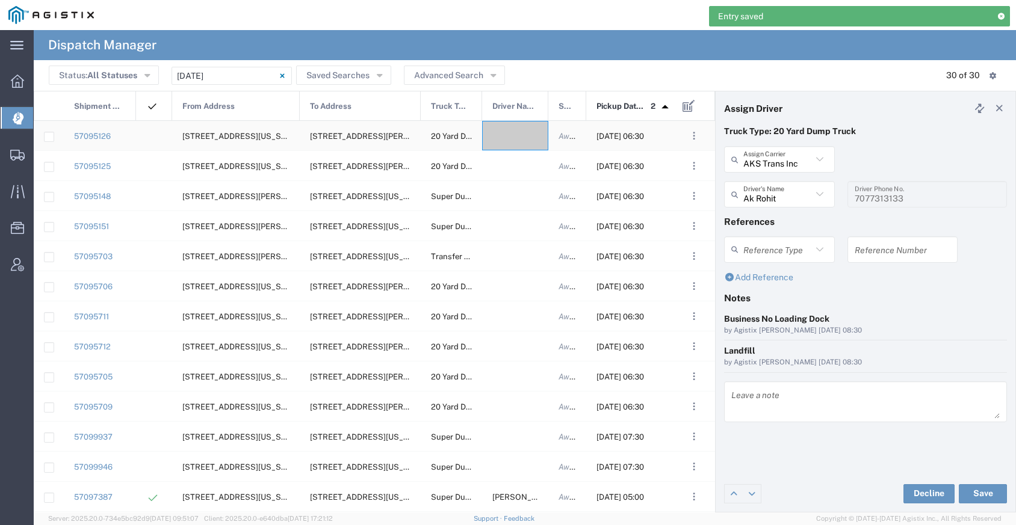
click at [517, 132] on div at bounding box center [515, 135] width 66 height 29
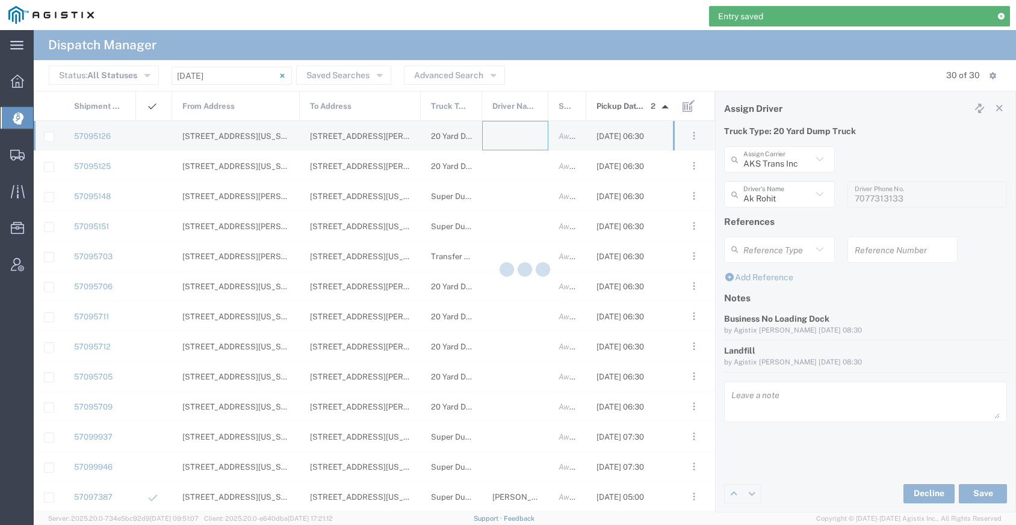
type input "[PERSON_NAME] Trucking"
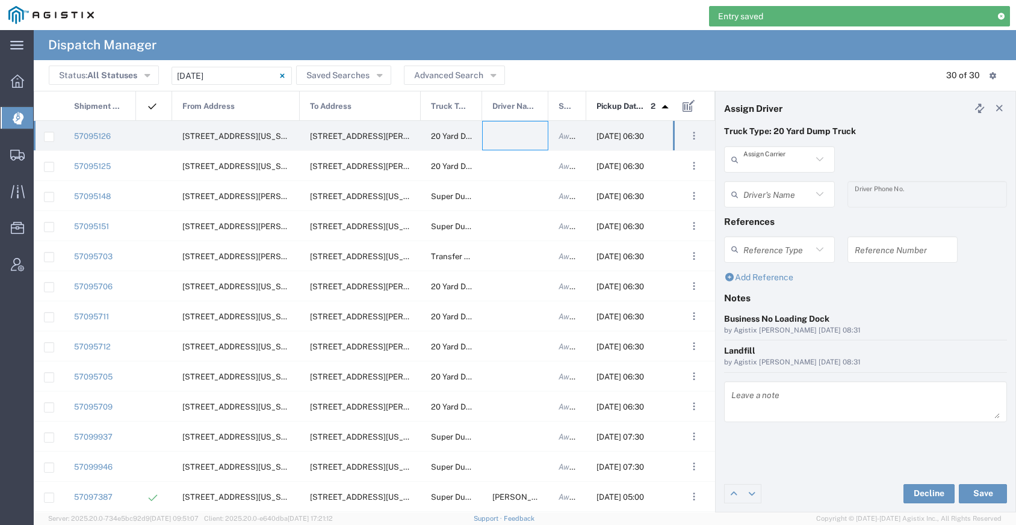
click at [785, 167] on input "text" at bounding box center [777, 159] width 69 height 21
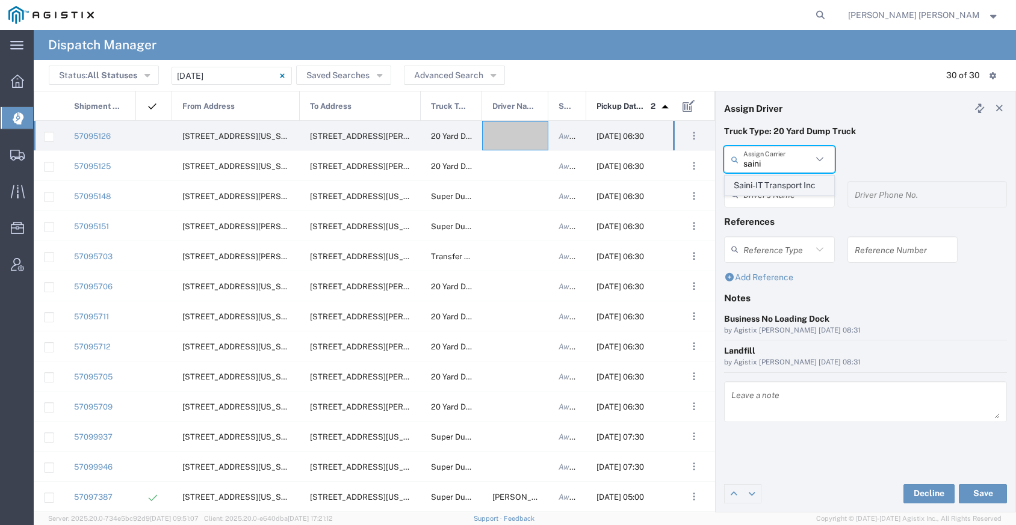
click at [810, 181] on span "Saini-IT Transport Inc" at bounding box center [779, 185] width 108 height 19
type input "Saini-IT Transport Inc"
click at [789, 190] on input "text" at bounding box center [777, 194] width 69 height 21
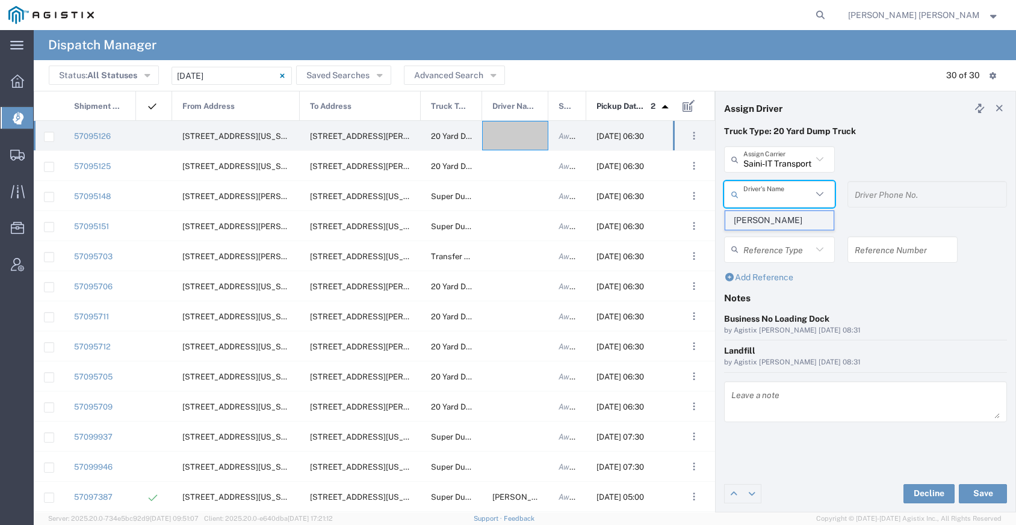
click at [775, 221] on span "[PERSON_NAME]" at bounding box center [779, 220] width 108 height 19
type input "[PERSON_NAME]"
type input "7076486708"
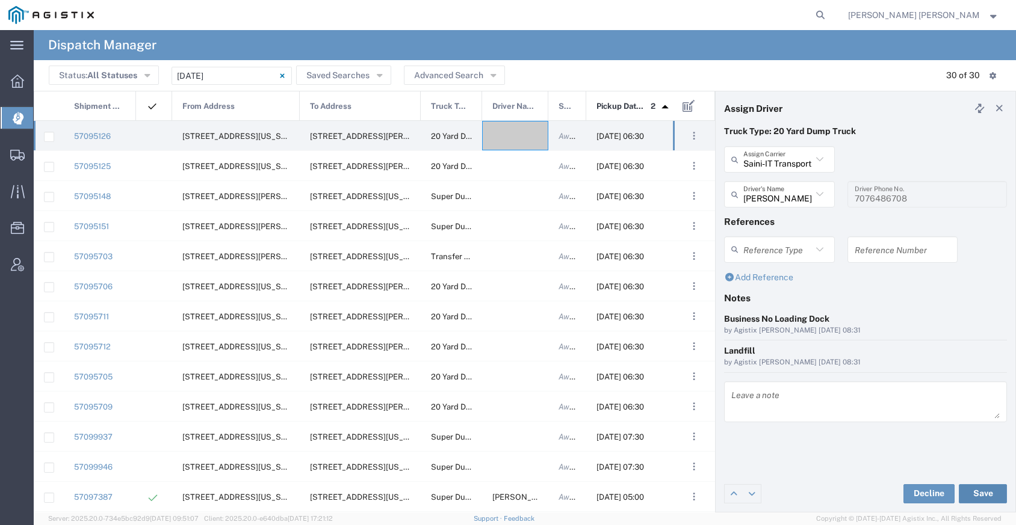
click at [981, 500] on button "Save" at bounding box center [983, 493] width 48 height 19
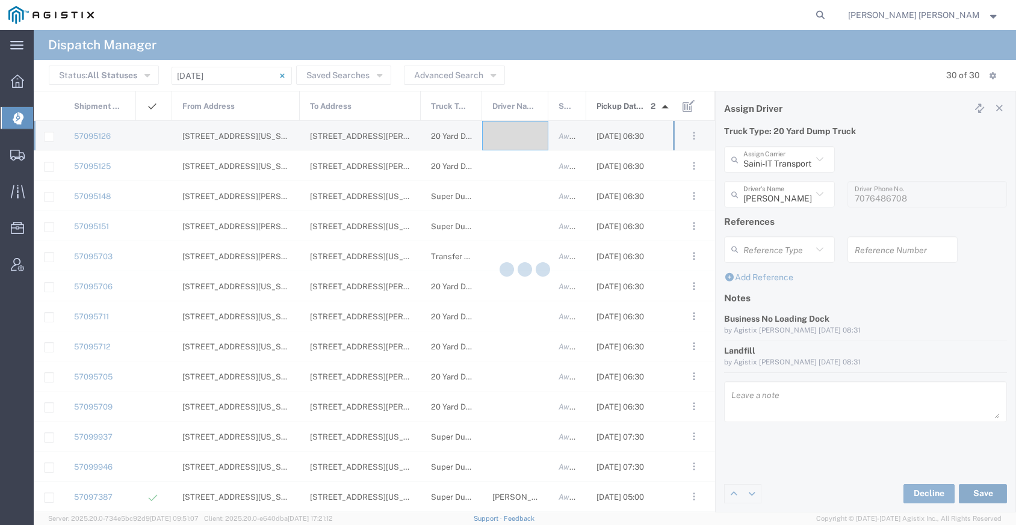
type input "[PERSON_NAME]"
type input "Saini-IT Transport Inc"
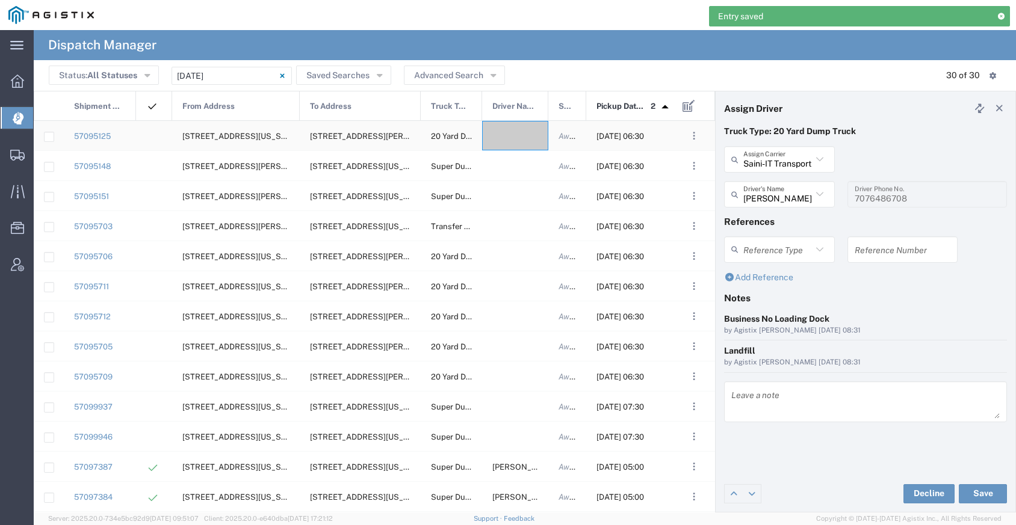
click at [516, 141] on div at bounding box center [515, 135] width 66 height 29
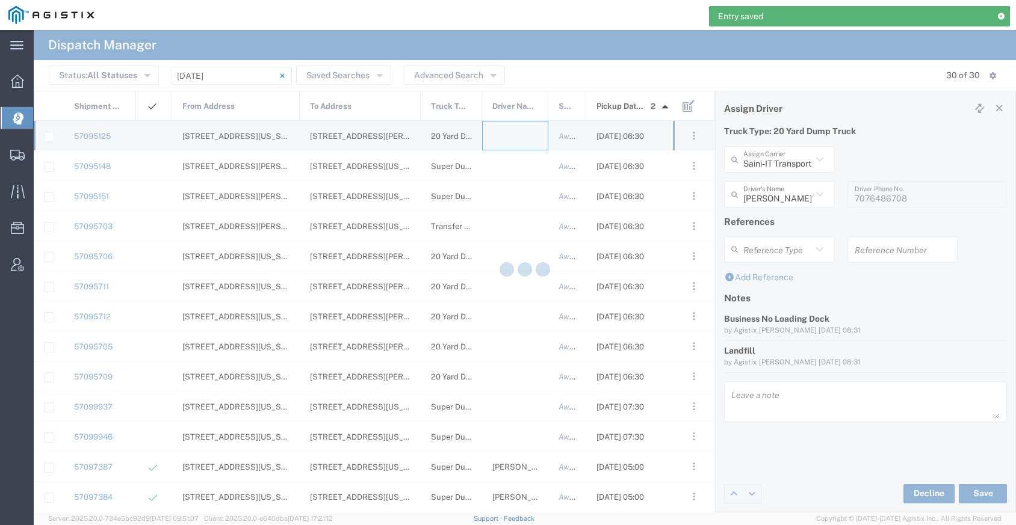
type input "[PERSON_NAME] Trucking"
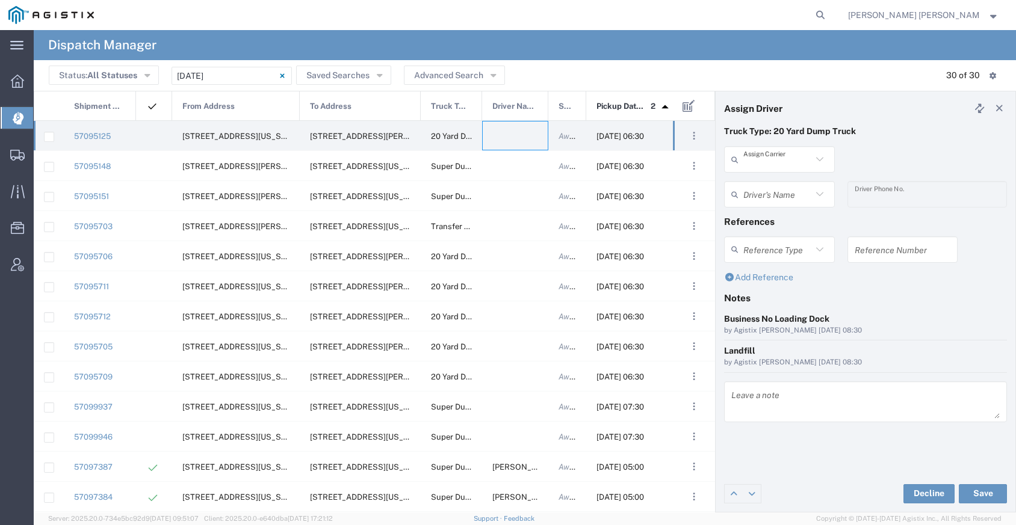
click at [795, 164] on input "text" at bounding box center [777, 159] width 69 height 21
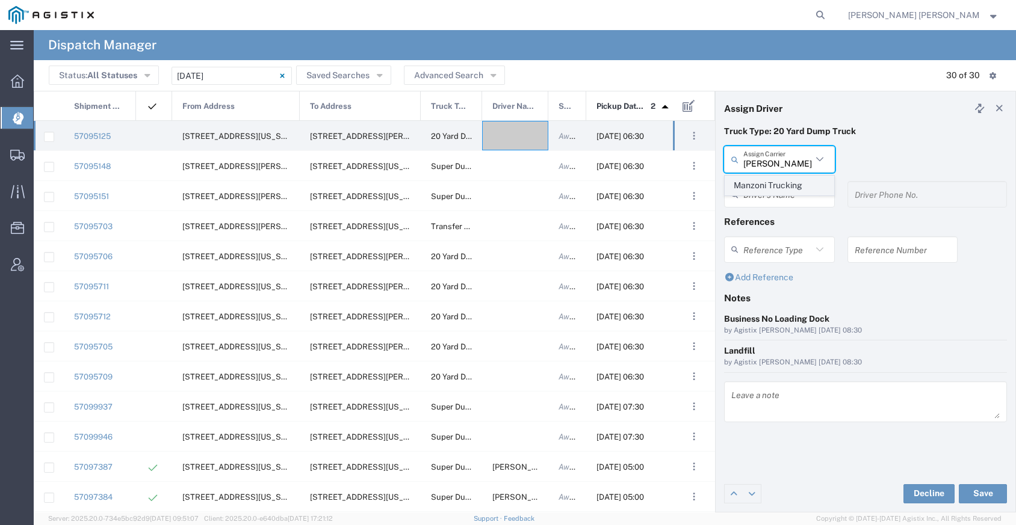
click at [791, 183] on span "Manzoni Trucking" at bounding box center [779, 185] width 108 height 19
type input "Manzoni Trucking"
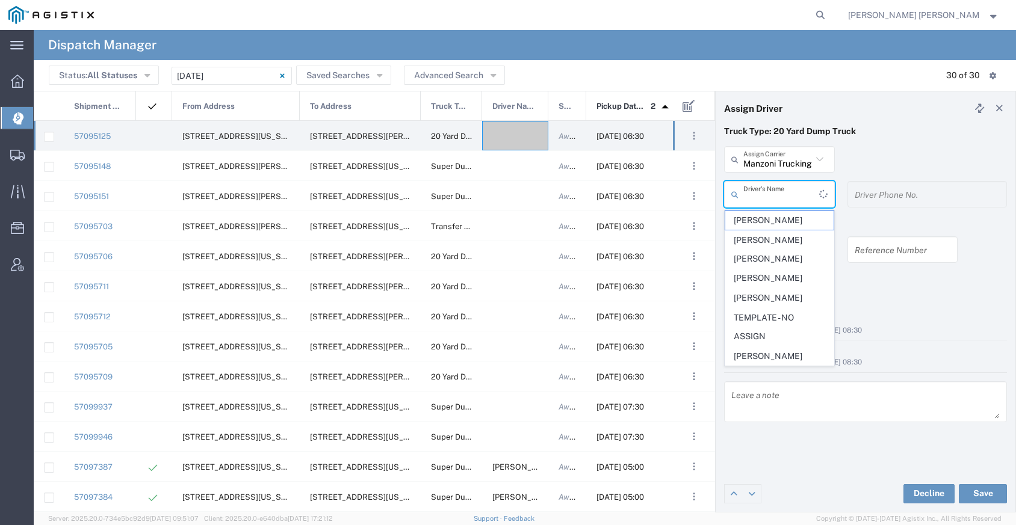
click at [788, 189] on input "text" at bounding box center [781, 194] width 76 height 21
click at [776, 224] on span "[PERSON_NAME]" at bounding box center [779, 220] width 108 height 19
type input "[PERSON_NAME]"
type input "[PHONE_NUMBER]"
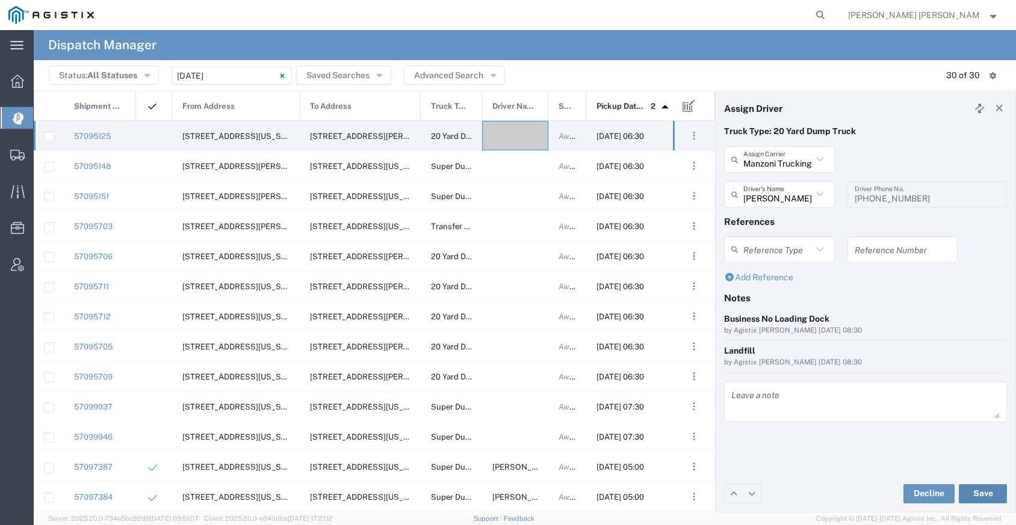
click at [981, 487] on button "Save" at bounding box center [983, 493] width 48 height 19
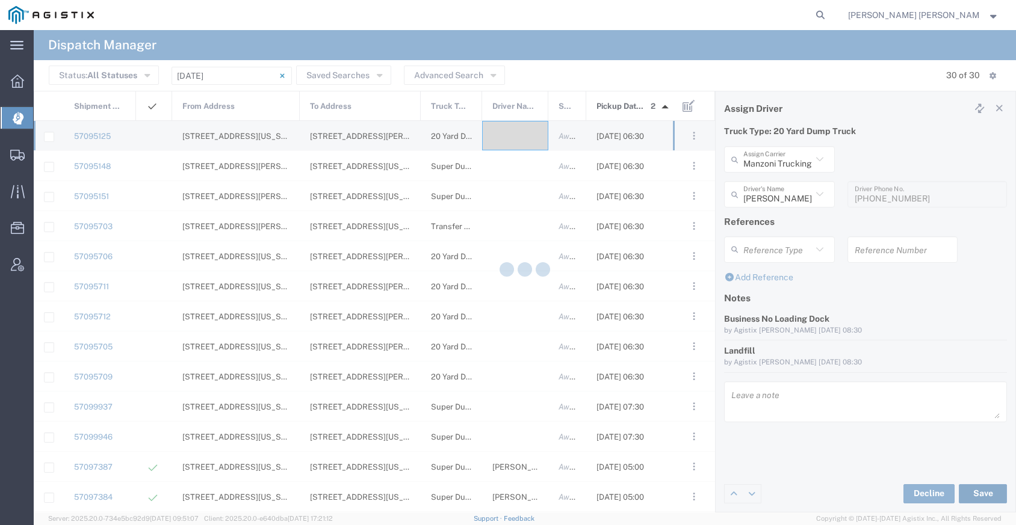
type input "[PERSON_NAME]"
type input "Manzoni Trucking"
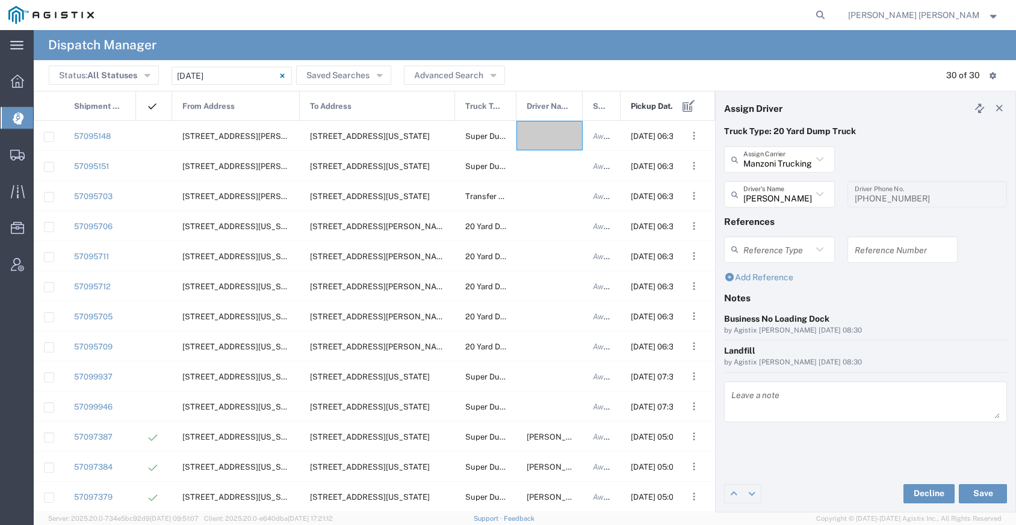
drag, startPoint x: 421, startPoint y: 111, endPoint x: 456, endPoint y: 112, distance: 34.9
click at [456, 111] on div at bounding box center [455, 106] width 5 height 30
click at [539, 372] on div at bounding box center [550, 376] width 66 height 29
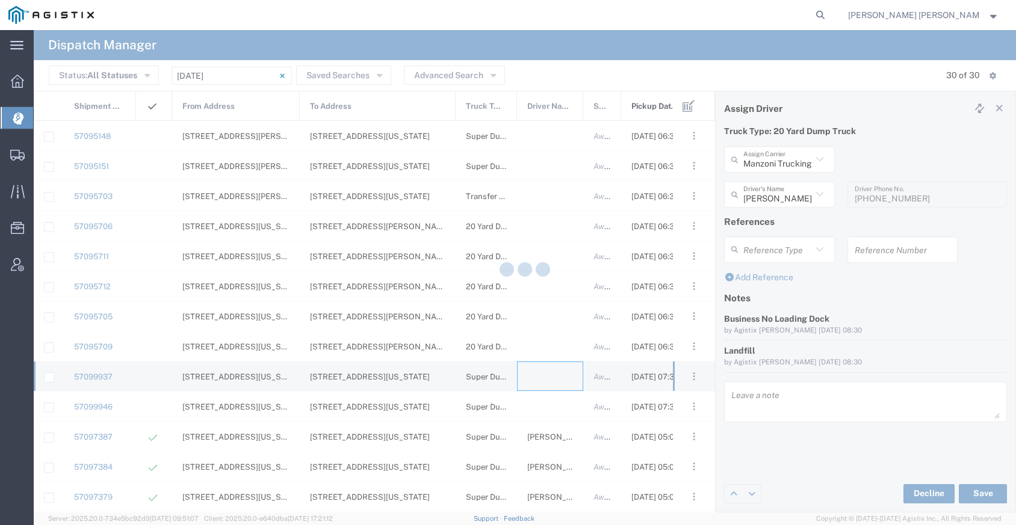
type input "[PERSON_NAME] Trucking"
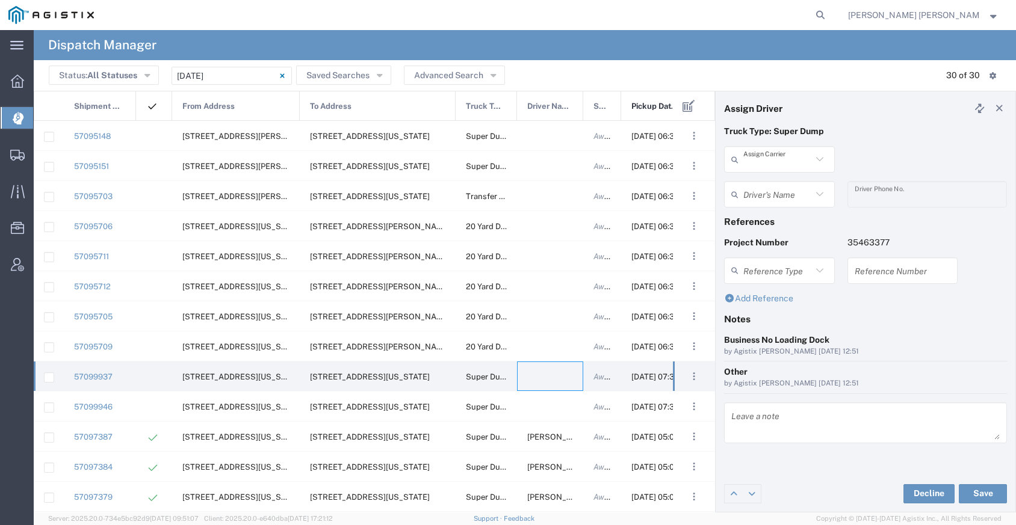
click at [780, 163] on input "text" at bounding box center [777, 159] width 69 height 21
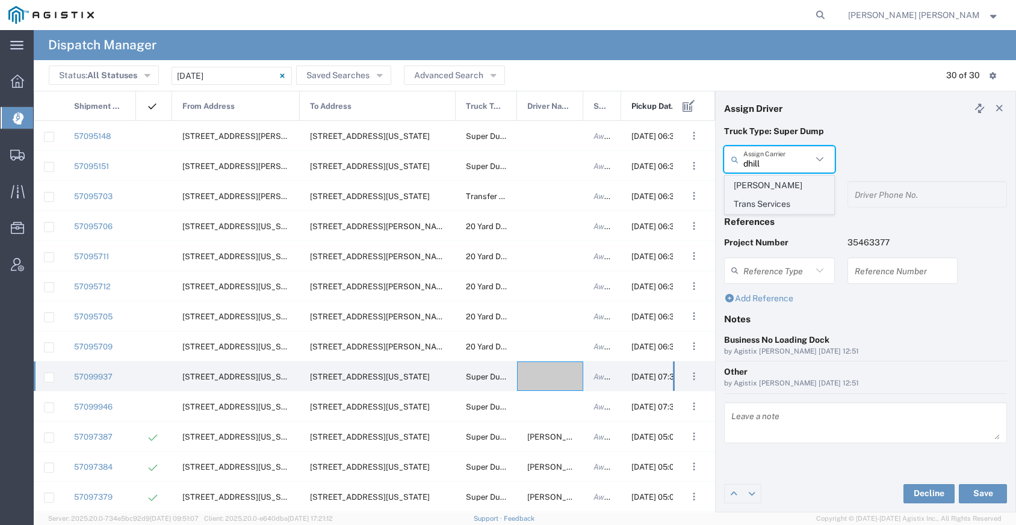
click at [778, 188] on span "[PERSON_NAME] Trans Services" at bounding box center [779, 194] width 108 height 37
click at [775, 193] on input "text" at bounding box center [781, 194] width 76 height 21
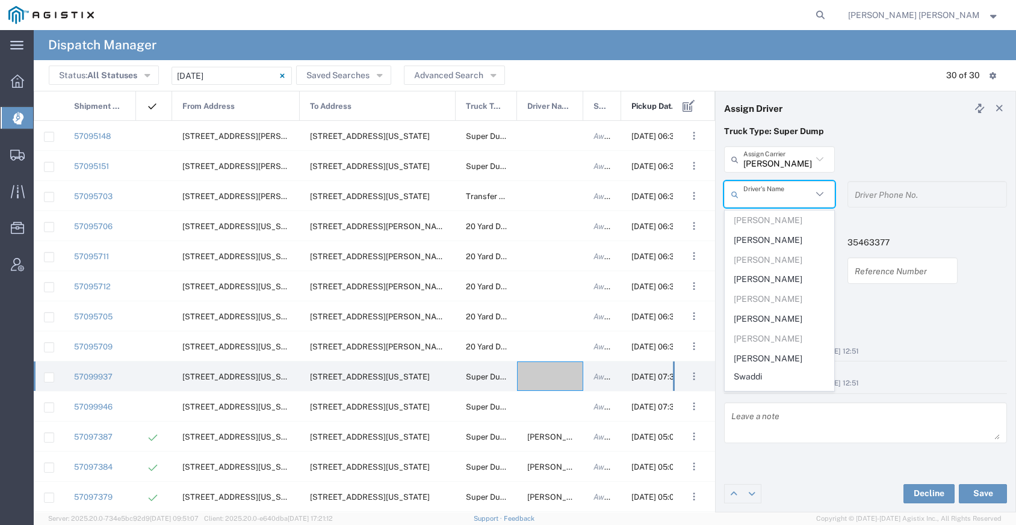
click at [777, 168] on input "[PERSON_NAME] Trans Services" at bounding box center [777, 159] width 69 height 21
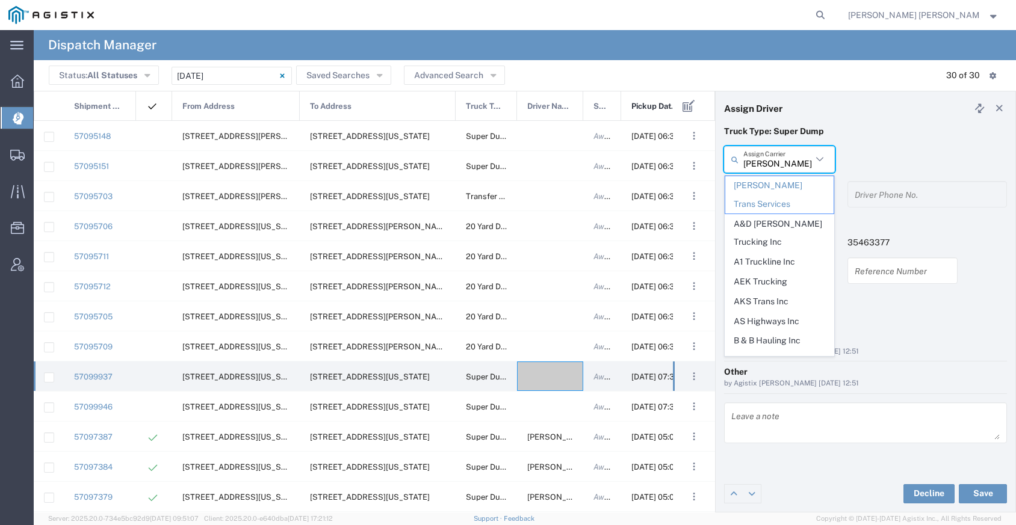
click at [777, 168] on input "[PERSON_NAME] Trans Services" at bounding box center [777, 159] width 69 height 21
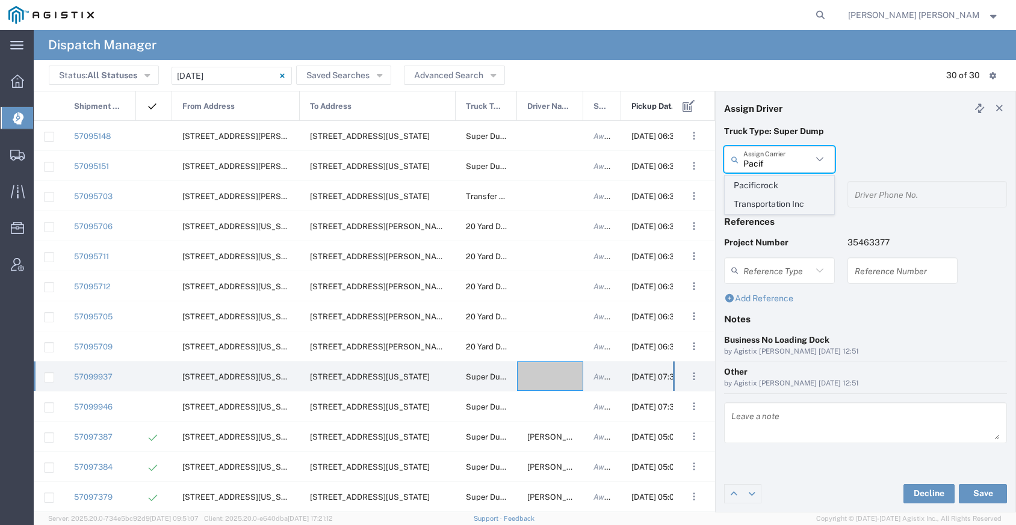
click at [777, 202] on span "Pacificrock Transportation Inc" at bounding box center [779, 194] width 108 height 37
click at [770, 195] on input "text" at bounding box center [777, 194] width 69 height 21
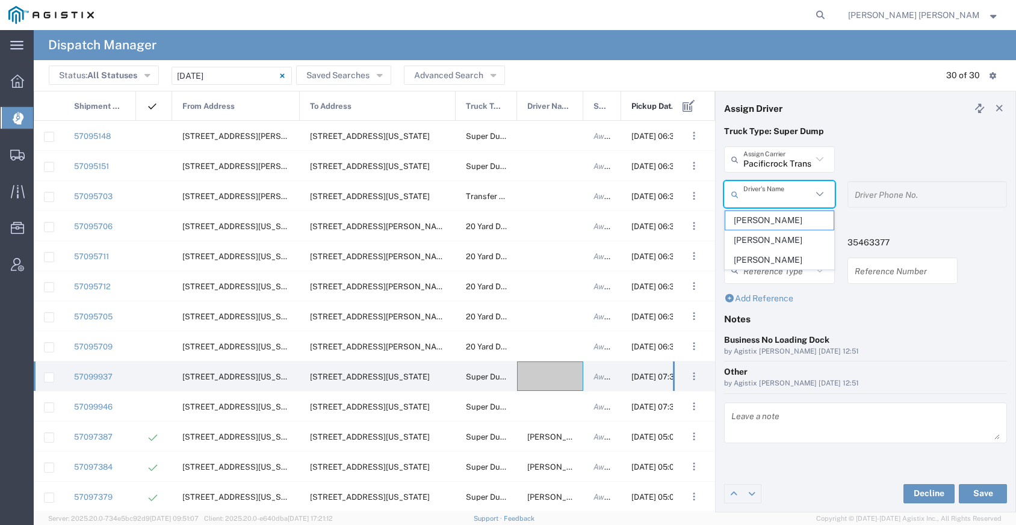
click at [779, 158] on input "Pacificrock Transportation Inc" at bounding box center [777, 159] width 69 height 21
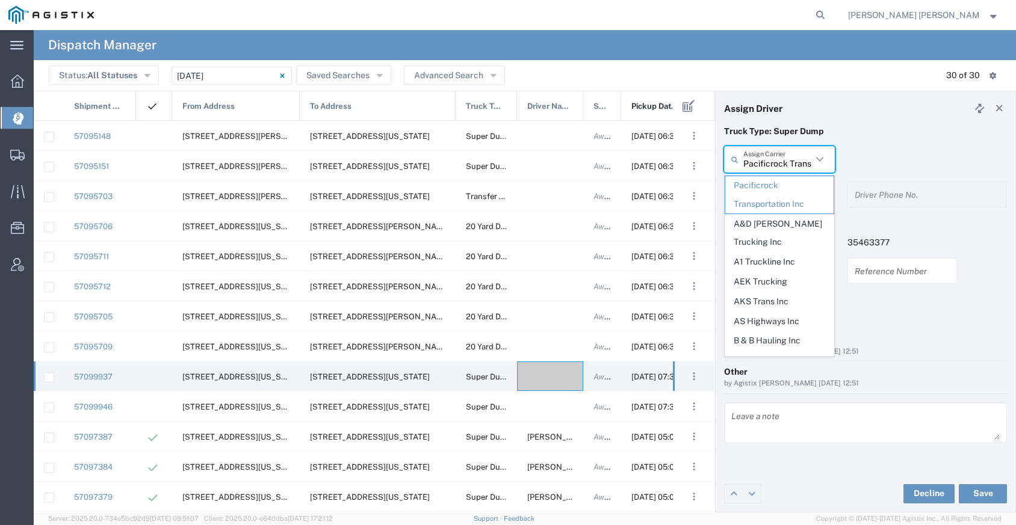
click at [779, 158] on input "Pacificrock Transportation Inc" at bounding box center [777, 159] width 69 height 21
type input "Sunny Trans Inc"
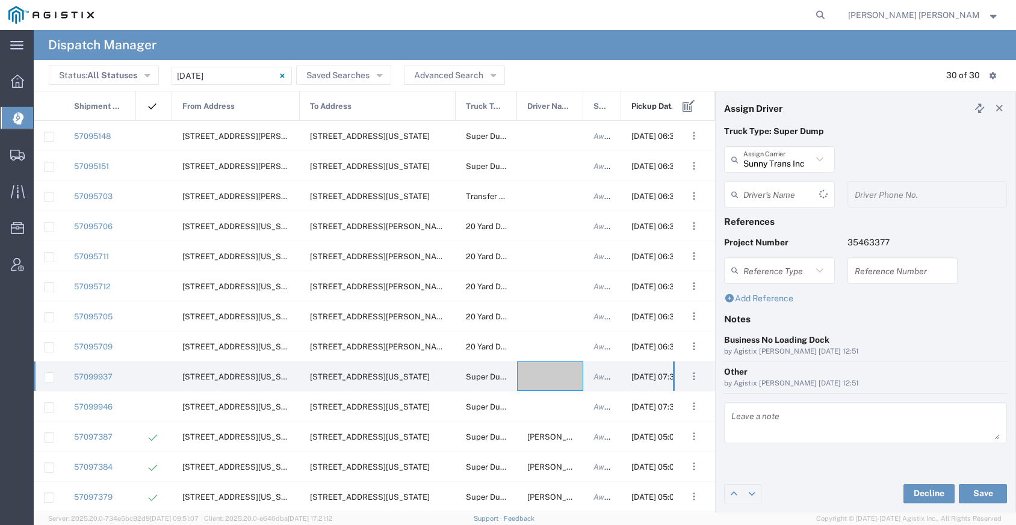
click at [787, 190] on input "text" at bounding box center [781, 194] width 76 height 21
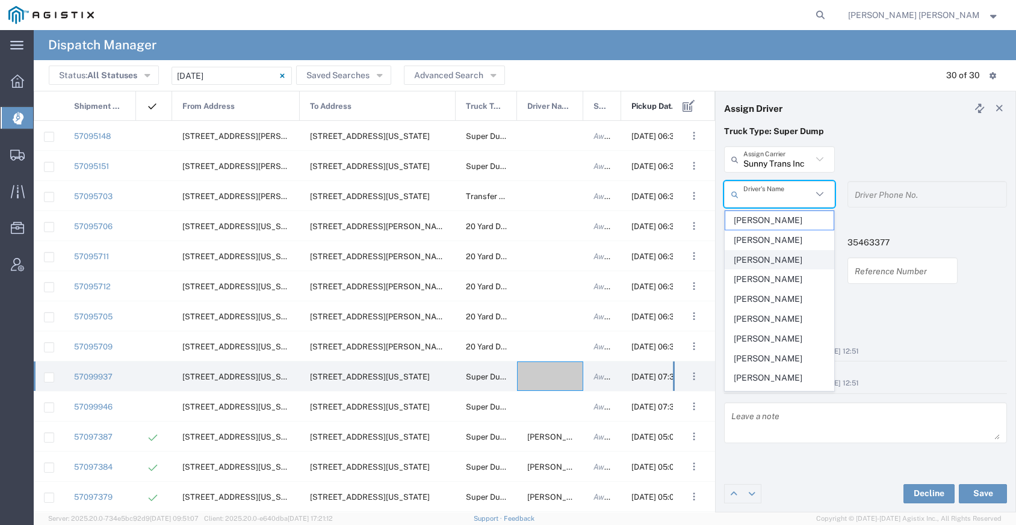
click at [783, 261] on span "[PERSON_NAME]" at bounding box center [779, 260] width 108 height 19
type input "[PERSON_NAME]"
type input "[PHONE_NUMBER]"
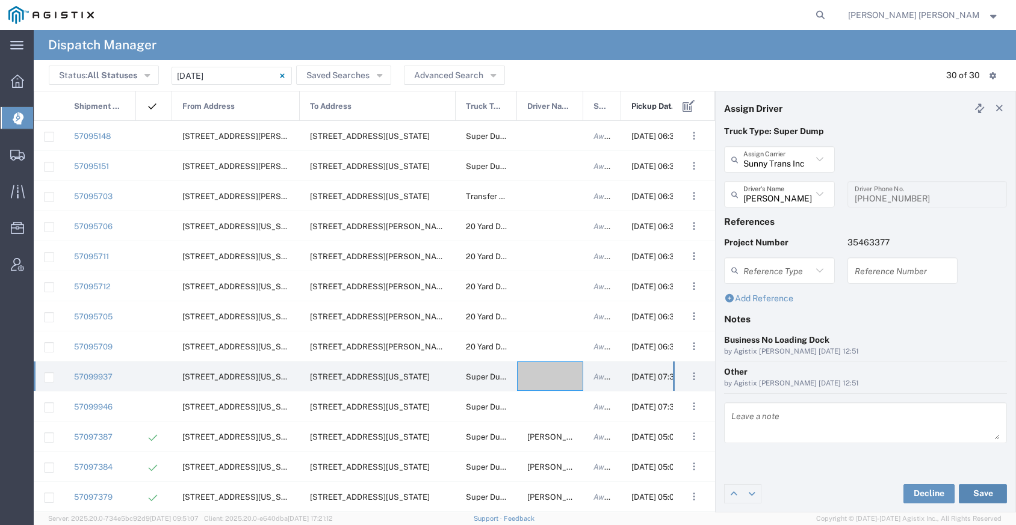
click at [970, 496] on button "Save" at bounding box center [983, 493] width 48 height 19
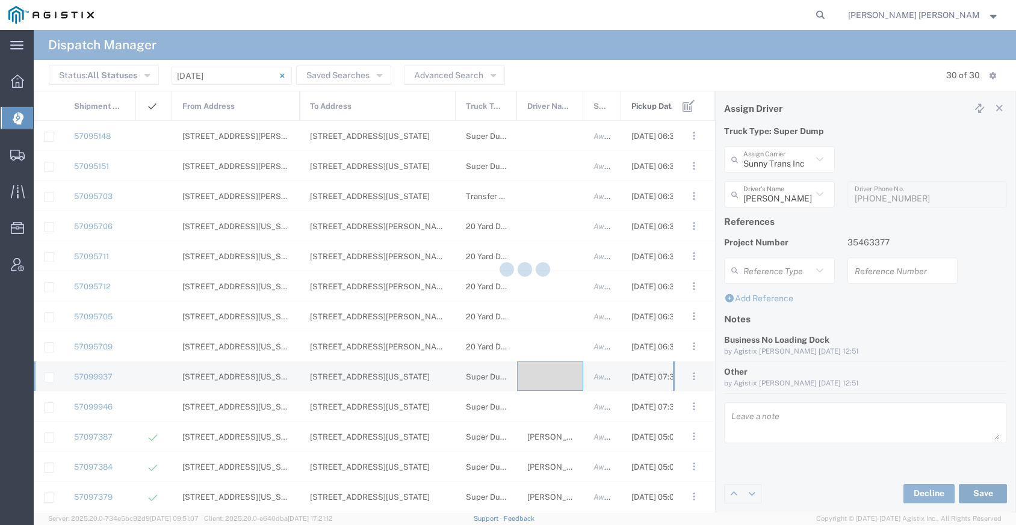
type input "[PERSON_NAME]"
type input "Sunny Trans Inc"
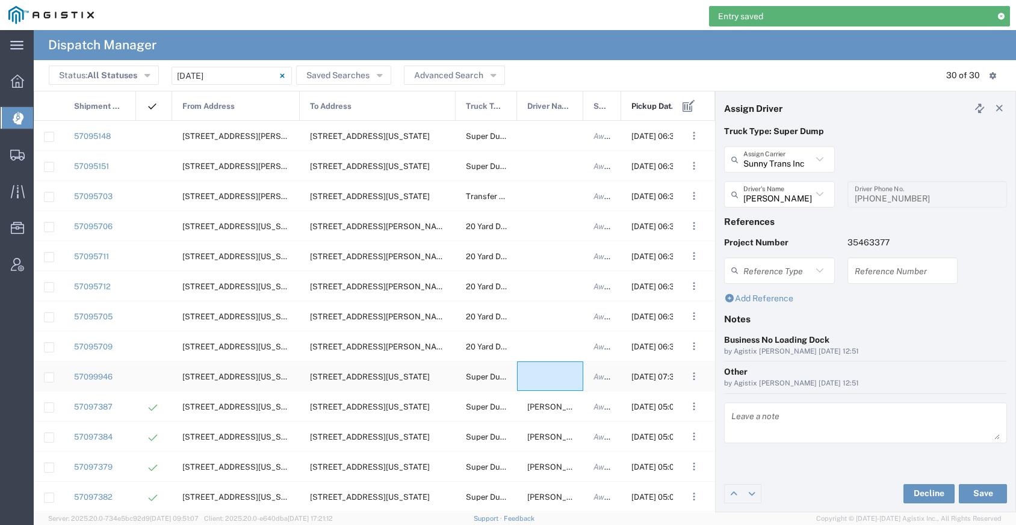
click at [549, 382] on div at bounding box center [550, 376] width 66 height 29
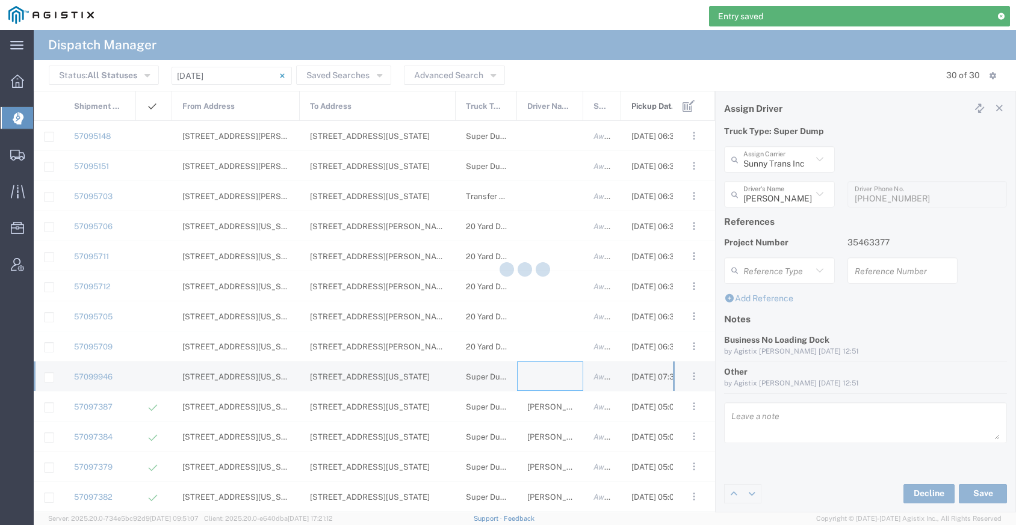
type input "[PERSON_NAME] Trucking"
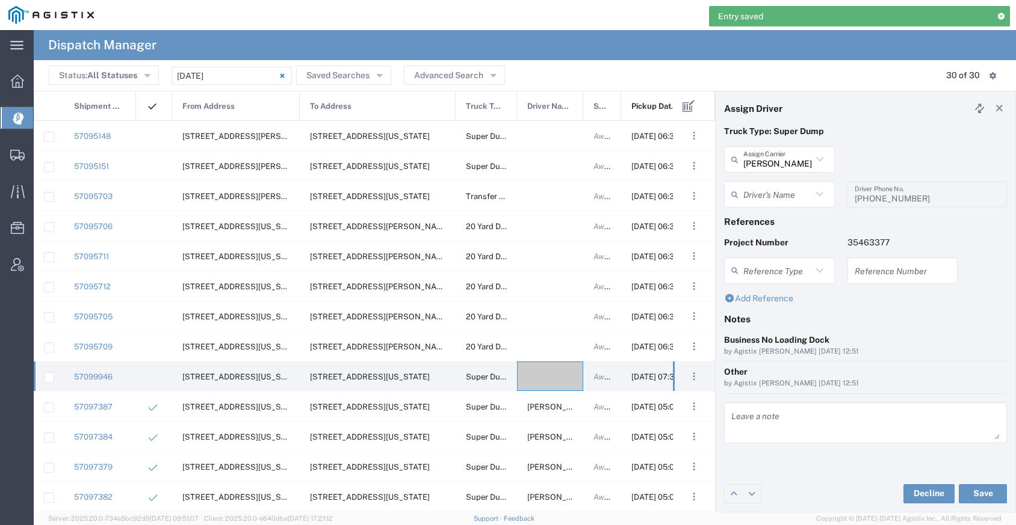
click at [752, 171] on div "[PERSON_NAME] Trucking Assign Carrier" at bounding box center [779, 159] width 111 height 26
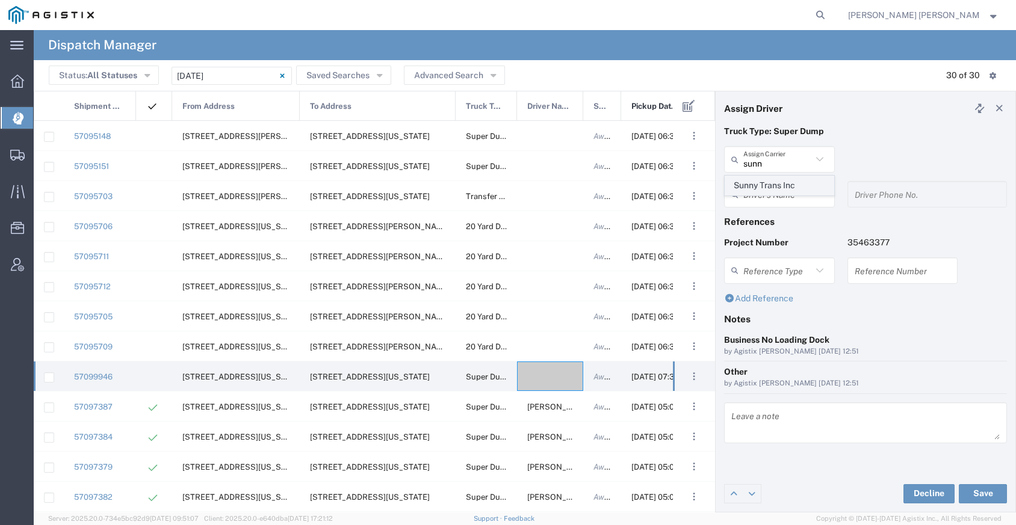
click at [760, 179] on span "Sunny Trans Inc" at bounding box center [779, 185] width 108 height 19
type input "Sunny Trans Inc"
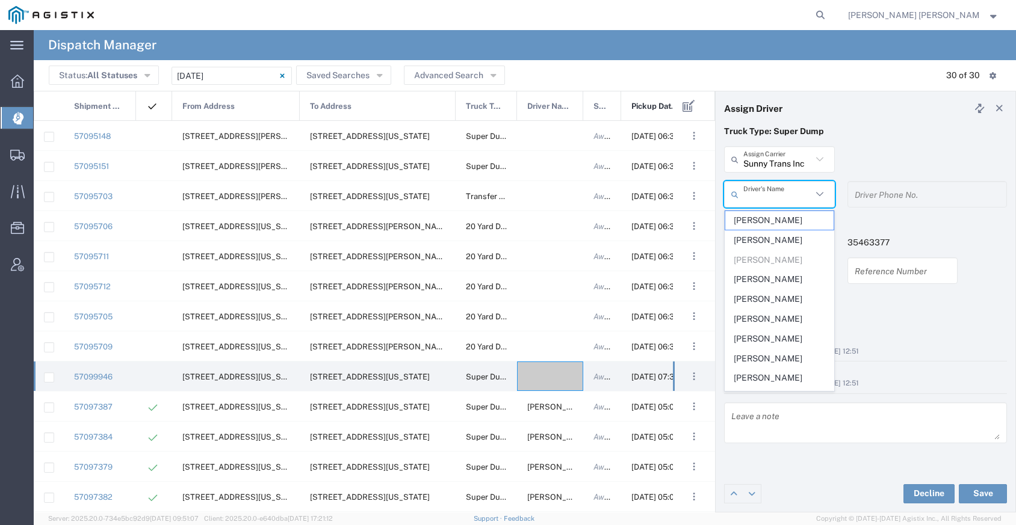
click at [762, 192] on input "text" at bounding box center [777, 194] width 69 height 21
click at [764, 377] on span "[PERSON_NAME]" at bounding box center [779, 378] width 108 height 19
type input "[PERSON_NAME]"
type input "[PHONE_NUMBER]"
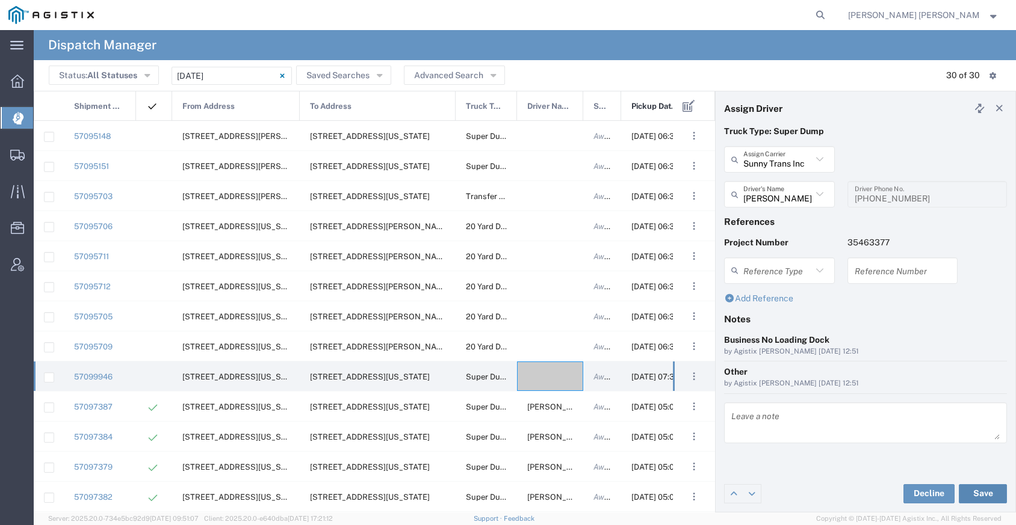
click at [975, 493] on button "Save" at bounding box center [983, 493] width 48 height 19
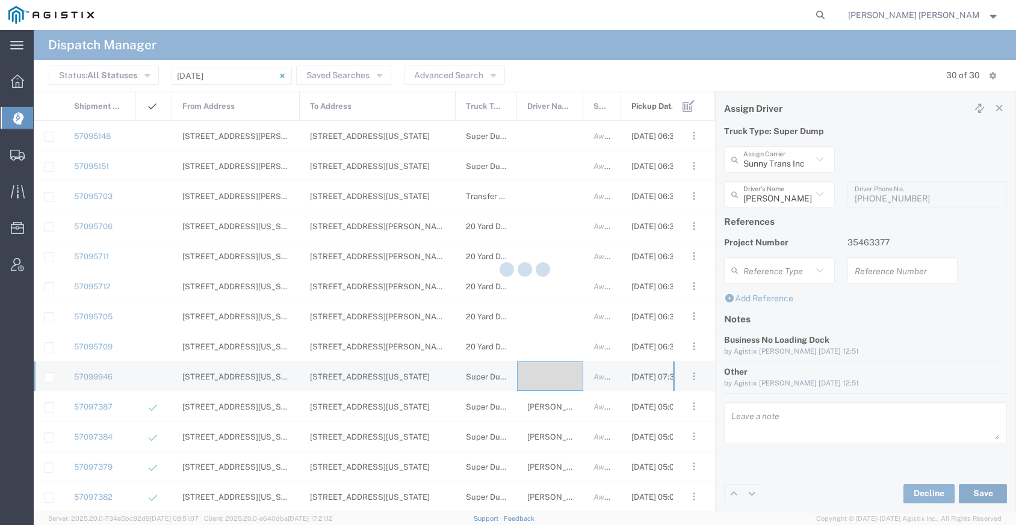
type input "[PERSON_NAME]"
type input "Sunny Trans Inc"
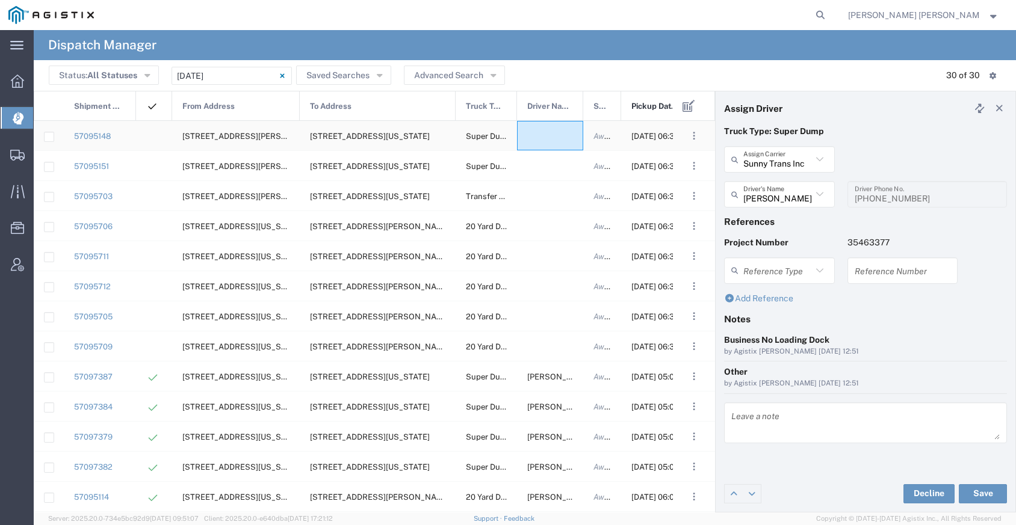
click at [530, 141] on div at bounding box center [550, 135] width 66 height 29
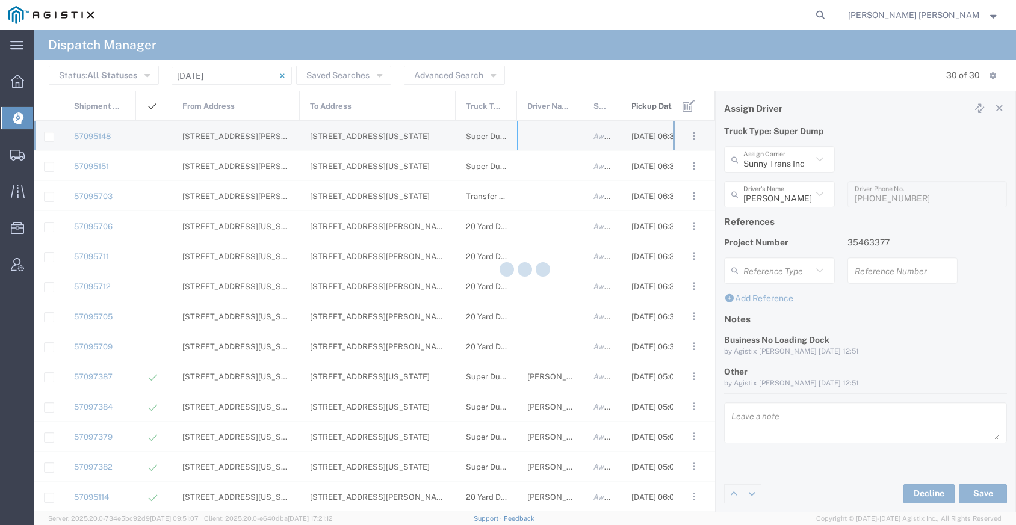
type input "[PERSON_NAME] Trucking"
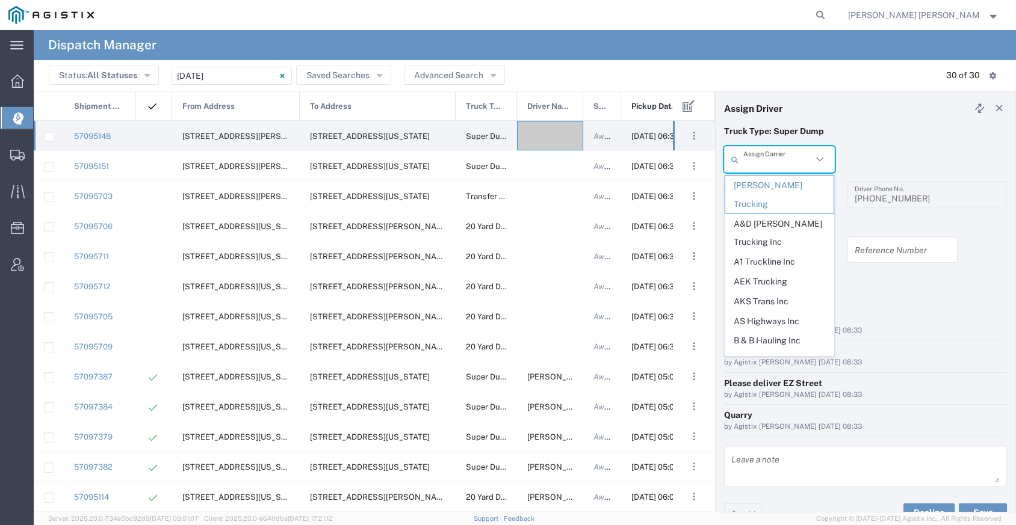
click at [769, 161] on input "text" at bounding box center [777, 159] width 69 height 21
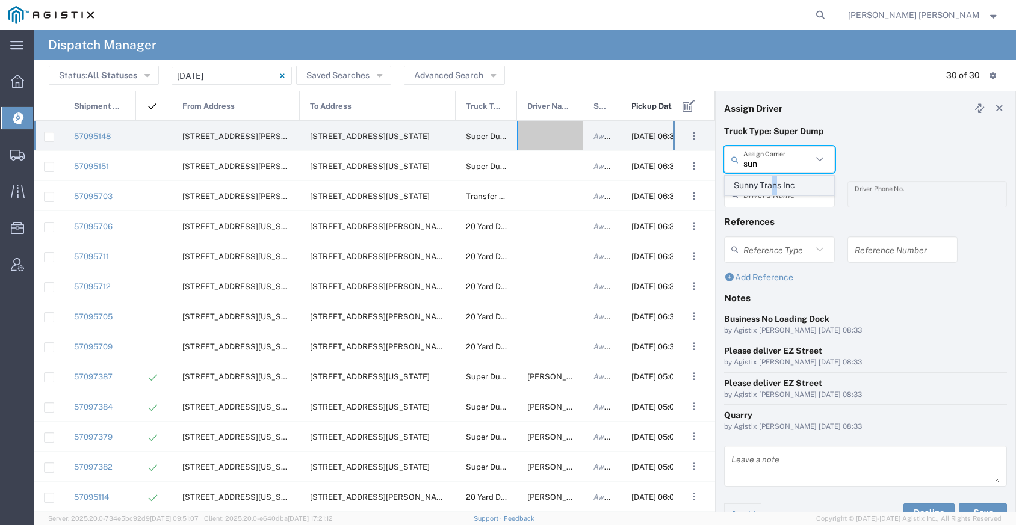
click at [775, 184] on span "Sunny Trans Inc" at bounding box center [779, 185] width 108 height 19
type input "Sunny Trans Inc"
click at [770, 198] on input "text" at bounding box center [781, 194] width 76 height 21
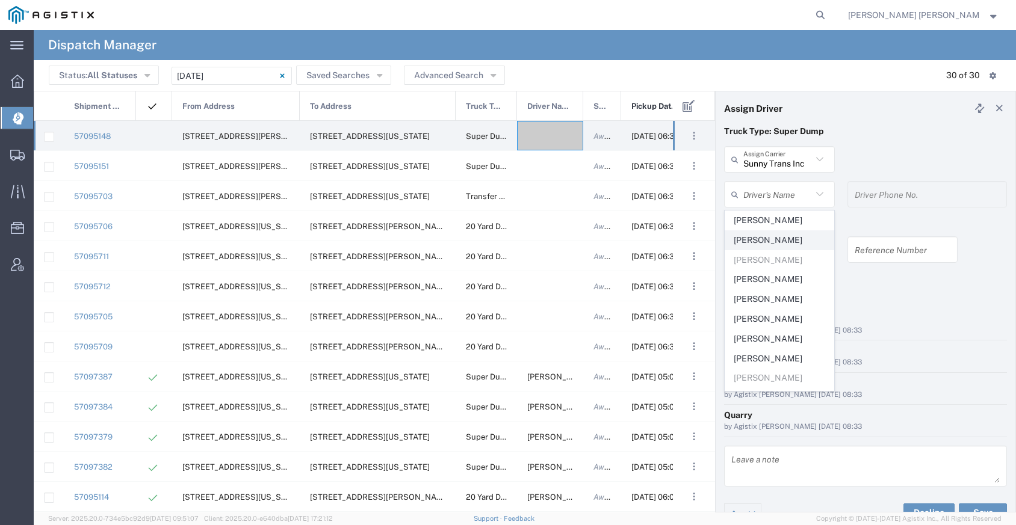
click at [768, 244] on span "[PERSON_NAME]" at bounding box center [779, 240] width 108 height 19
type input "[PERSON_NAME]"
type input "[PHONE_NUMBER]"
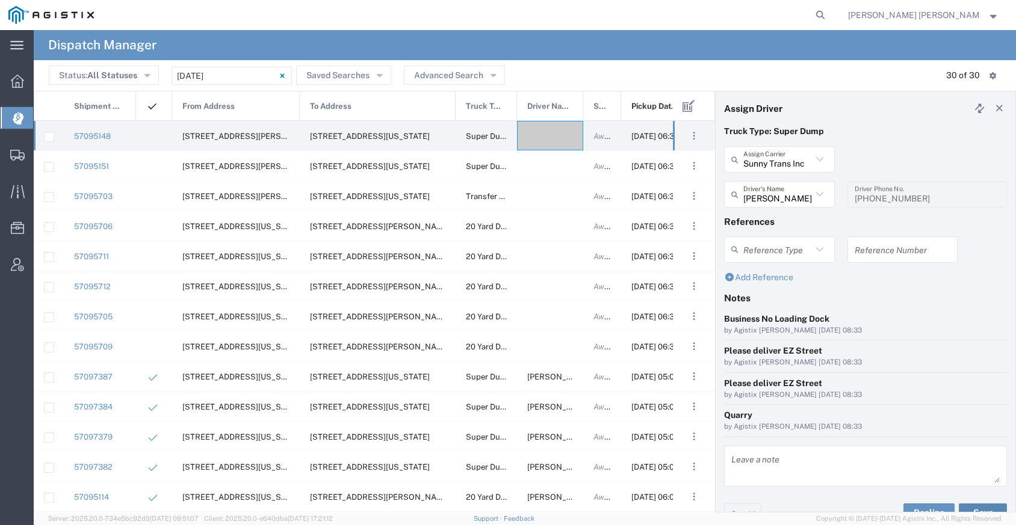
click at [977, 507] on button "Save" at bounding box center [983, 513] width 48 height 19
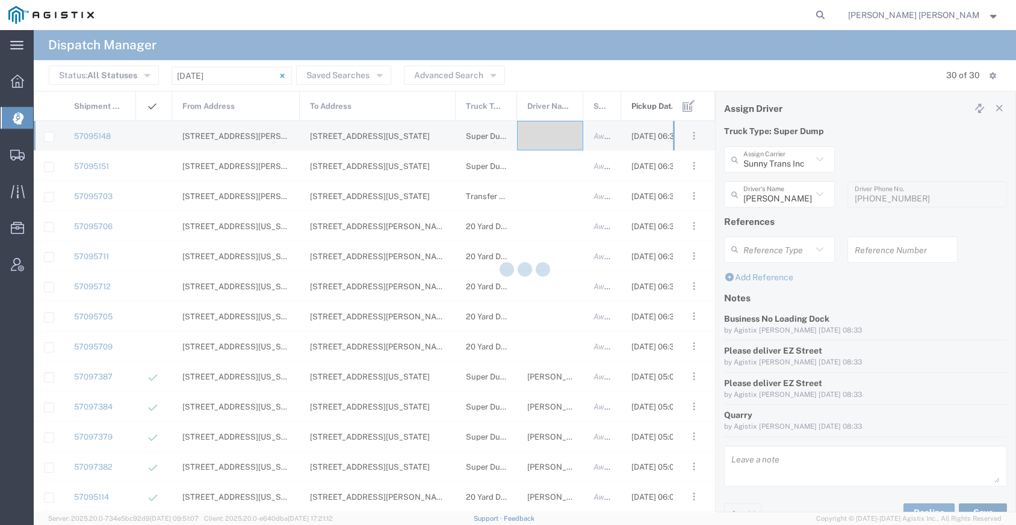
type input "[PERSON_NAME]"
type input "Sunny Trans Inc"
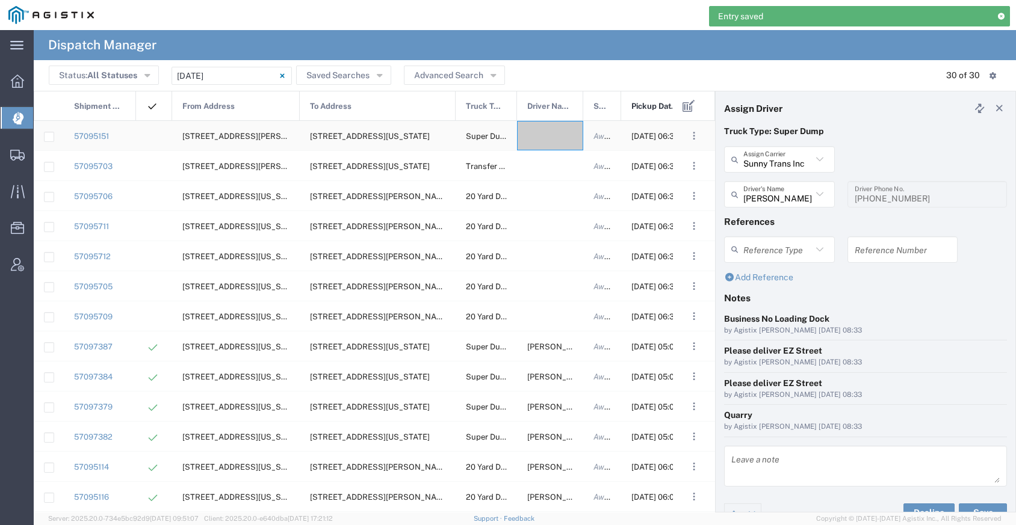
click at [548, 140] on div at bounding box center [550, 135] width 66 height 29
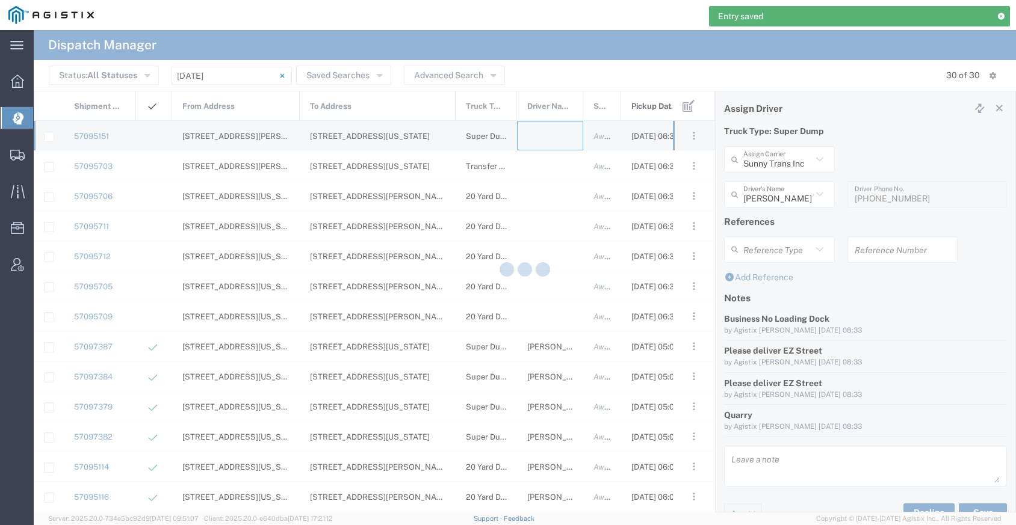
type input "[PERSON_NAME] Trucking"
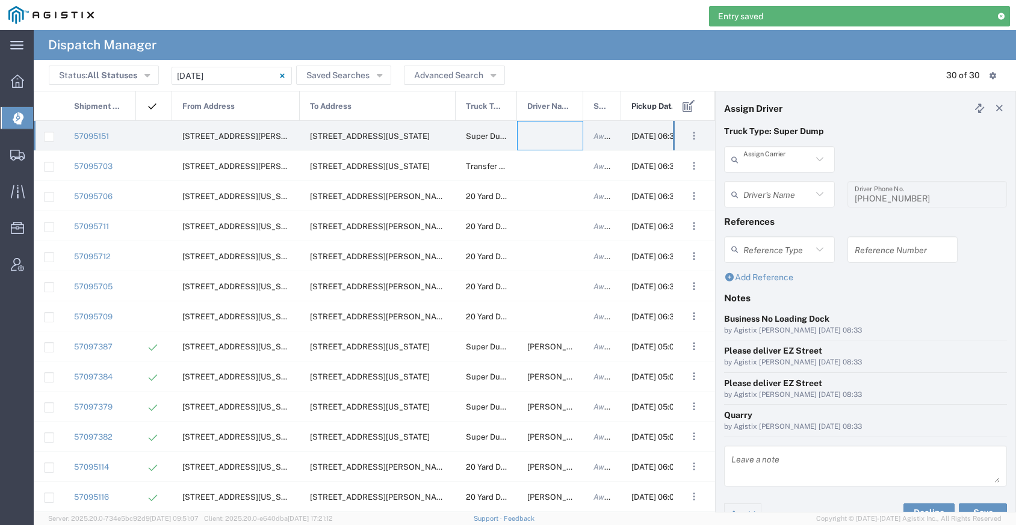
click at [762, 161] on input "text" at bounding box center [777, 159] width 69 height 21
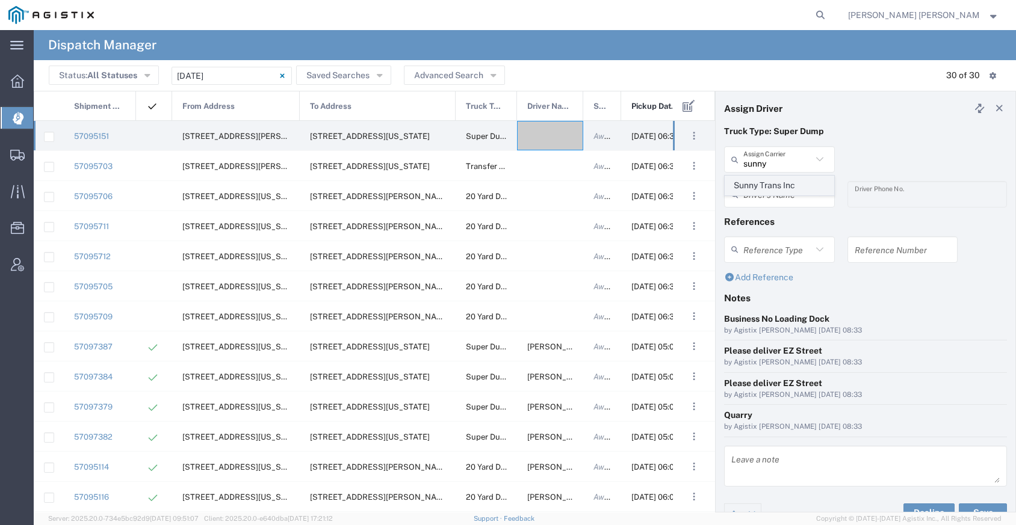
click at [759, 182] on span "Sunny Trans Inc" at bounding box center [779, 185] width 108 height 19
type input "Sunny Trans Inc"
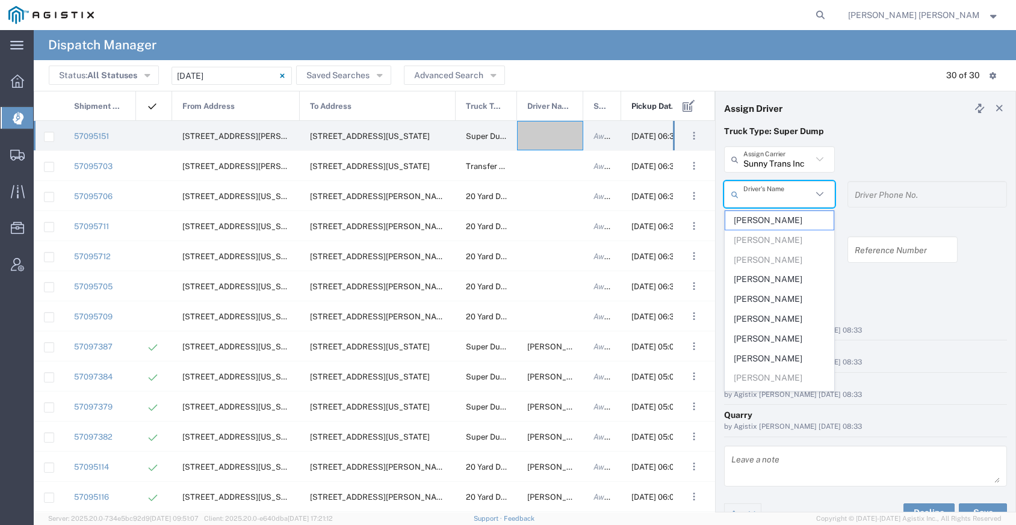
click at [771, 198] on input "text" at bounding box center [777, 194] width 69 height 21
click at [772, 280] on span "[PERSON_NAME]" at bounding box center [779, 282] width 108 height 19
type input "[PERSON_NAME]"
type input "[PHONE_NUMBER]"
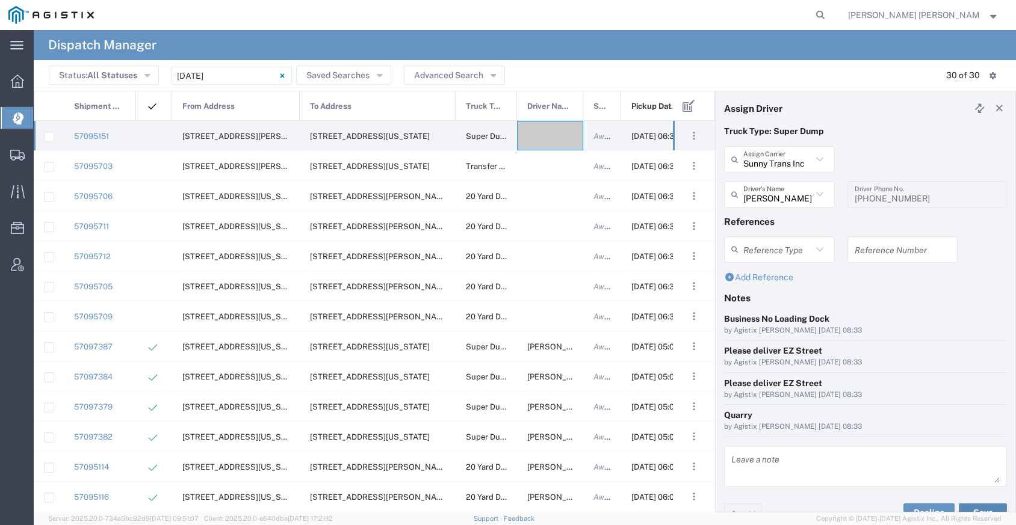
click at [971, 504] on button "Save" at bounding box center [983, 513] width 48 height 19
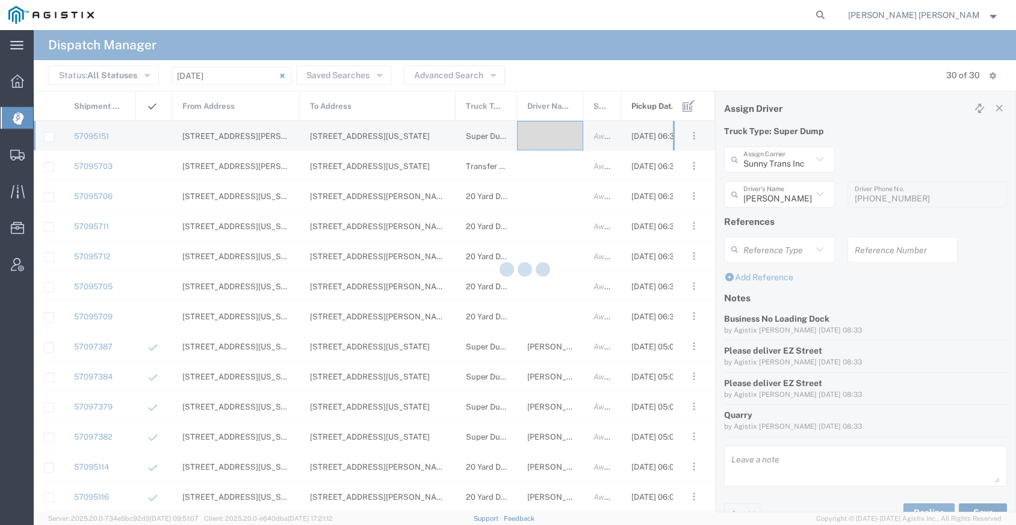
type input "[PERSON_NAME]"
type input "Sunny Trans Inc"
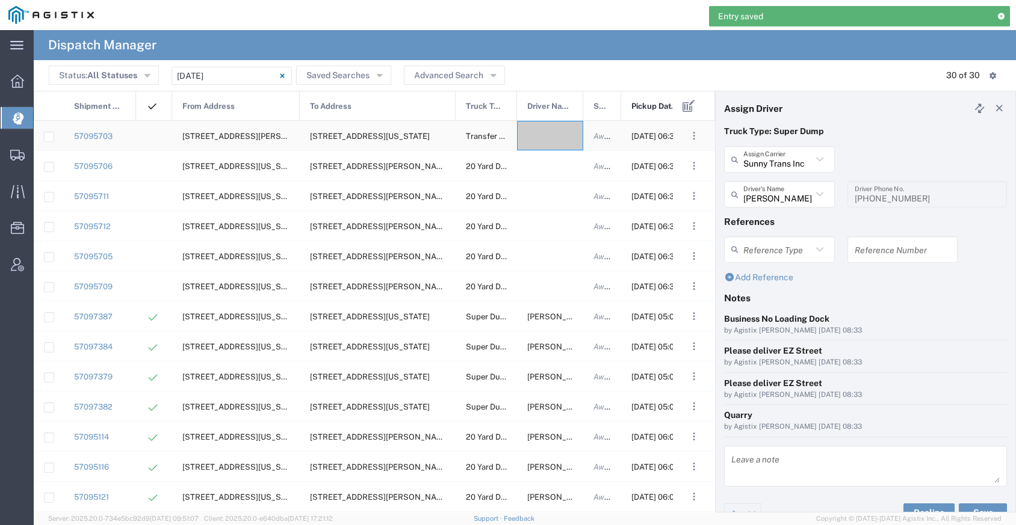
click at [546, 131] on div at bounding box center [550, 135] width 66 height 29
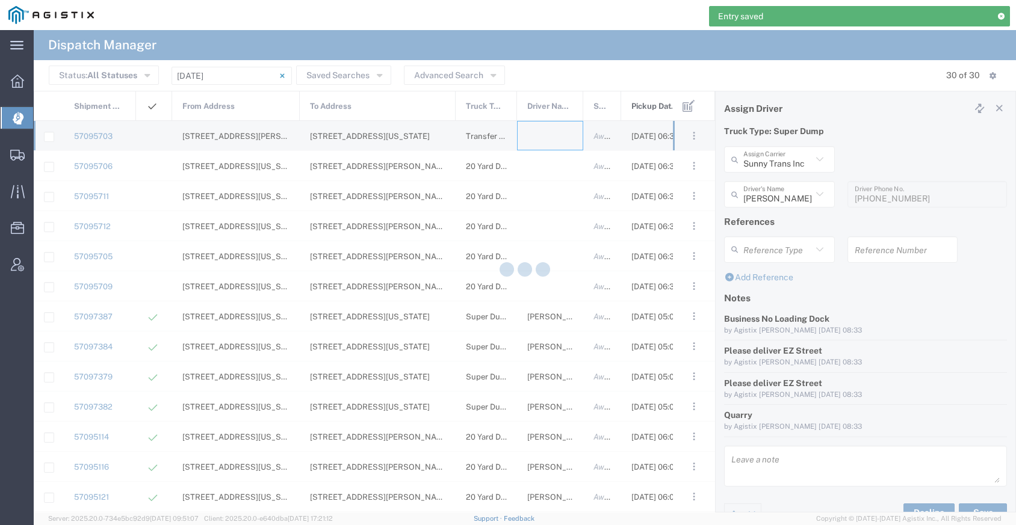
type input "[PERSON_NAME] Trucking"
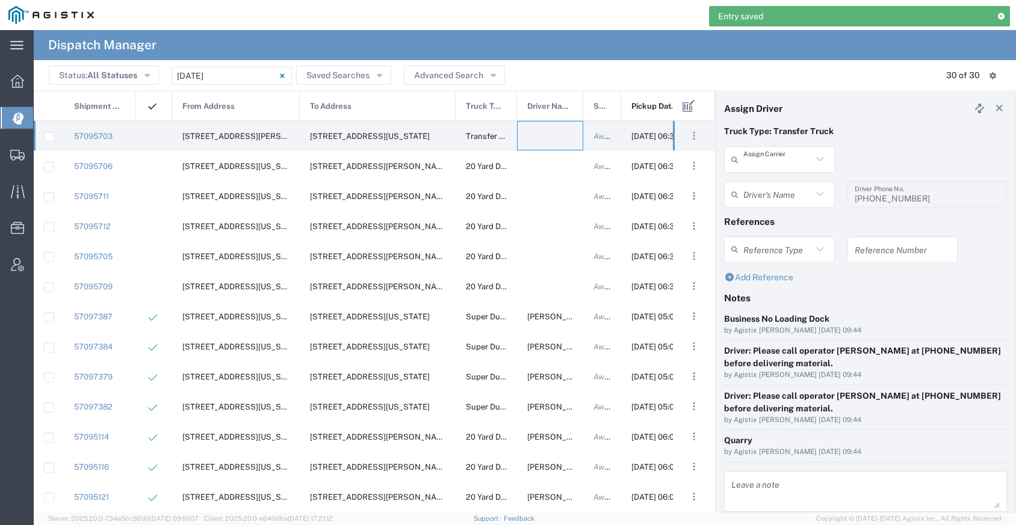
click at [765, 164] on input "text" at bounding box center [777, 159] width 69 height 21
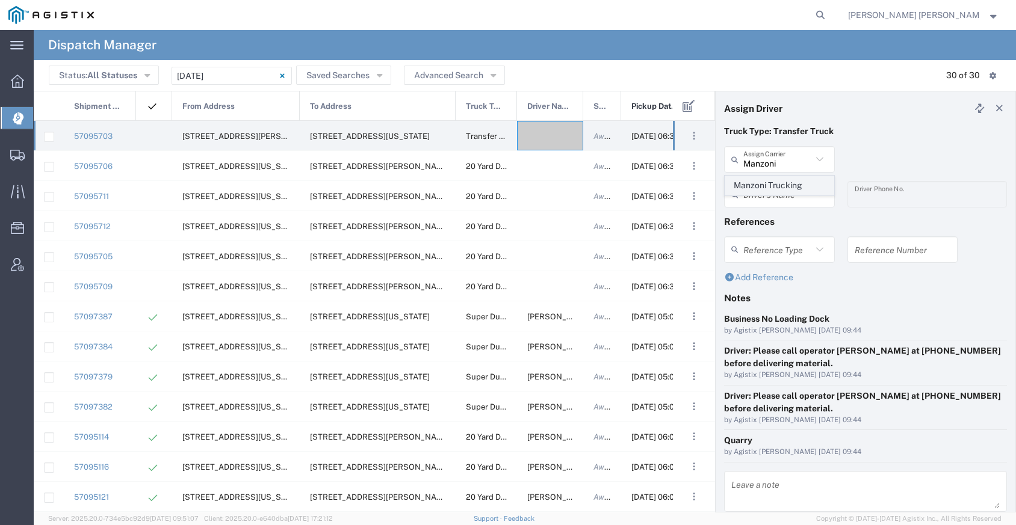
click at [767, 185] on span "Manzoni Trucking" at bounding box center [779, 185] width 108 height 19
type input "Manzoni Trucking"
click at [765, 192] on input "text" at bounding box center [777, 194] width 69 height 21
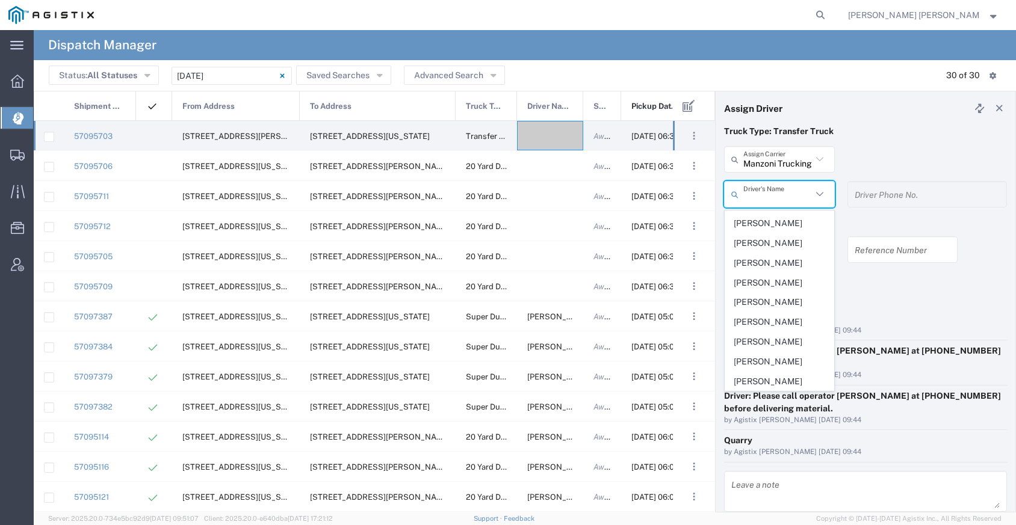
scroll to position [188, 0]
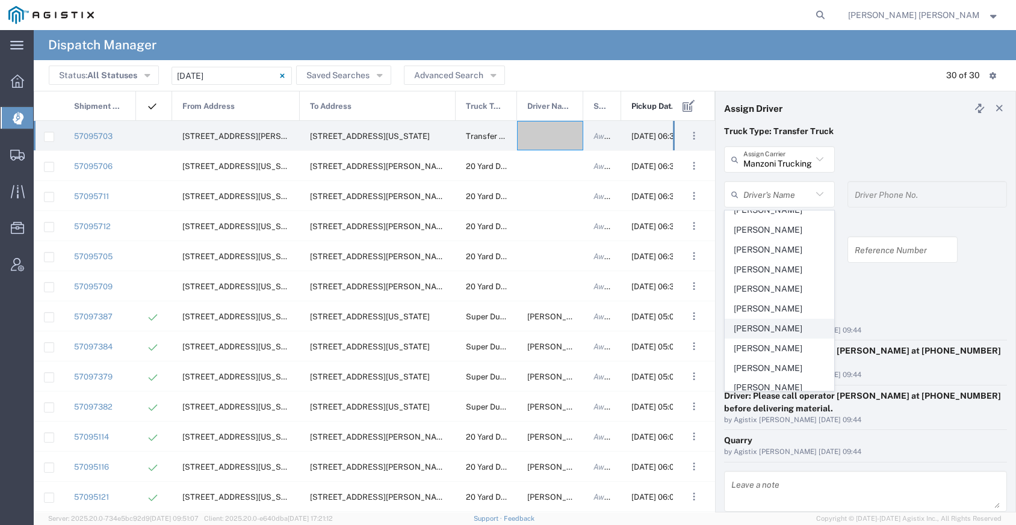
click at [773, 325] on span "[PERSON_NAME]" at bounding box center [779, 329] width 108 height 19
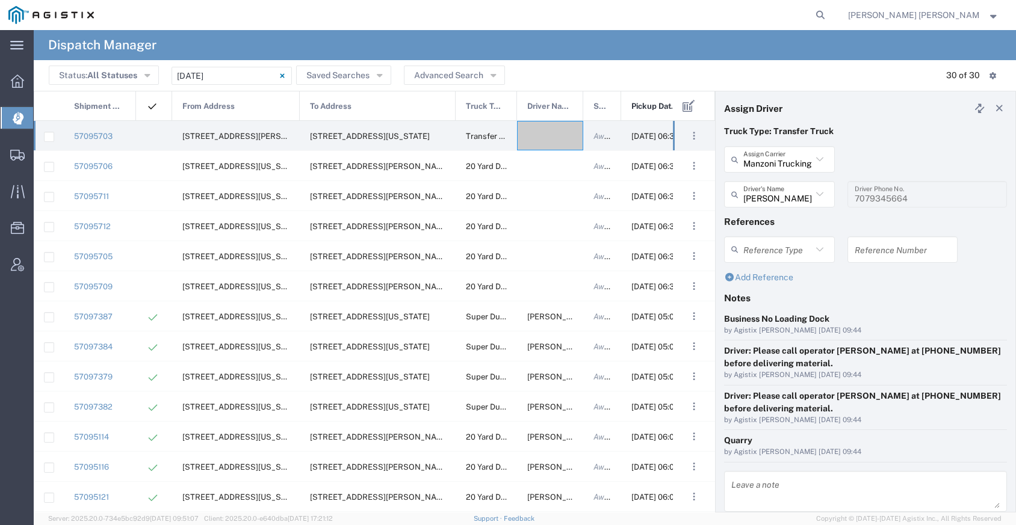
scroll to position [45, 0]
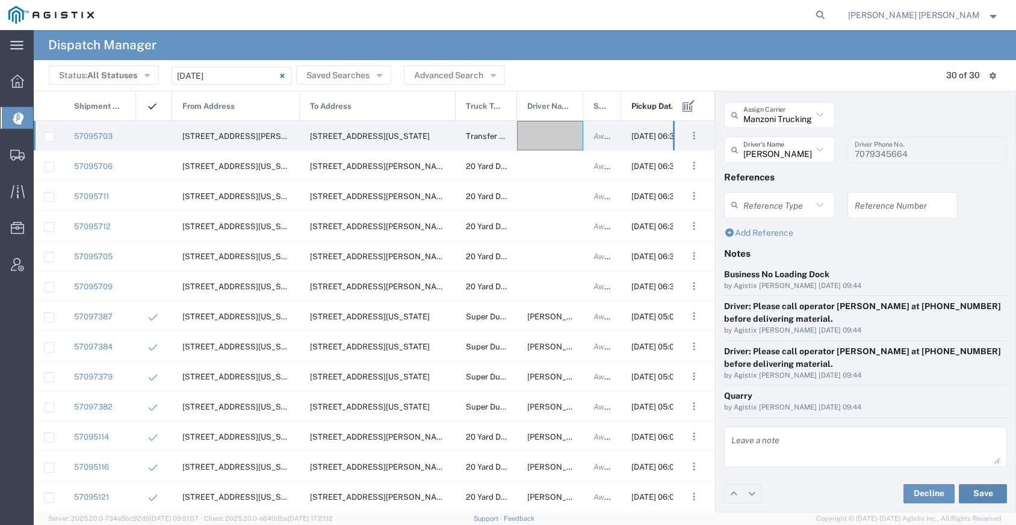
click at [981, 493] on button "Save" at bounding box center [983, 493] width 48 height 19
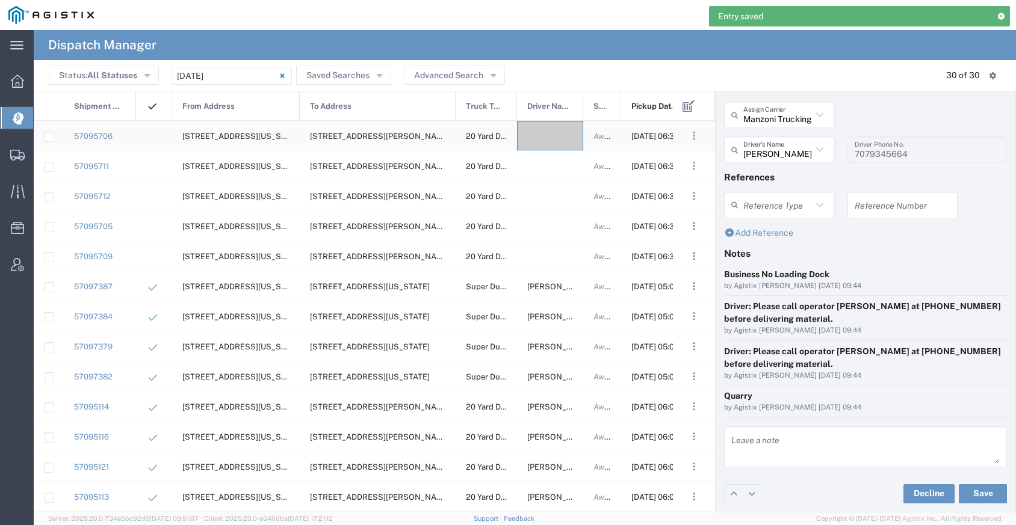
click at [545, 141] on div at bounding box center [550, 135] width 66 height 29
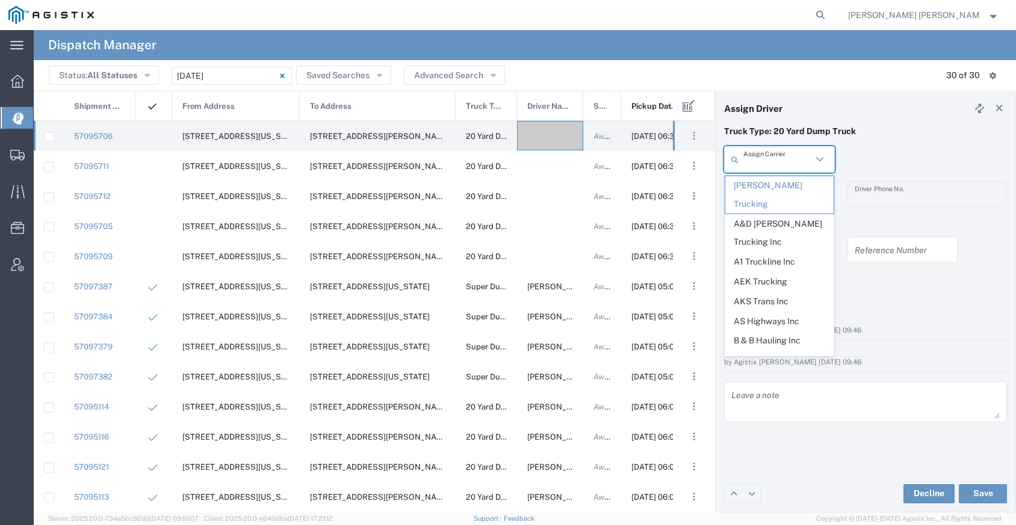
click at [771, 159] on input "text" at bounding box center [777, 159] width 69 height 21
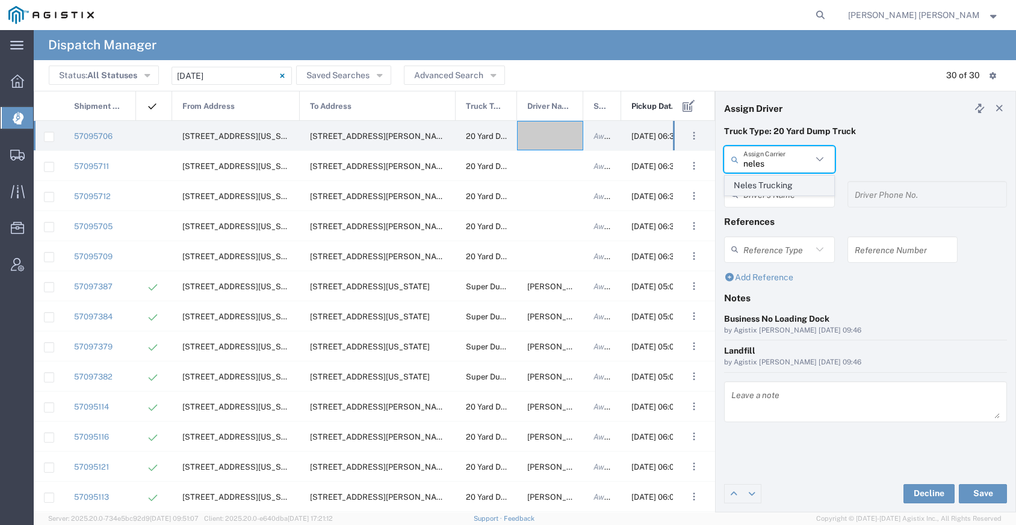
click at [777, 180] on span "Neles Trucking" at bounding box center [779, 185] width 108 height 19
click at [773, 203] on input "text" at bounding box center [781, 194] width 76 height 21
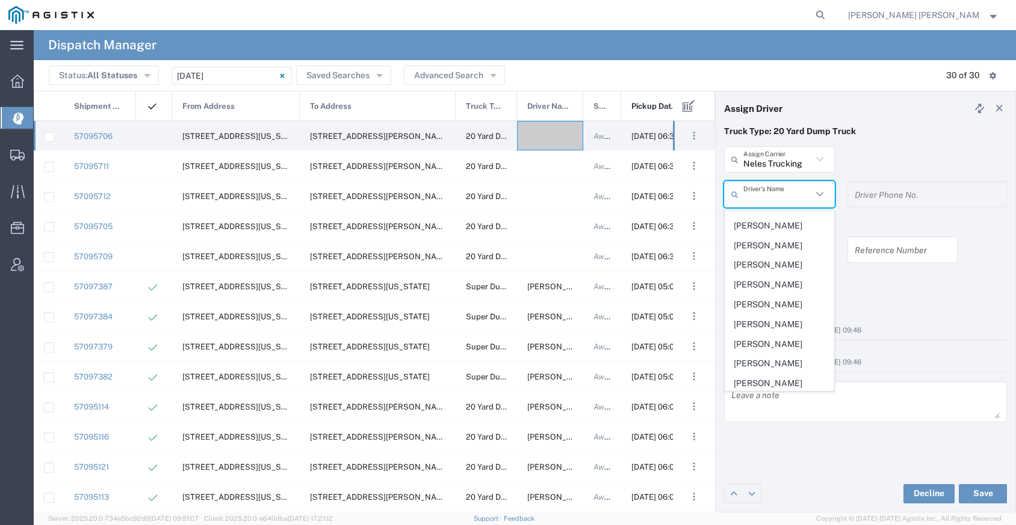
scroll to position [16, 0]
click at [771, 340] on span "[PERSON_NAME]" at bounding box center [779, 343] width 108 height 19
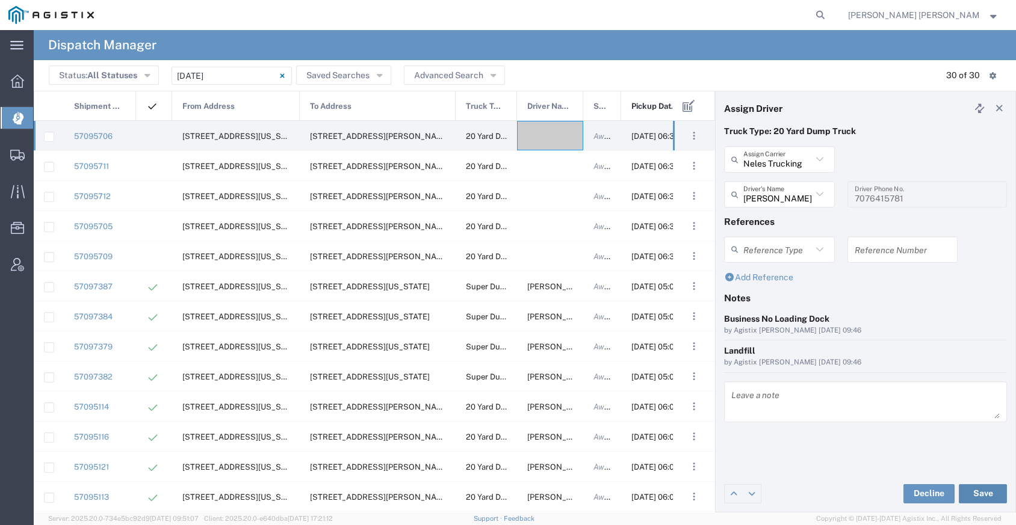
click at [971, 494] on button "Save" at bounding box center [983, 493] width 48 height 19
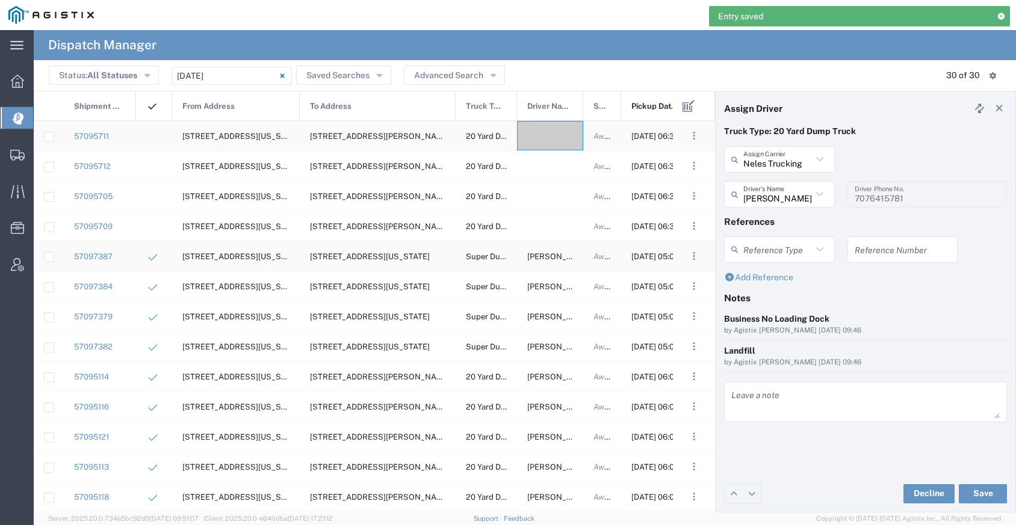
click at [545, 140] on div at bounding box center [550, 135] width 66 height 29
click at [753, 164] on input "text" at bounding box center [777, 159] width 69 height 21
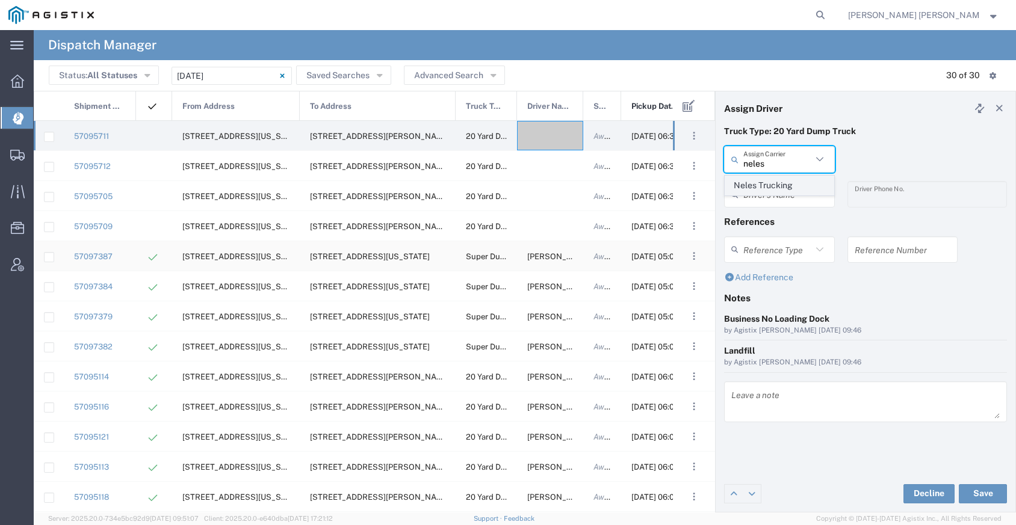
click at [782, 189] on span "Neles Trucking" at bounding box center [779, 185] width 108 height 19
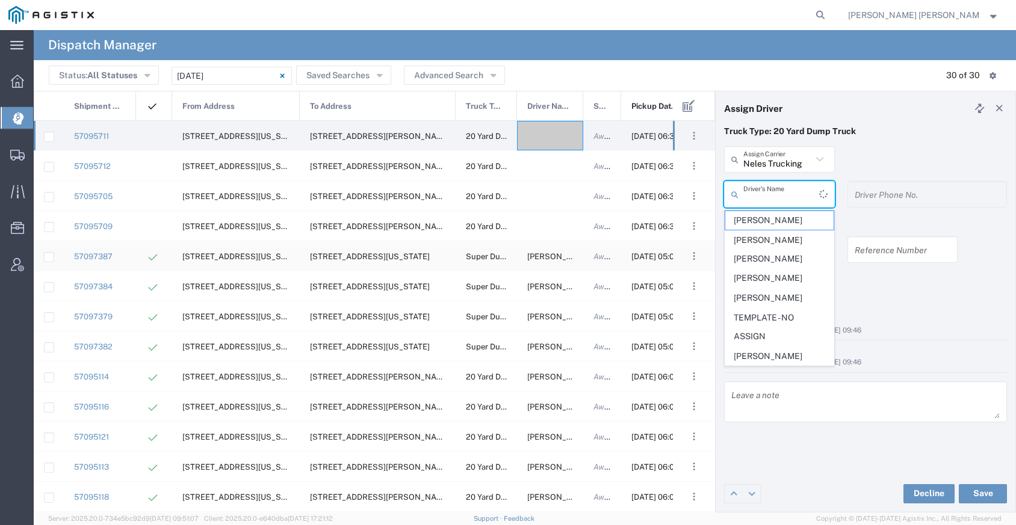
click at [782, 200] on input "text" at bounding box center [781, 194] width 76 height 21
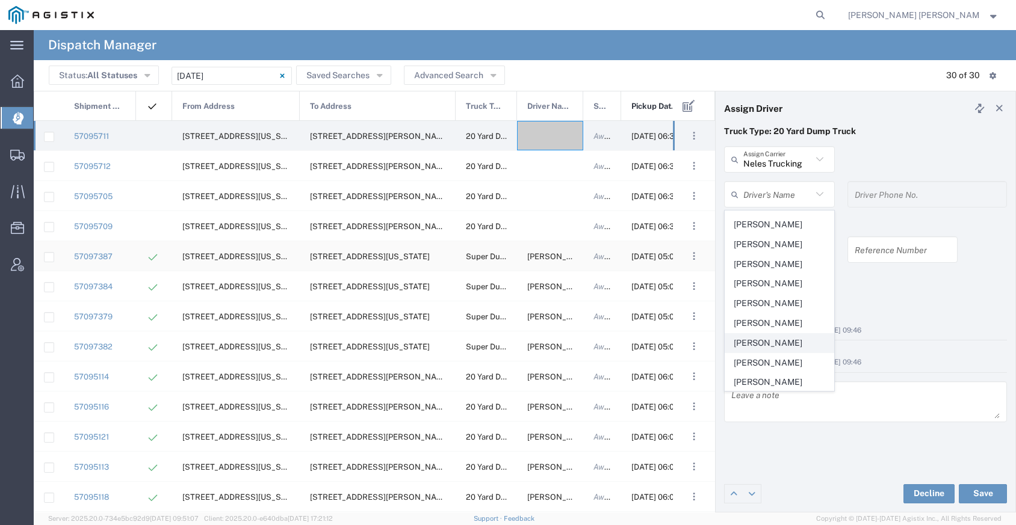
click at [775, 348] on span "[PERSON_NAME]" at bounding box center [779, 343] width 108 height 19
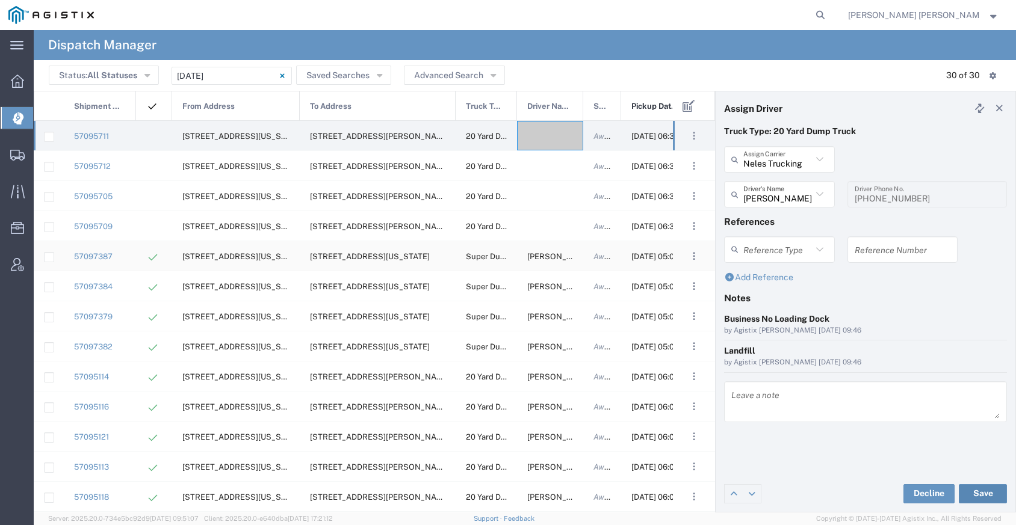
click at [993, 497] on button "Save" at bounding box center [983, 493] width 48 height 19
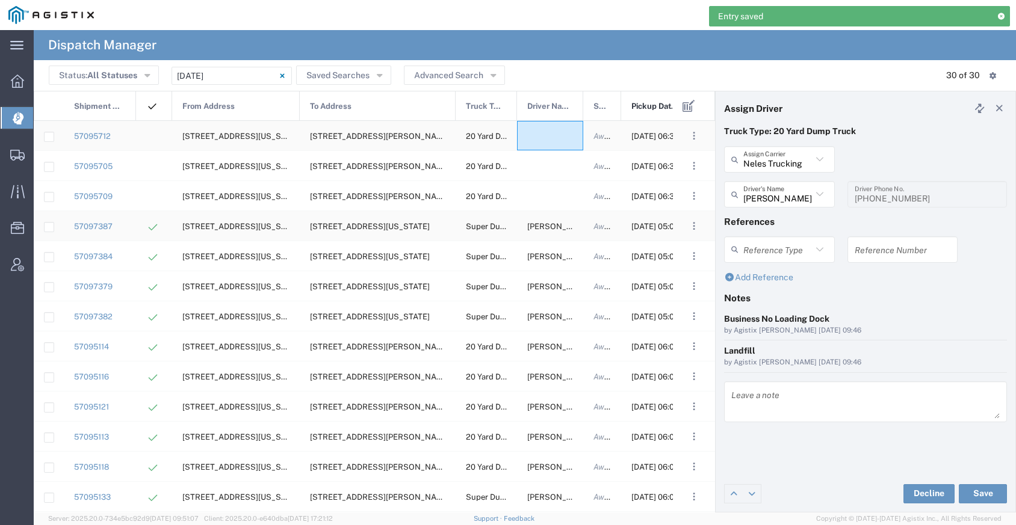
click at [541, 143] on div at bounding box center [550, 135] width 66 height 29
click at [782, 160] on input "text" at bounding box center [777, 159] width 69 height 21
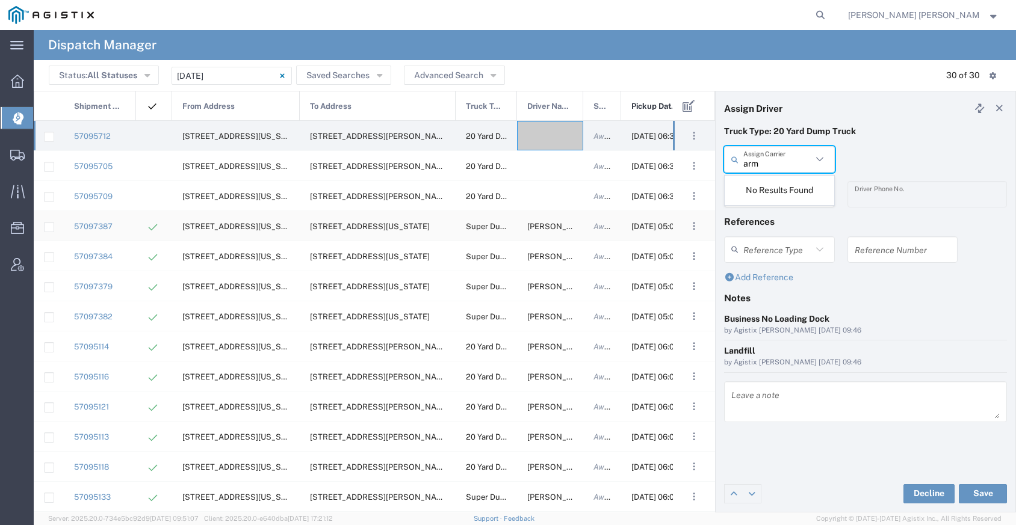
drag, startPoint x: 784, startPoint y: 167, endPoint x: 667, endPoint y: 149, distance: 118.0
click at [669, 151] on div "Assign Driver Truck Type: 20 Yard Dump Truck arm Assign Carrier No Results Foun…" at bounding box center [525, 302] width 982 height 422
click at [756, 182] on span "Neles Trucking" at bounding box center [779, 185] width 108 height 19
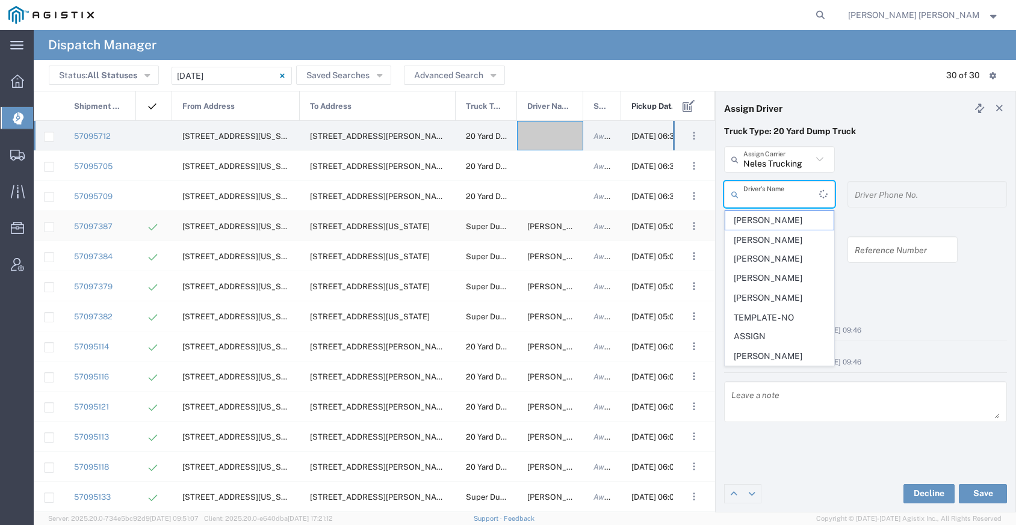
click at [758, 196] on input "text" at bounding box center [781, 194] width 76 height 21
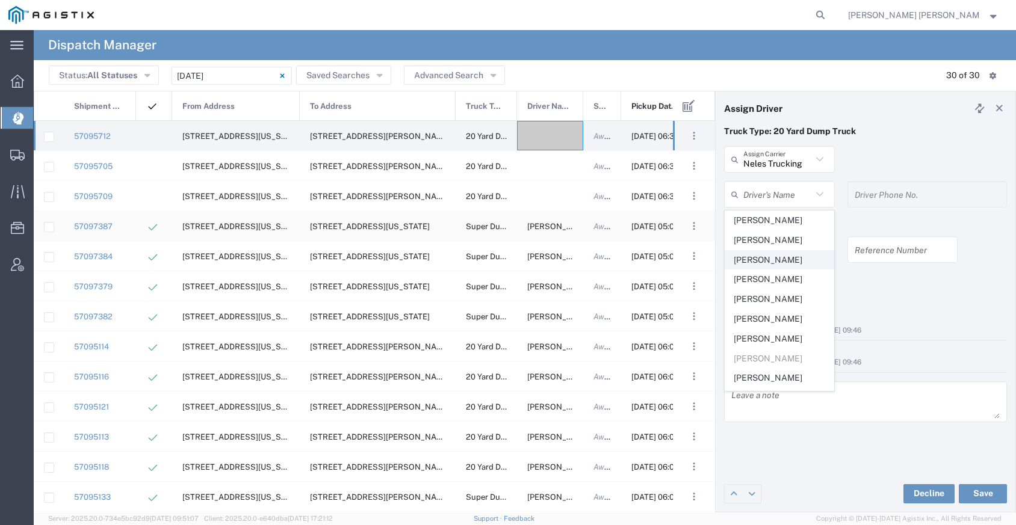
click at [770, 265] on span "[PERSON_NAME]" at bounding box center [779, 260] width 108 height 19
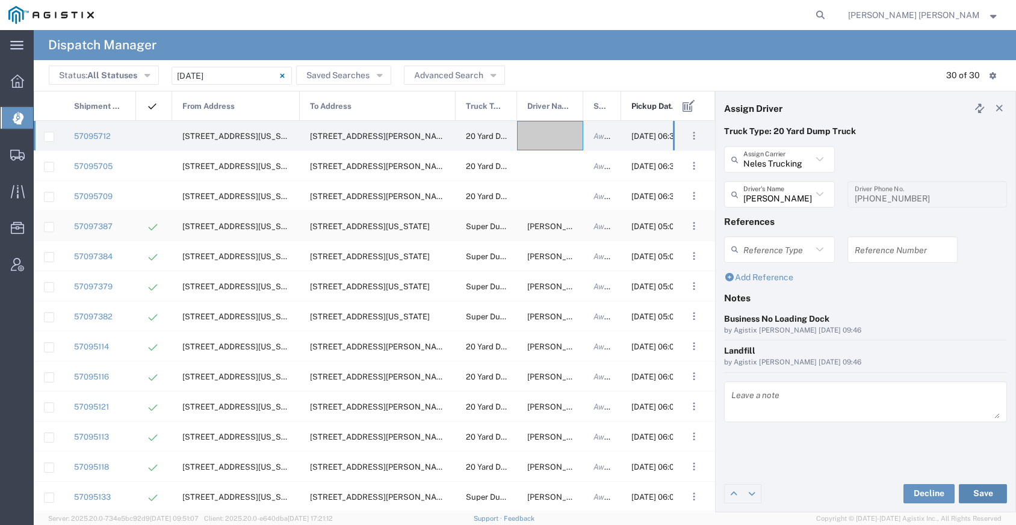
click at [979, 494] on button "Save" at bounding box center [983, 493] width 48 height 19
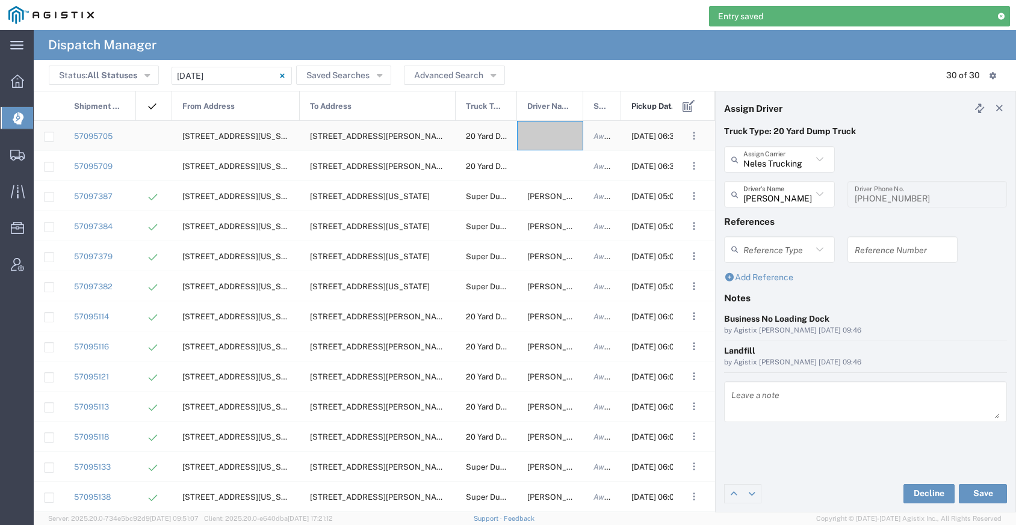
click at [551, 146] on div at bounding box center [550, 135] width 66 height 29
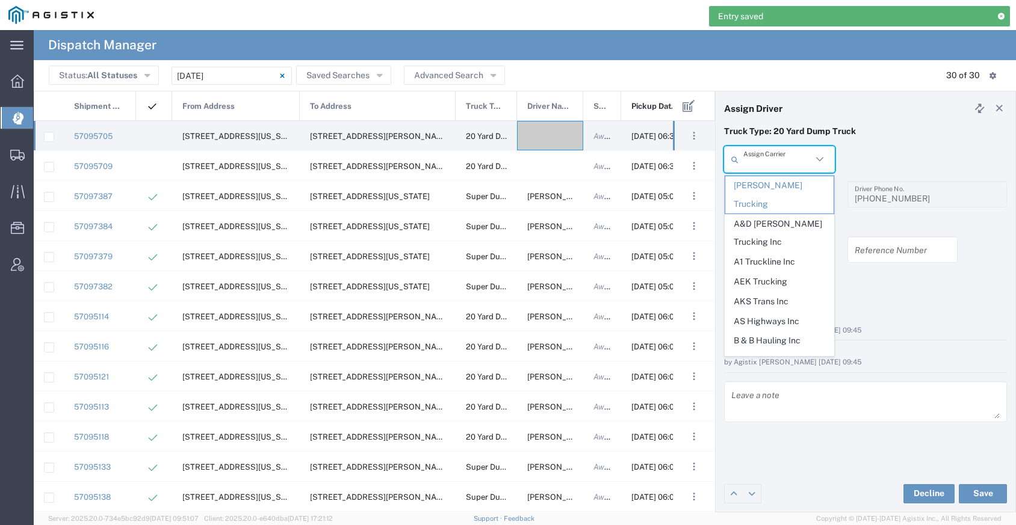
click at [753, 166] on input "text" at bounding box center [777, 159] width 69 height 21
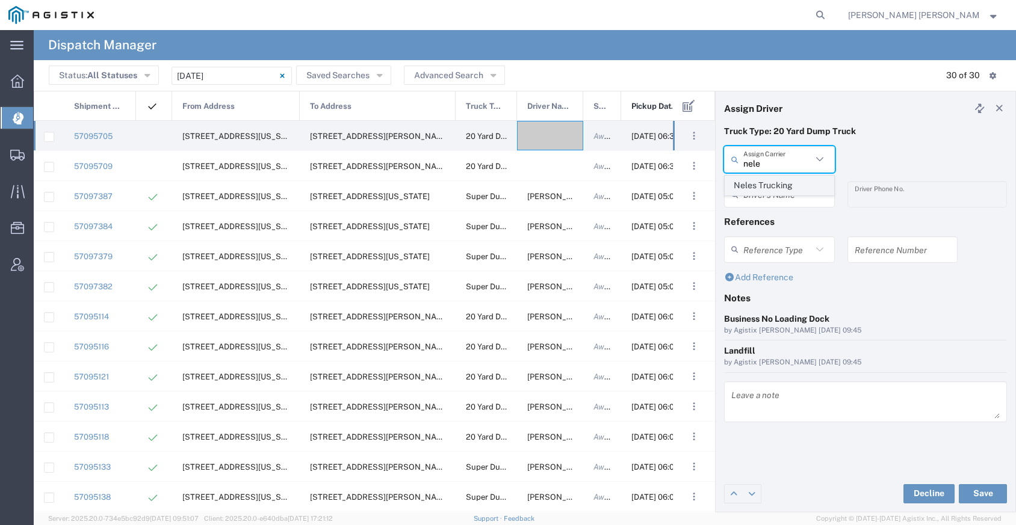
click at [778, 184] on span "Neles Trucking" at bounding box center [779, 185] width 108 height 19
click at [779, 195] on input "text" at bounding box center [781, 194] width 76 height 21
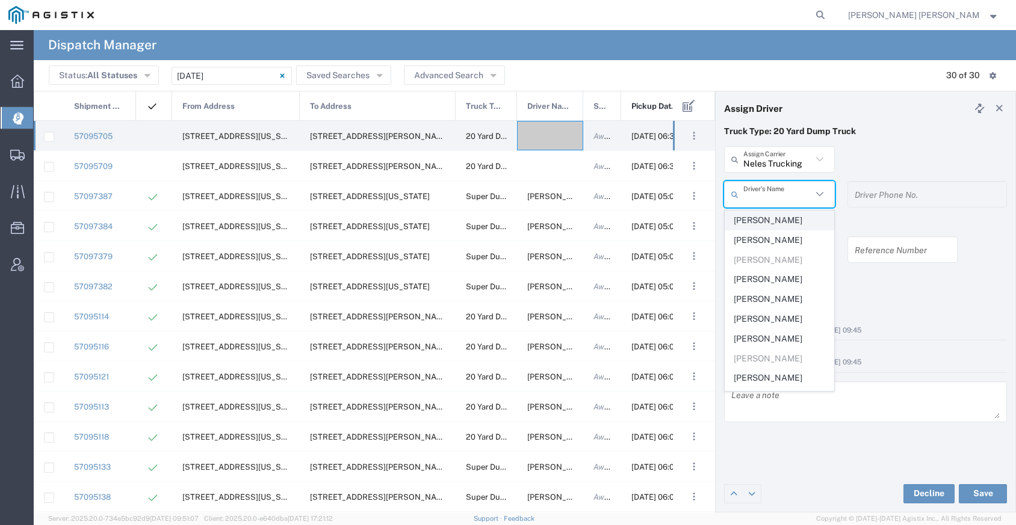
click at [776, 224] on span "[PERSON_NAME]" at bounding box center [779, 220] width 108 height 19
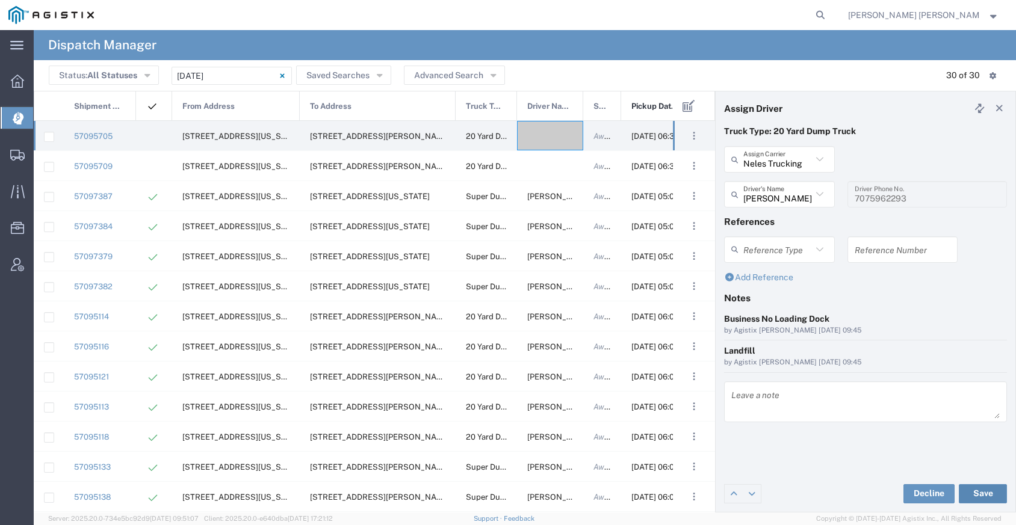
click at [974, 490] on button "Save" at bounding box center [983, 493] width 48 height 19
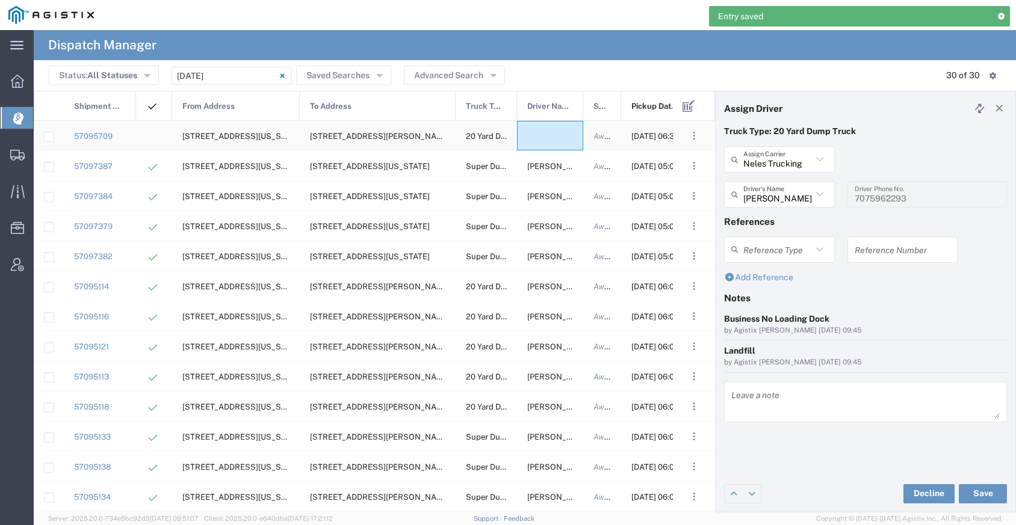
click at [543, 143] on div at bounding box center [550, 135] width 66 height 29
click at [768, 161] on input "text" at bounding box center [777, 159] width 69 height 21
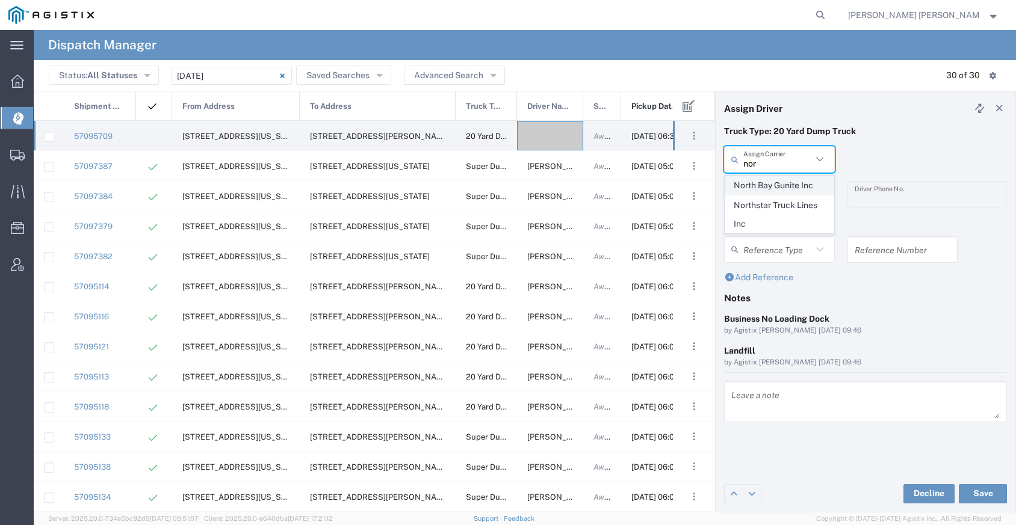
click at [764, 191] on span "North Bay Gunite Inc" at bounding box center [779, 185] width 108 height 19
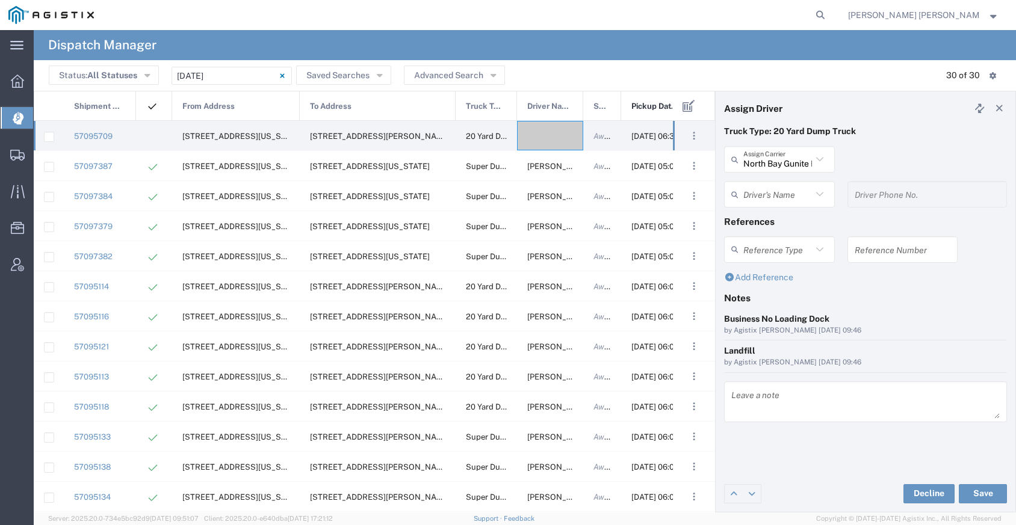
click at [765, 196] on input "text" at bounding box center [777, 194] width 69 height 21
click at [766, 217] on span "[PERSON_NAME]" at bounding box center [779, 220] width 108 height 19
click at [972, 488] on button "Save" at bounding box center [983, 493] width 48 height 19
